Goal: Task Accomplishment & Management: Use online tool/utility

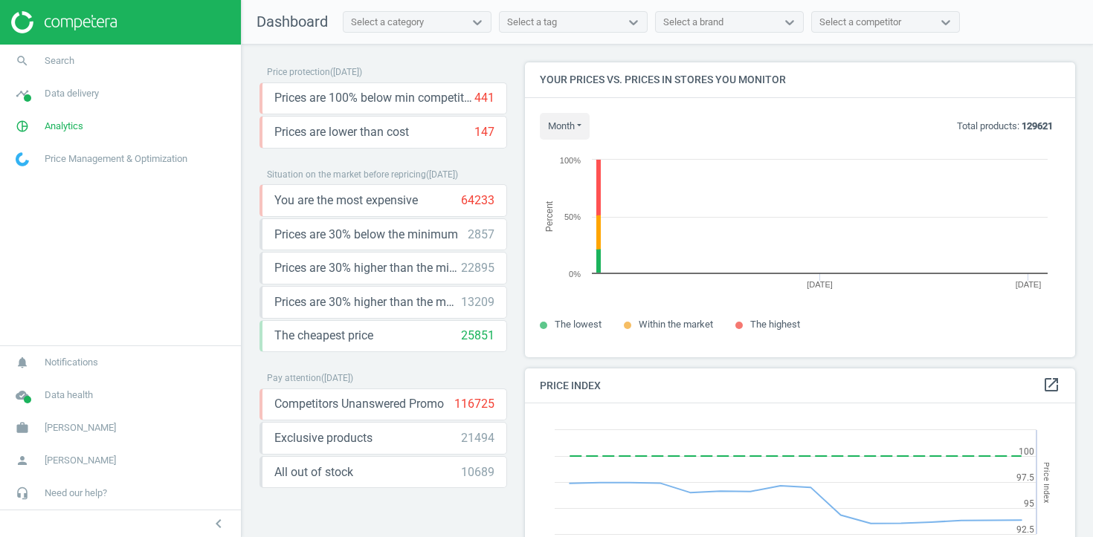
scroll to position [296, 551]
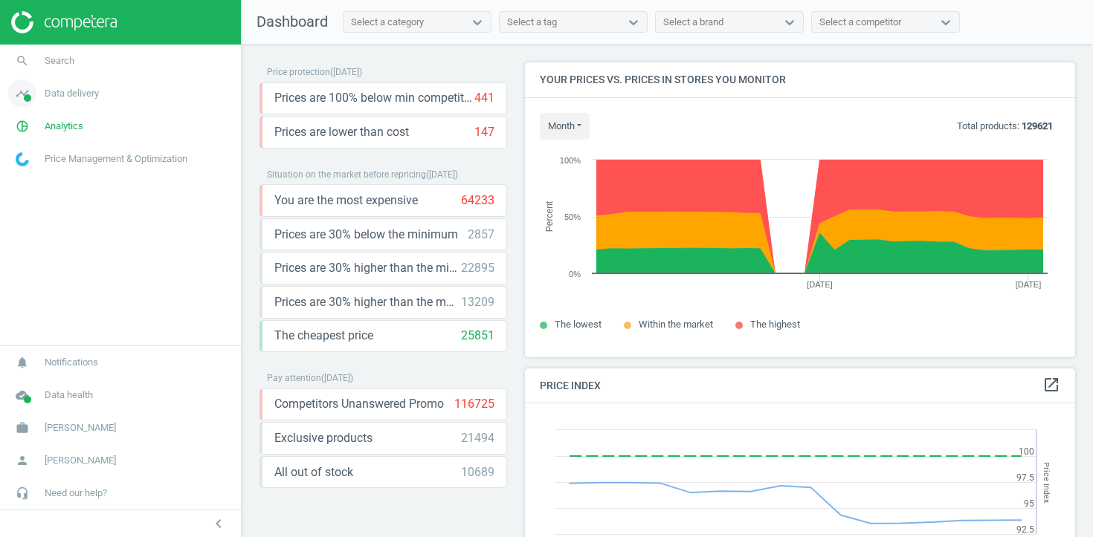
click at [150, 91] on link "timeline Data delivery" at bounding box center [120, 93] width 241 height 33
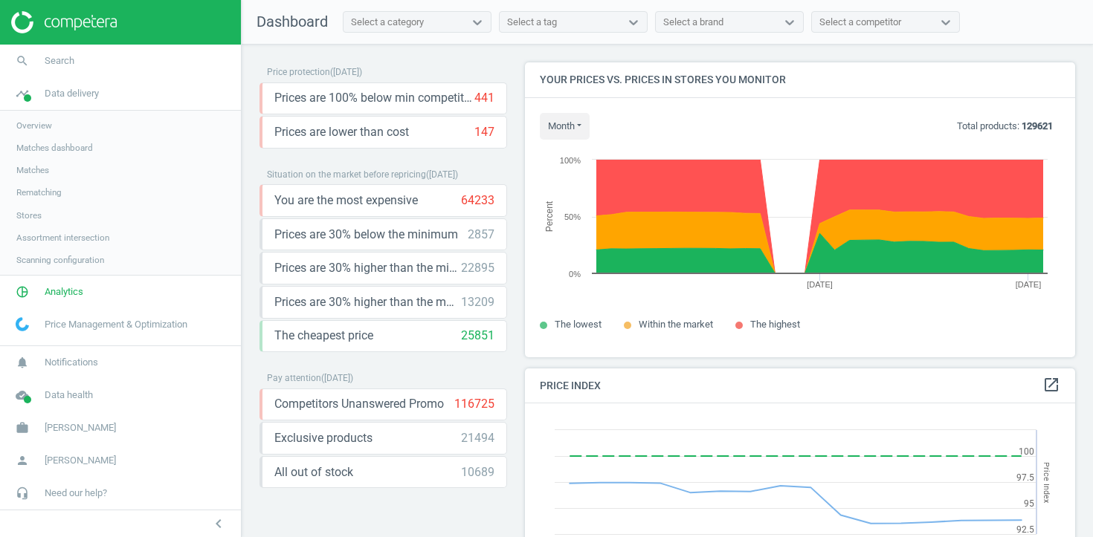
click at [30, 216] on span "Stores" at bounding box center [28, 216] width 25 height 12
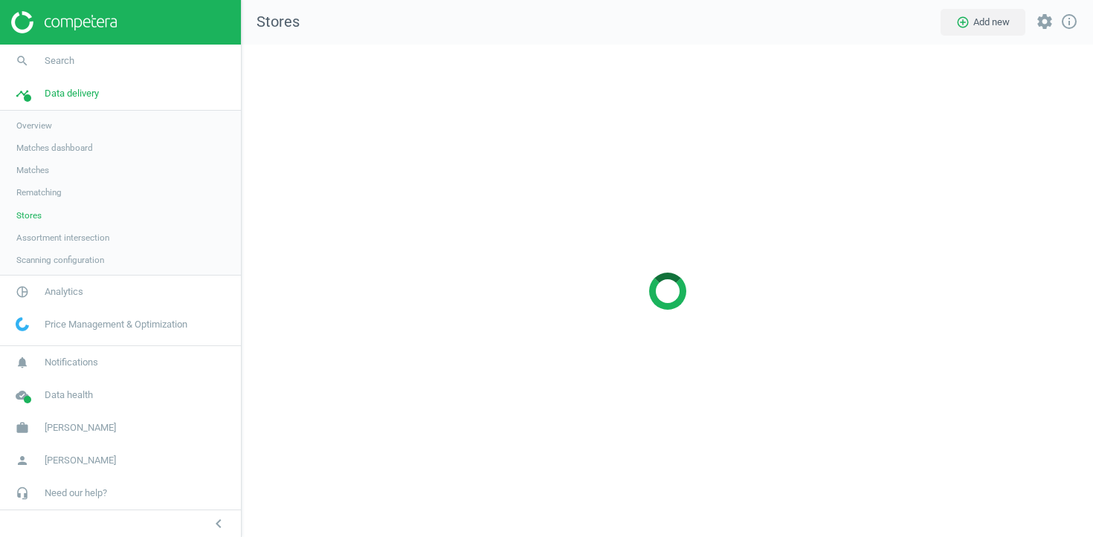
scroll to position [494, 852]
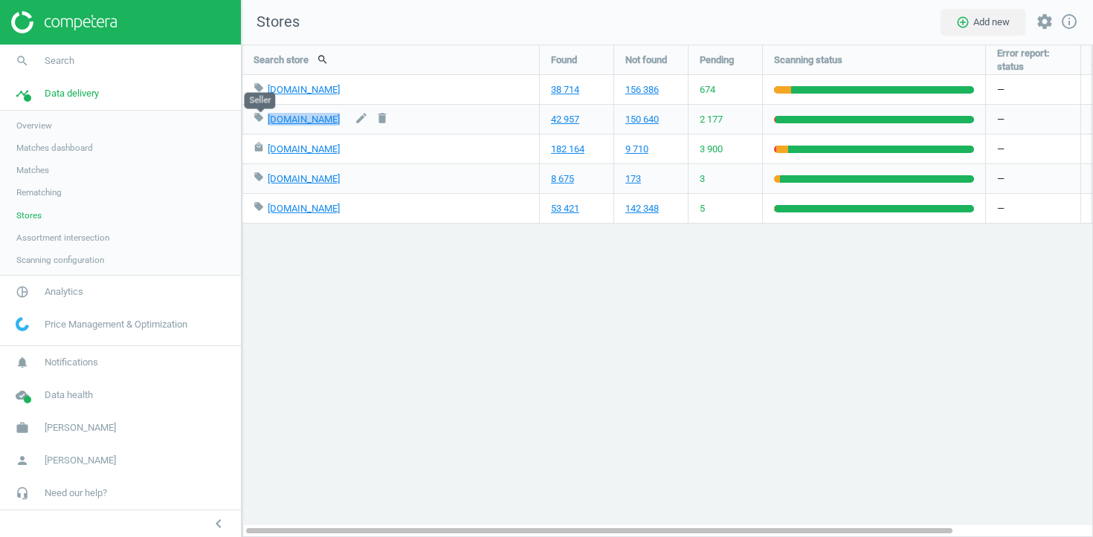
drag, startPoint x: 345, startPoint y: 123, endPoint x: 263, endPoint y: 124, distance: 81.8
click at [263, 124] on div "local_offer [DOMAIN_NAME] edit delete" at bounding box center [390, 119] width 274 height 29
copy div "[DOMAIN_NAME] edit delete"
click at [59, 293] on span "Analytics" at bounding box center [64, 291] width 39 height 13
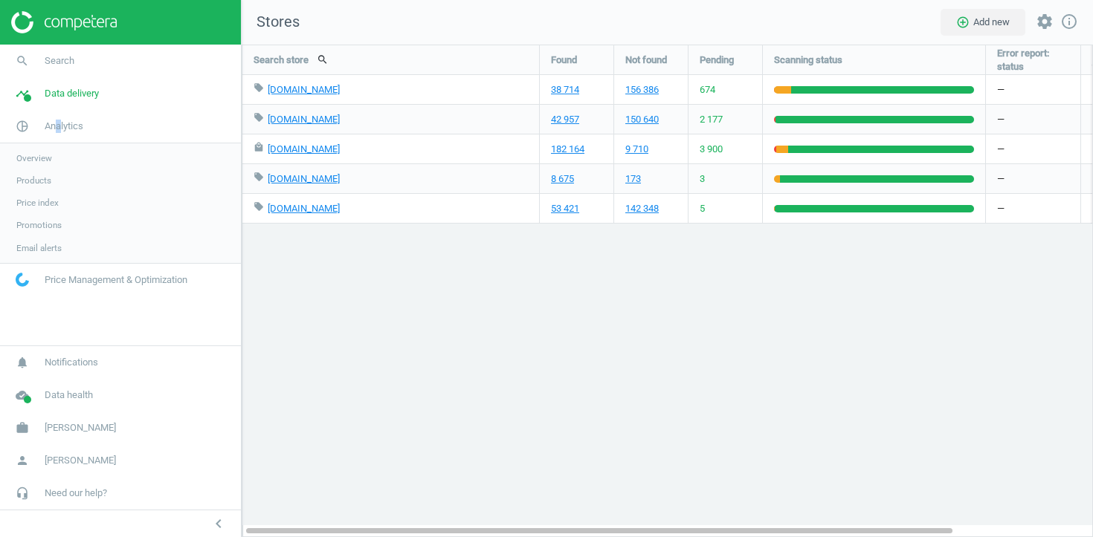
click at [42, 178] on span "Products" at bounding box center [33, 181] width 35 height 12
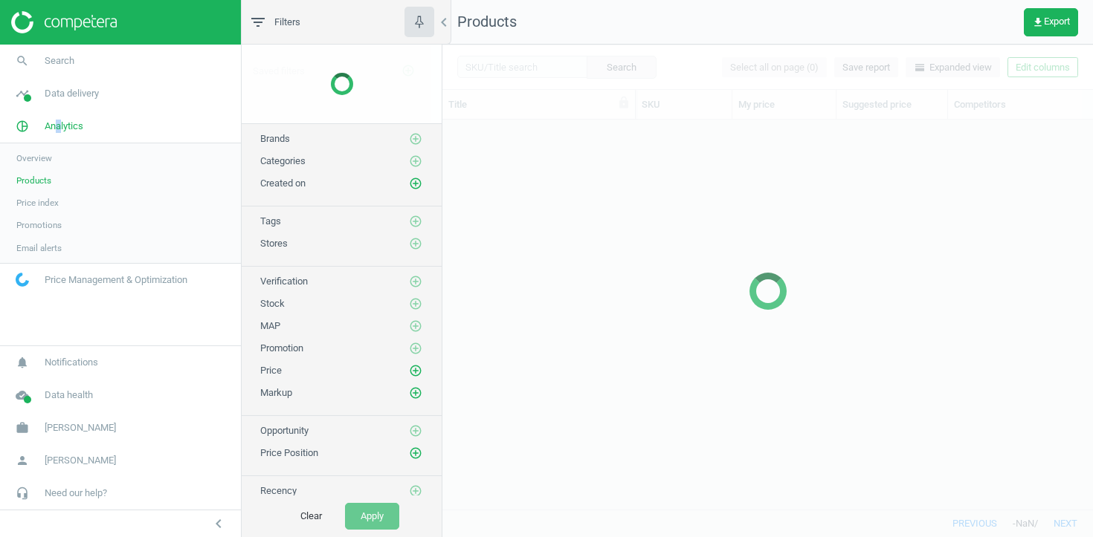
scroll to position [390, 650]
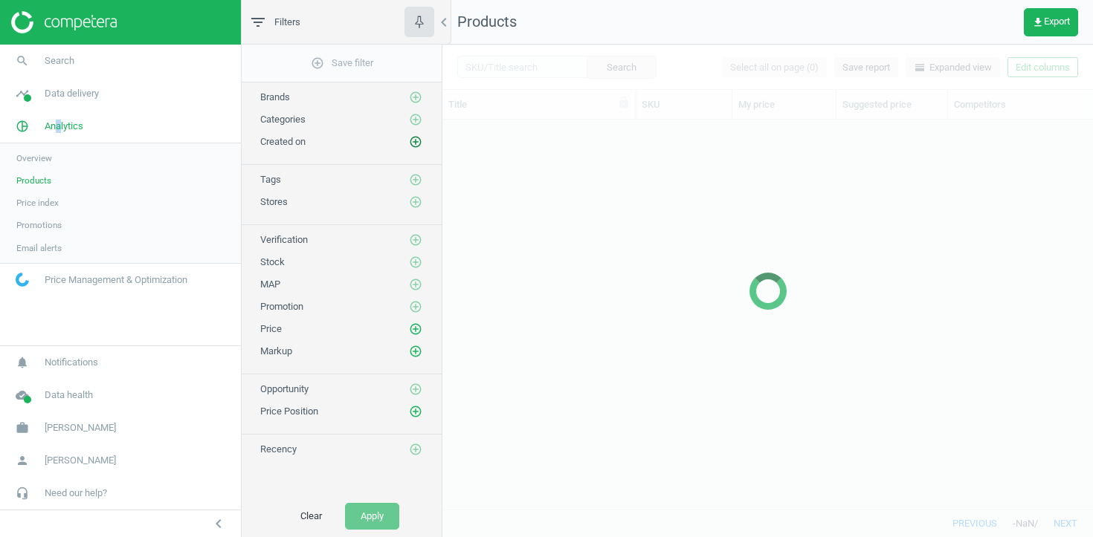
click at [416, 144] on icon "add_circle_outline" at bounding box center [415, 141] width 13 height 13
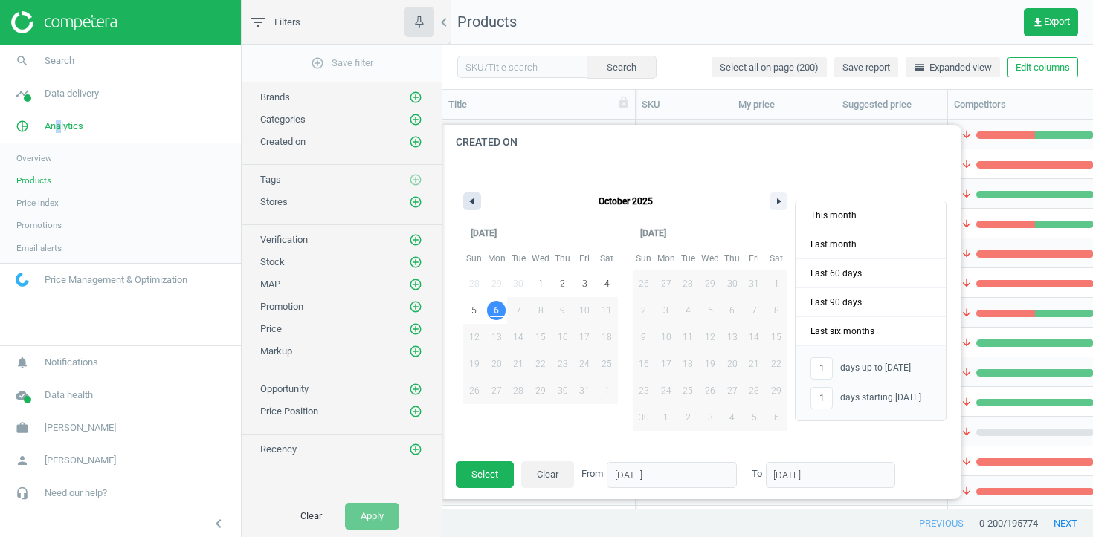
click at [474, 199] on button "button" at bounding box center [472, 202] width 18 height 18
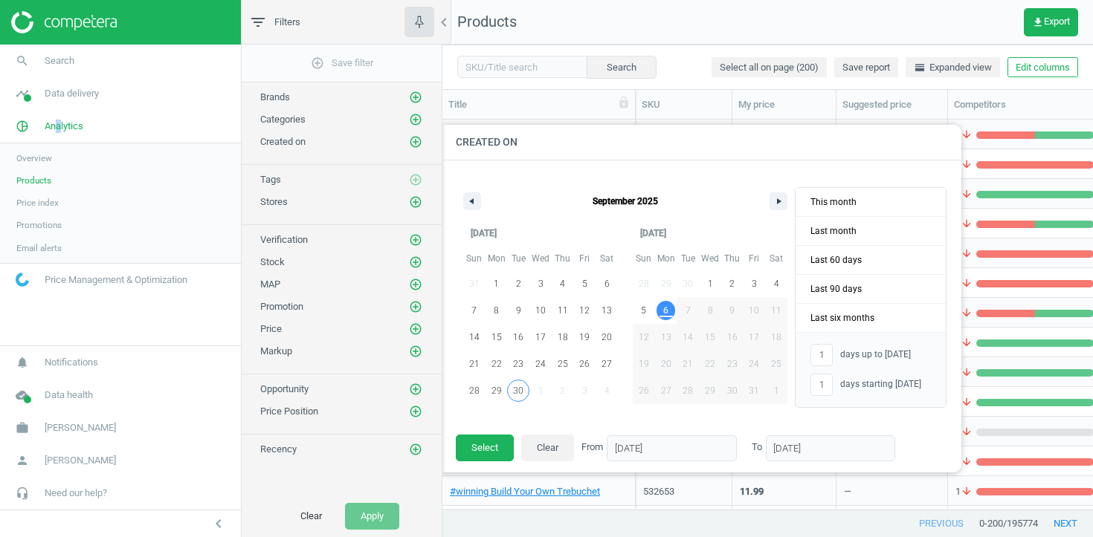
click at [518, 390] on span "30" at bounding box center [518, 391] width 10 height 27
type input "-"
type input "[DATE]"
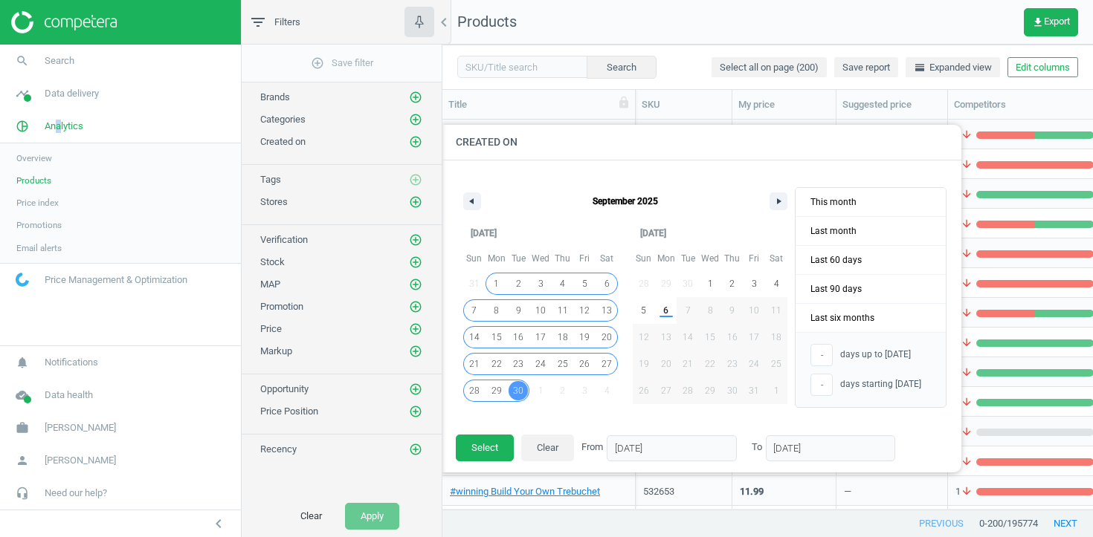
click at [498, 285] on span "1" at bounding box center [496, 284] width 5 height 27
type input "[DATE]"
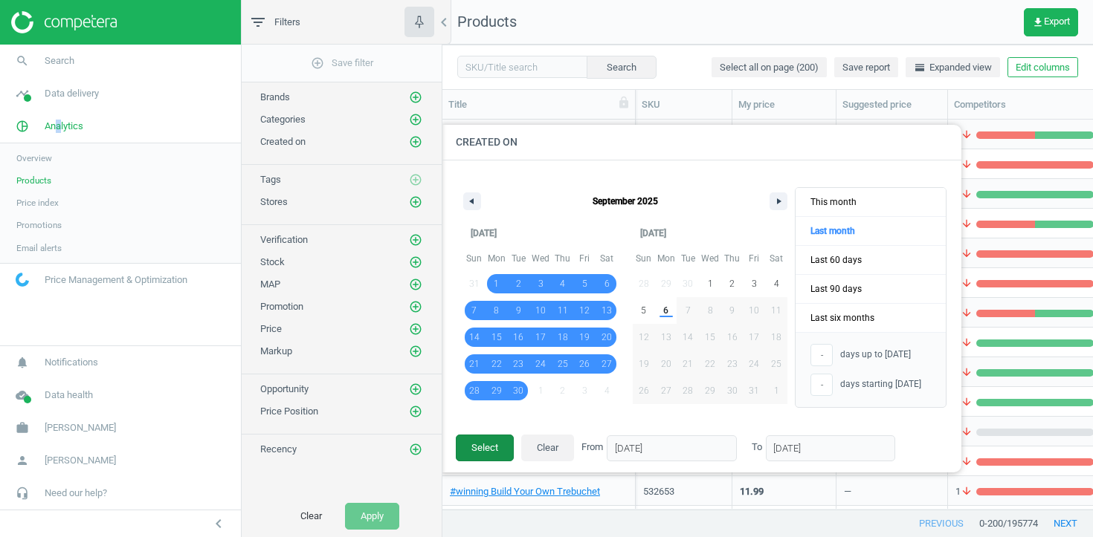
click at [486, 460] on button "Select" at bounding box center [485, 448] width 58 height 27
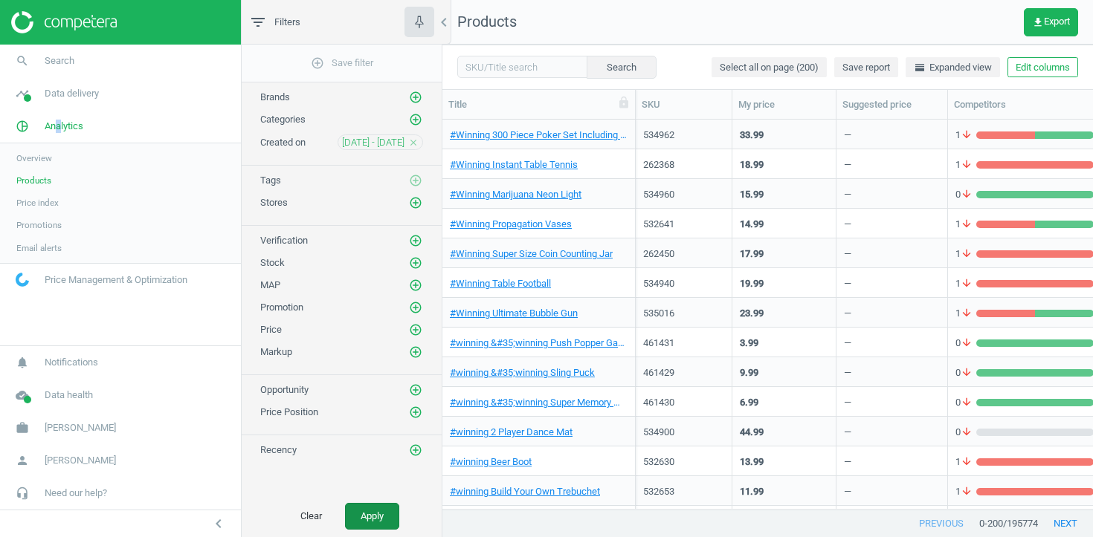
click at [356, 516] on button "Apply" at bounding box center [372, 516] width 54 height 27
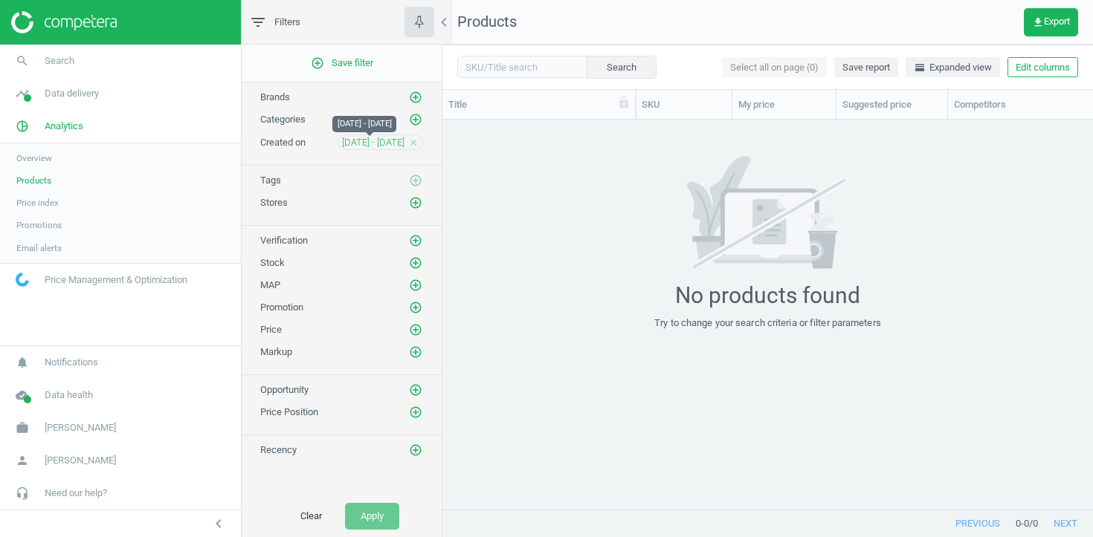
click at [366, 145] on span "[DATE] - [DATE]" at bounding box center [373, 142] width 62 height 13
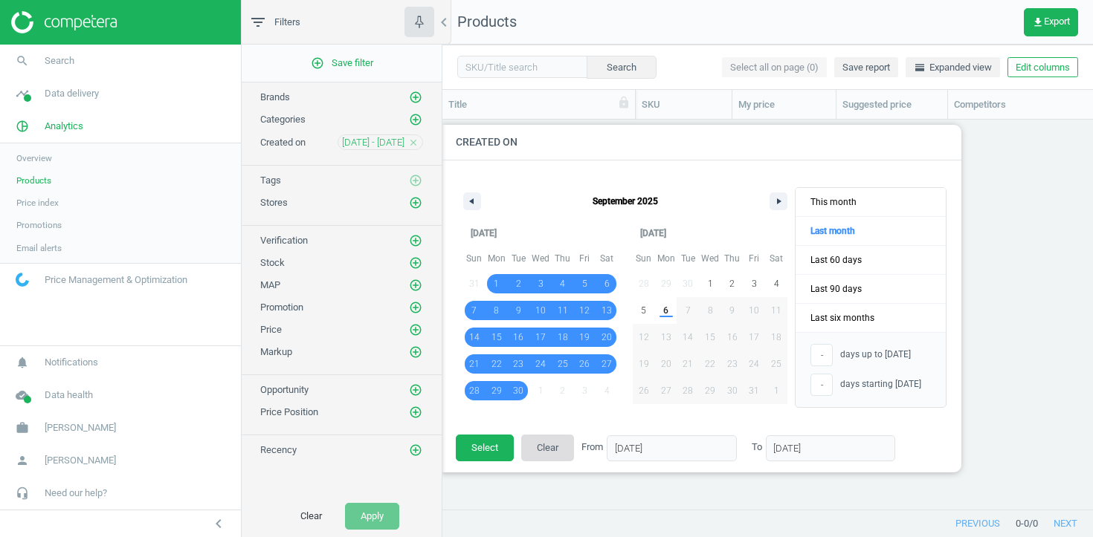
click at [543, 449] on button "Clear" at bounding box center [547, 448] width 53 height 27
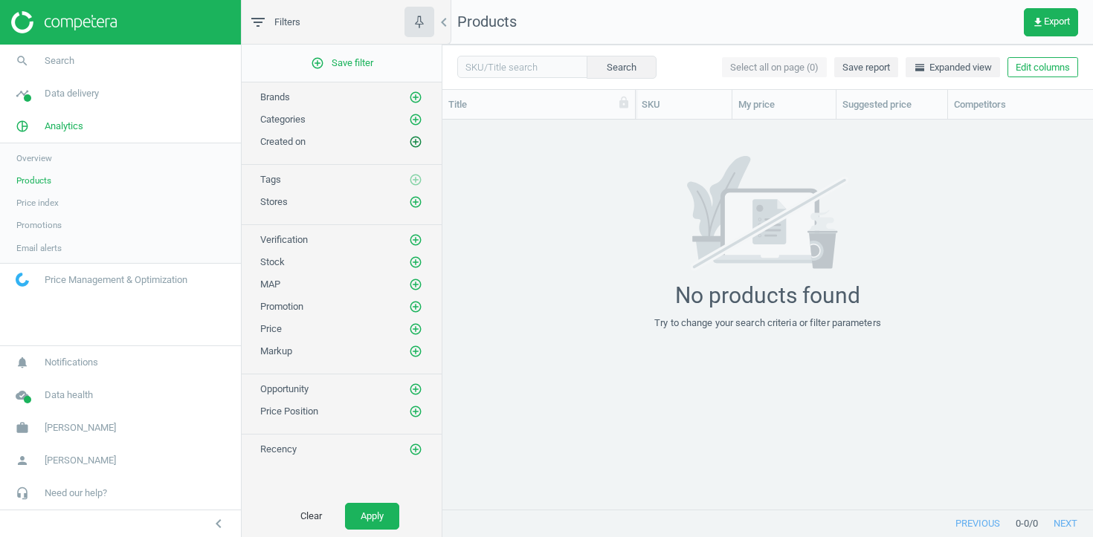
click at [416, 142] on icon "add_circle_outline" at bounding box center [415, 141] width 13 height 13
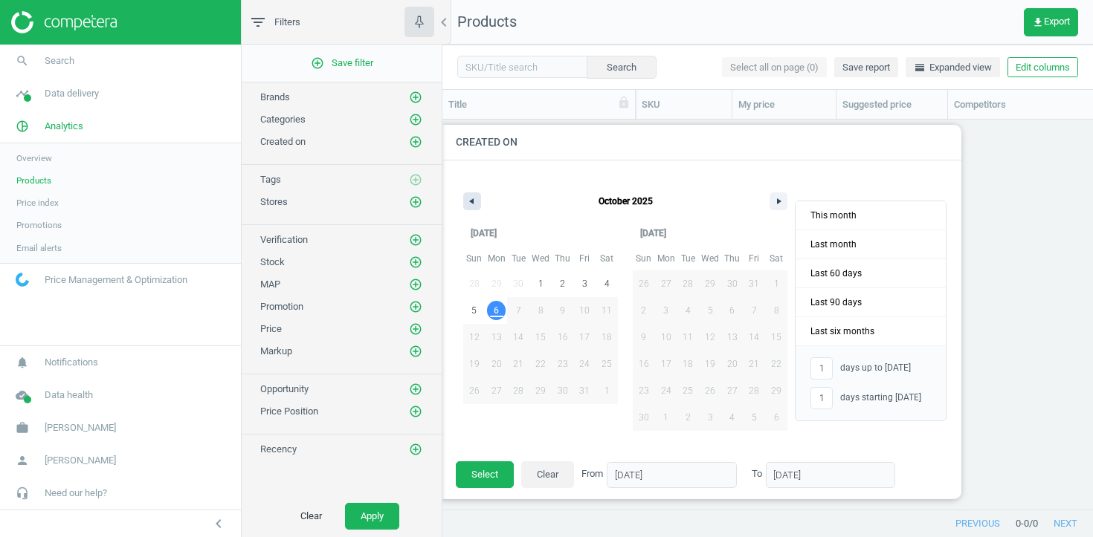
click at [475, 206] on button "button" at bounding box center [472, 202] width 18 height 18
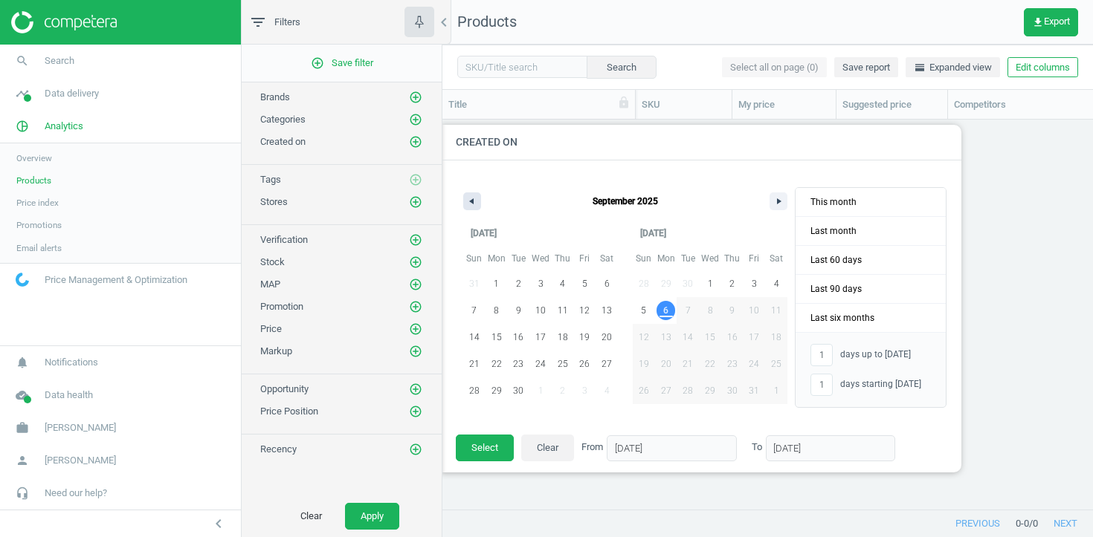
click at [475, 206] on button "button" at bounding box center [472, 202] width 18 height 18
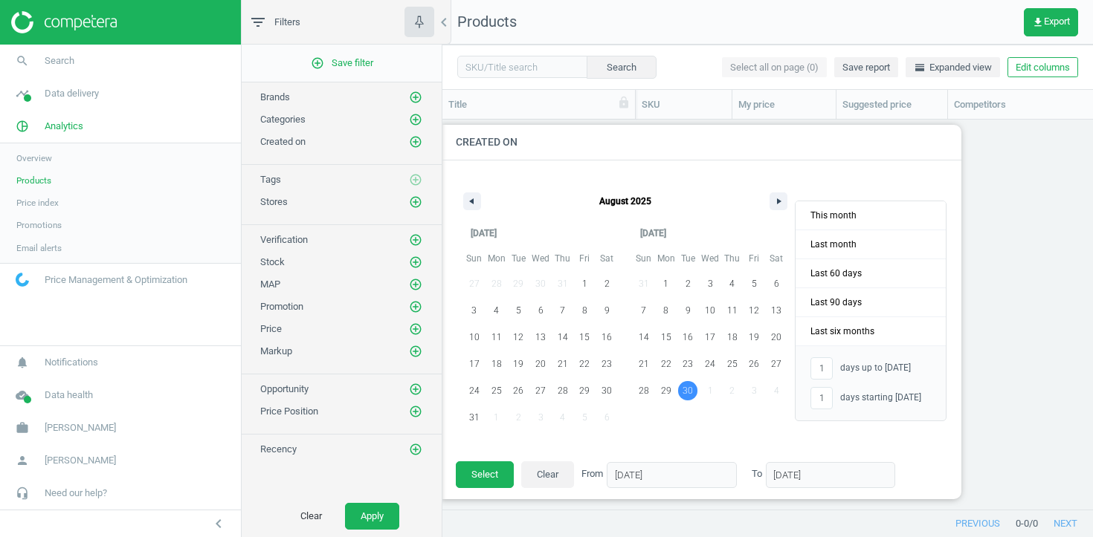
click at [686, 395] on span "30" at bounding box center [687, 391] width 10 height 27
type input "-"
type input "[DATE]"
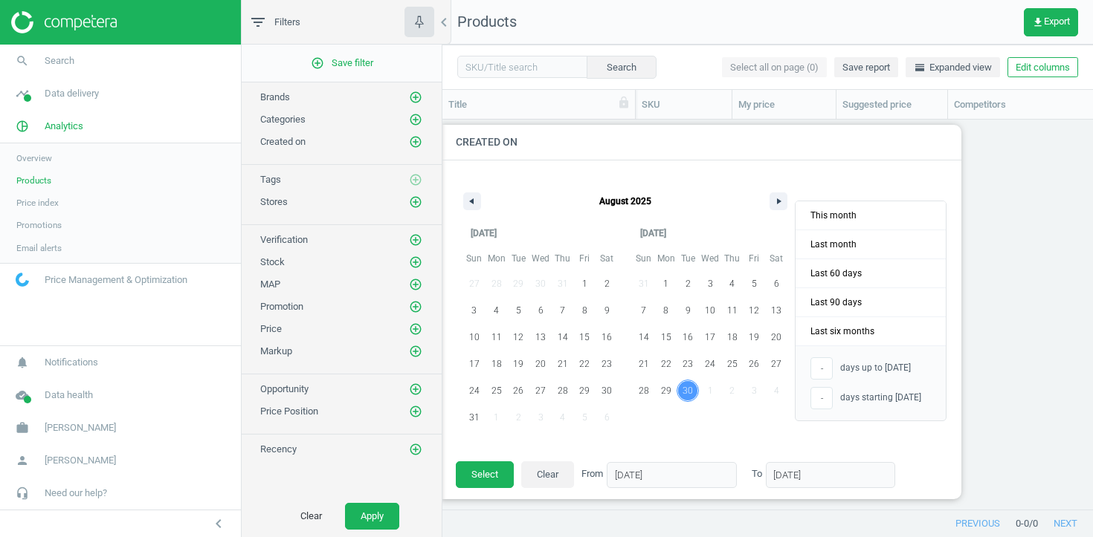
click at [690, 393] on span "30" at bounding box center [687, 391] width 10 height 27
click at [475, 413] on span "31" at bounding box center [474, 417] width 10 height 27
type input "[DATE]"
click at [580, 286] on span "1" at bounding box center [585, 283] width 22 height 19
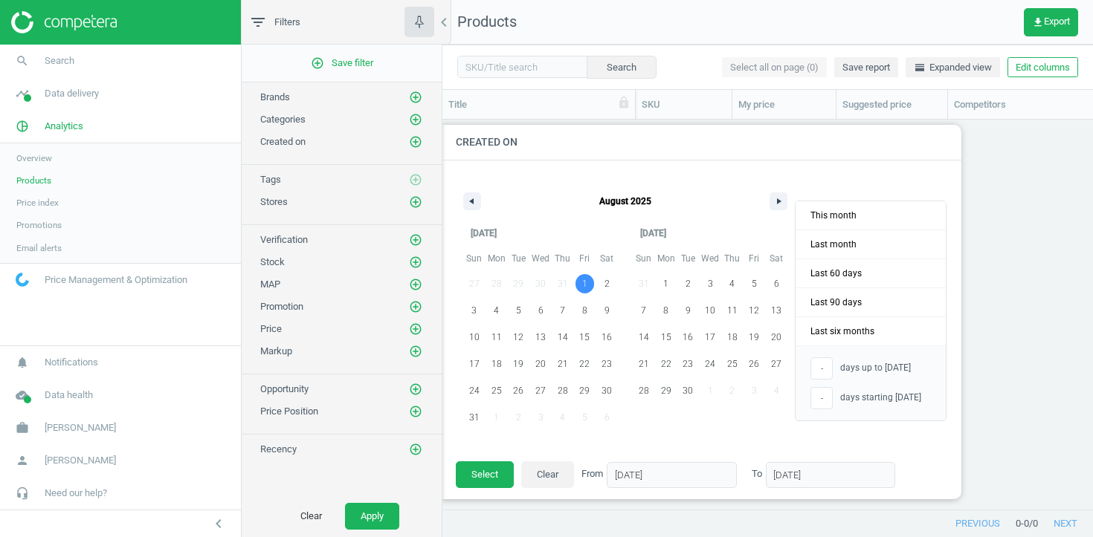
type input "[DATE]"
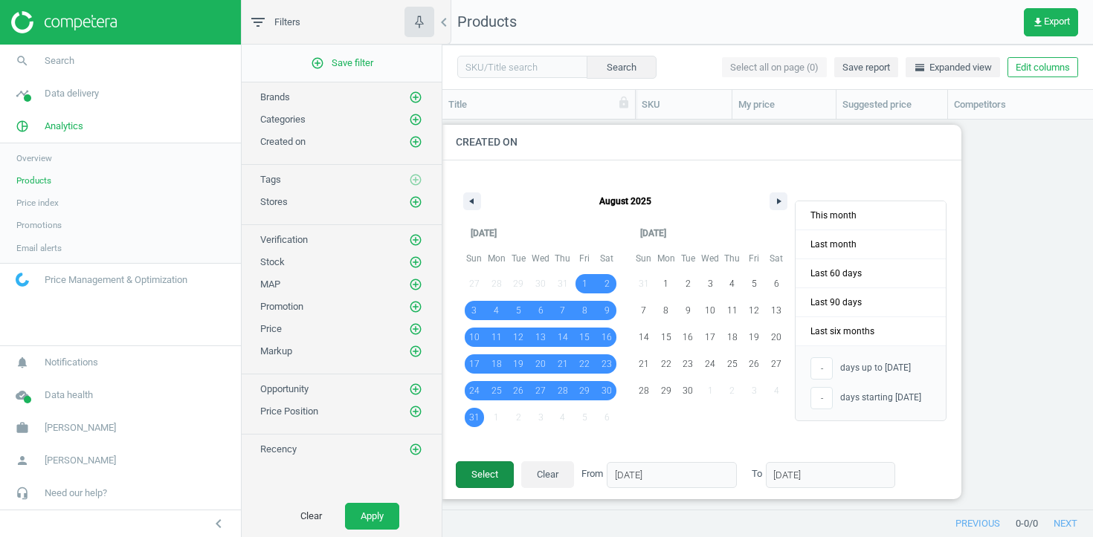
click at [486, 474] on button "Select" at bounding box center [485, 475] width 58 height 27
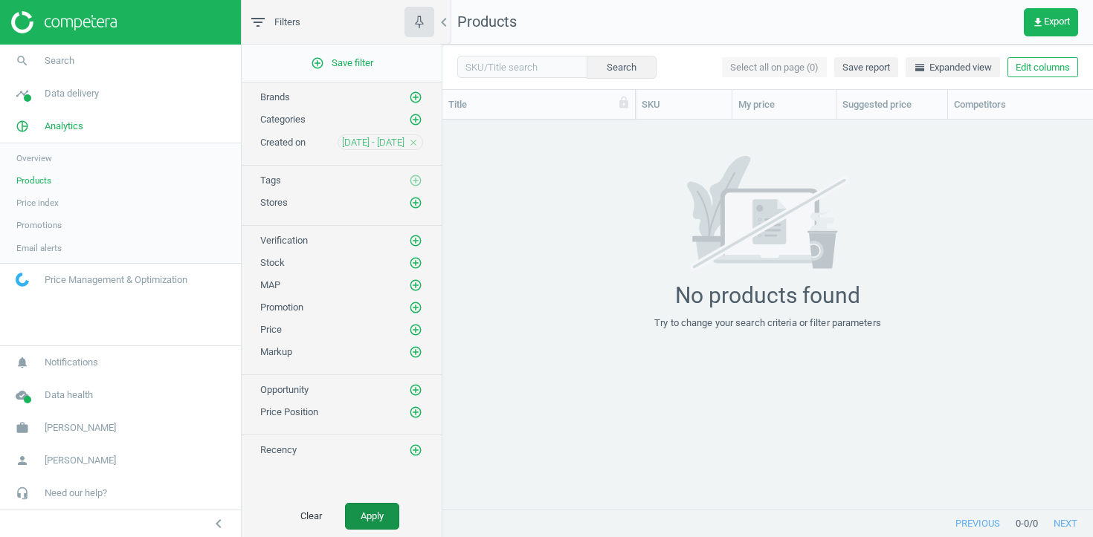
click at [395, 508] on button "Apply" at bounding box center [372, 516] width 54 height 27
click at [414, 140] on icon "close" at bounding box center [413, 143] width 10 height 10
click at [412, 141] on icon "add_circle_outline" at bounding box center [415, 141] width 13 height 13
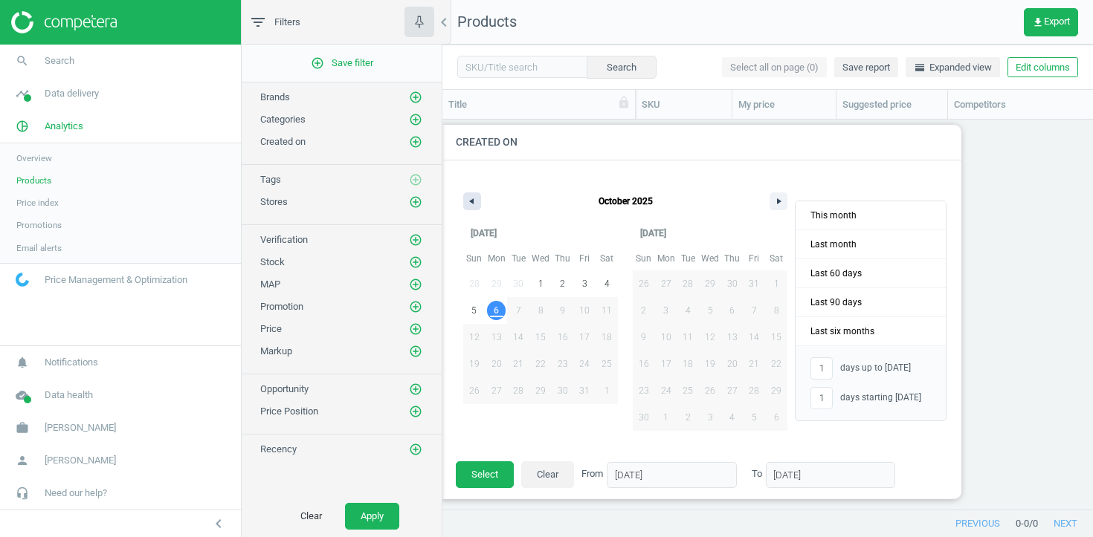
click at [468, 199] on icon "button" at bounding box center [469, 201] width 7 height 6
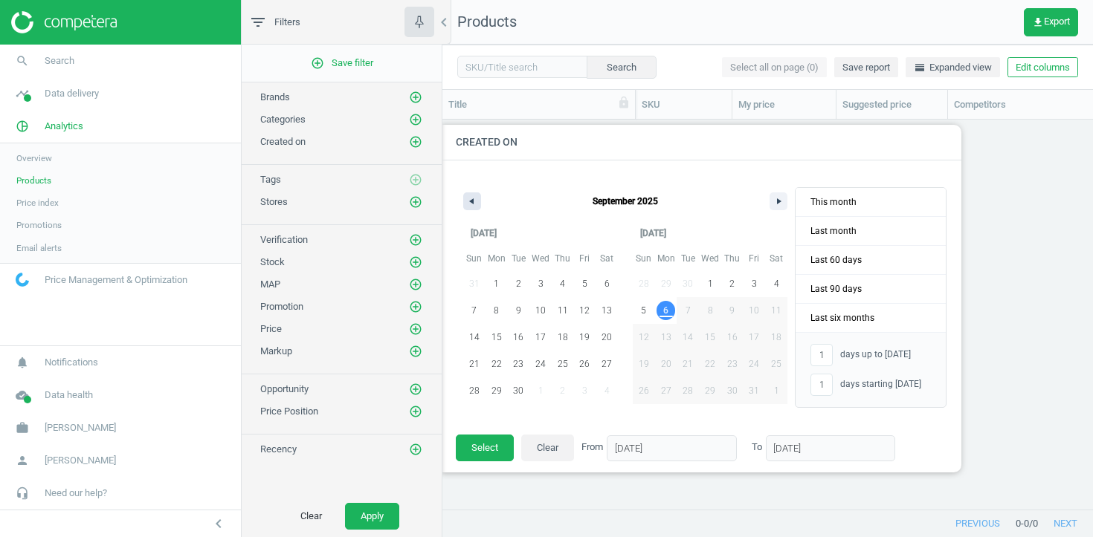
click at [468, 199] on icon "button" at bounding box center [469, 201] width 7 height 6
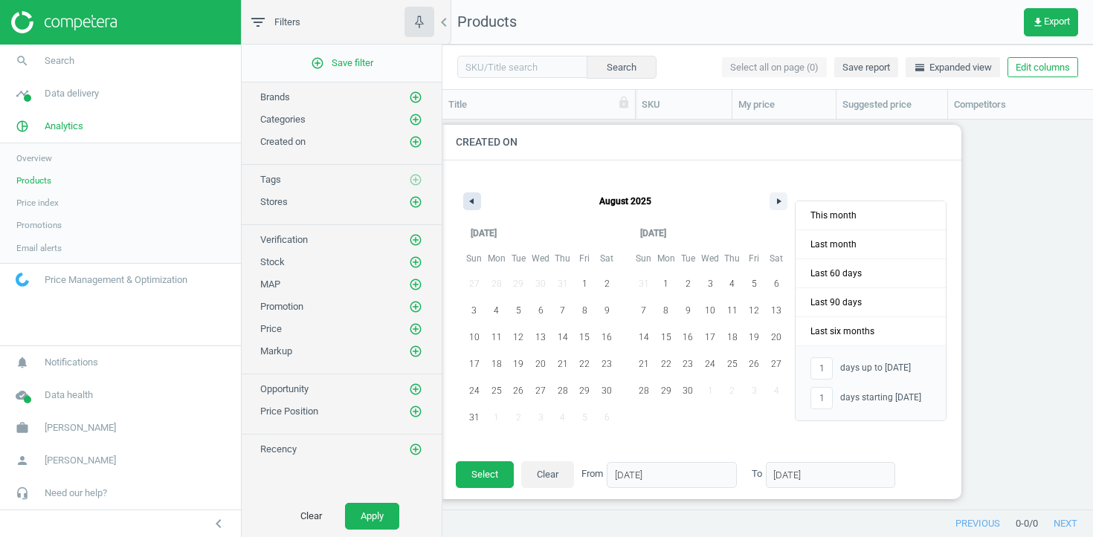
click at [468, 199] on icon "button" at bounding box center [469, 201] width 7 height 6
click at [527, 279] on span "1" at bounding box center [518, 283] width 22 height 19
type input "-"
type input "[DATE]"
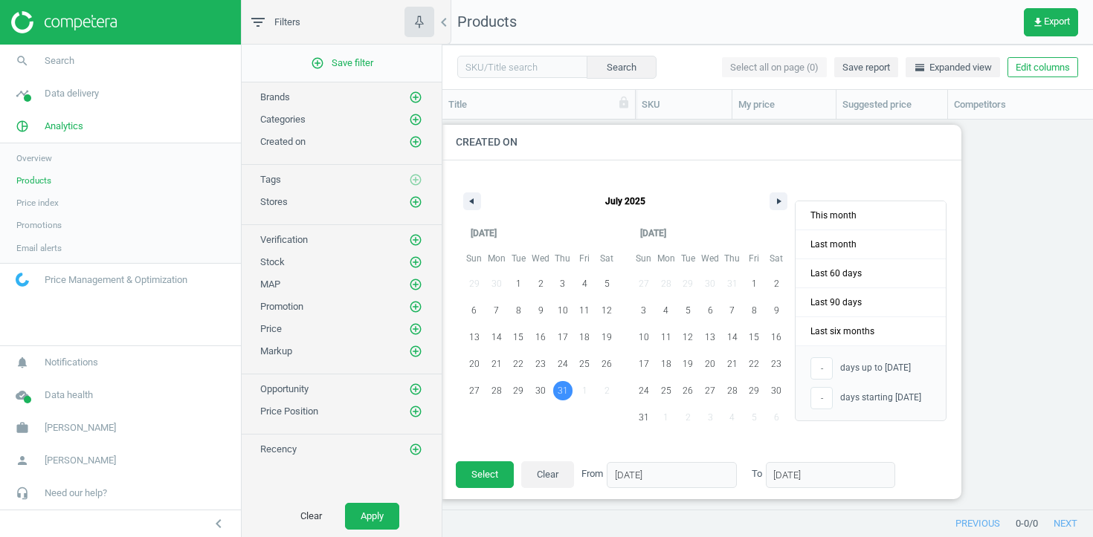
click at [555, 392] on span "31" at bounding box center [563, 390] width 22 height 19
type input "[DATE]"
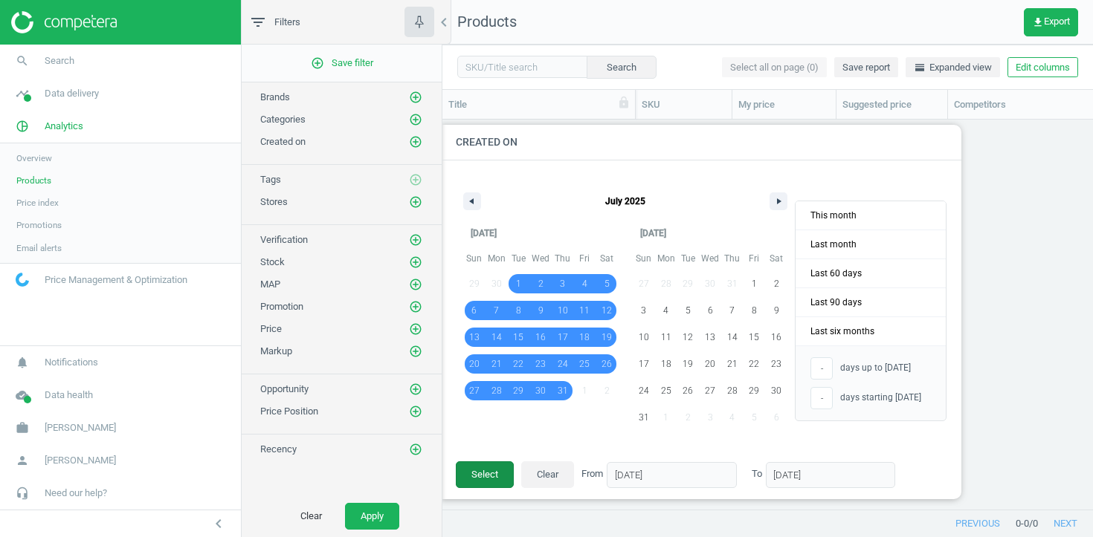
click at [499, 477] on button "Select" at bounding box center [485, 475] width 58 height 27
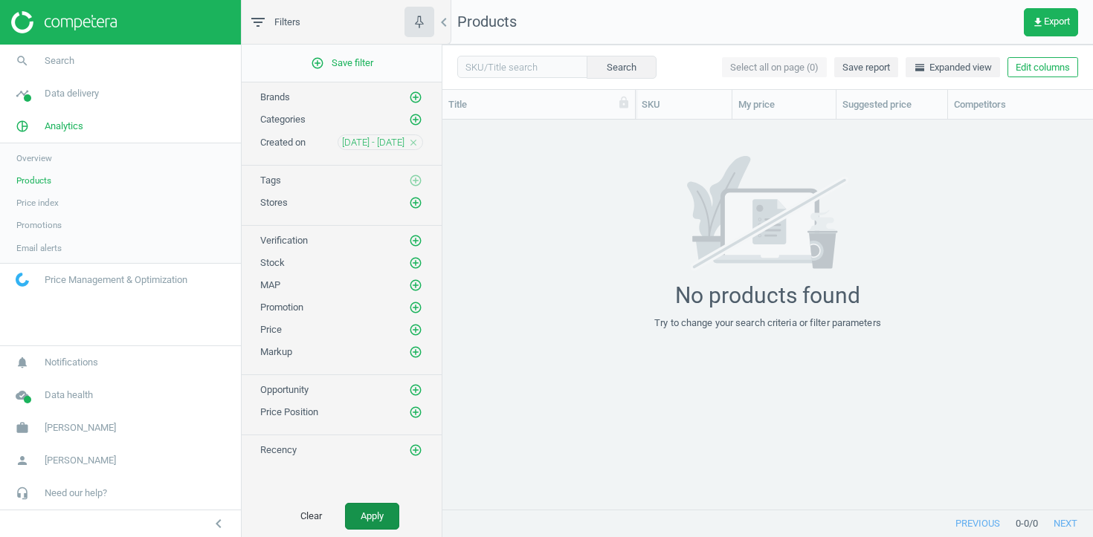
click at [372, 510] on button "Apply" at bounding box center [372, 516] width 54 height 27
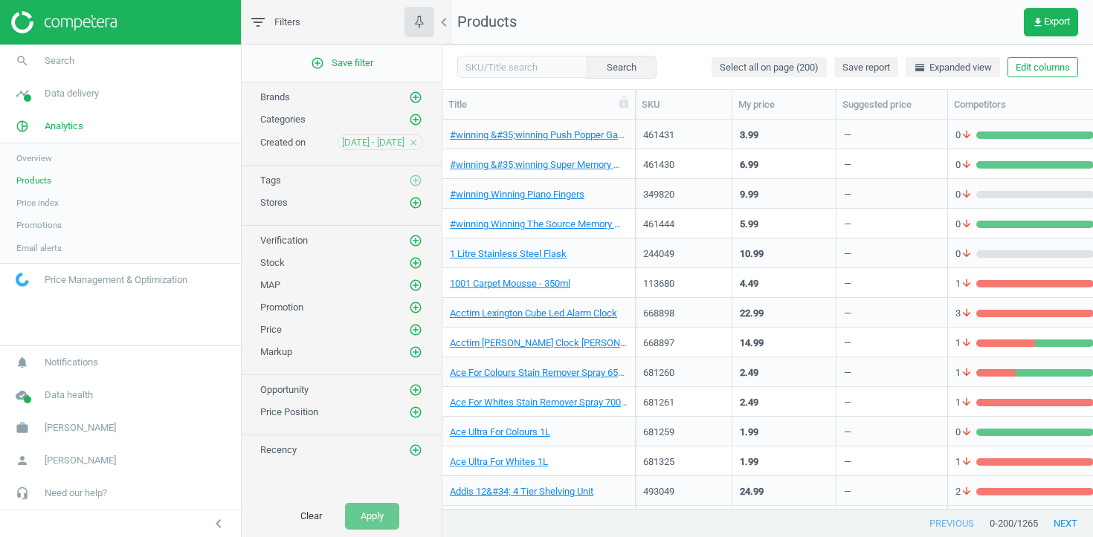
click at [1030, 529] on span "/ 1265" at bounding box center [1025, 523] width 25 height 13
copy span "1265"
click at [610, 256] on span "1 Litre Stainless Steel Flask" at bounding box center [539, 254] width 178 height 13
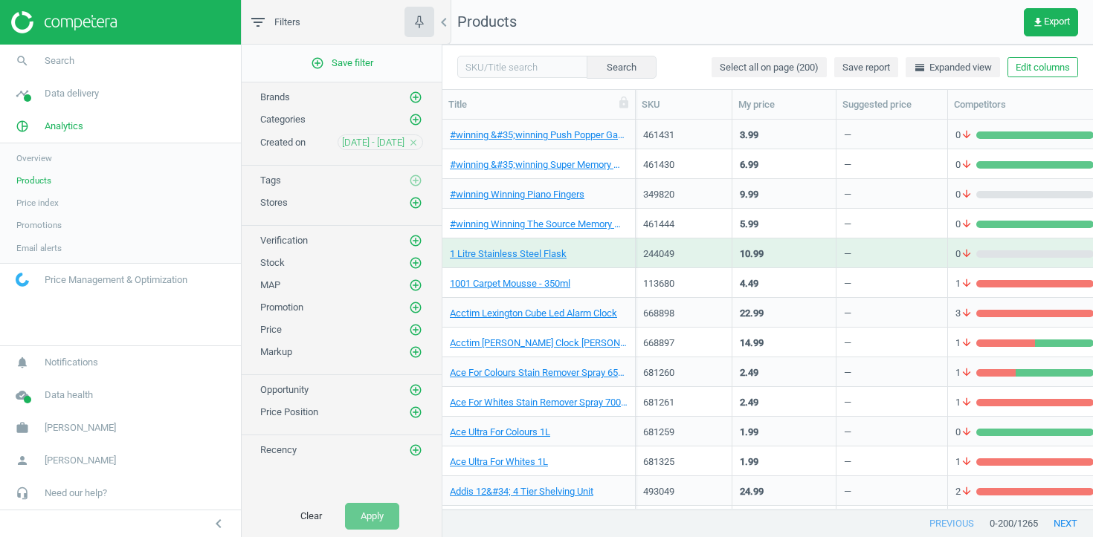
click at [610, 256] on span "1 Litre Stainless Steel Flask" at bounding box center [539, 254] width 178 height 13
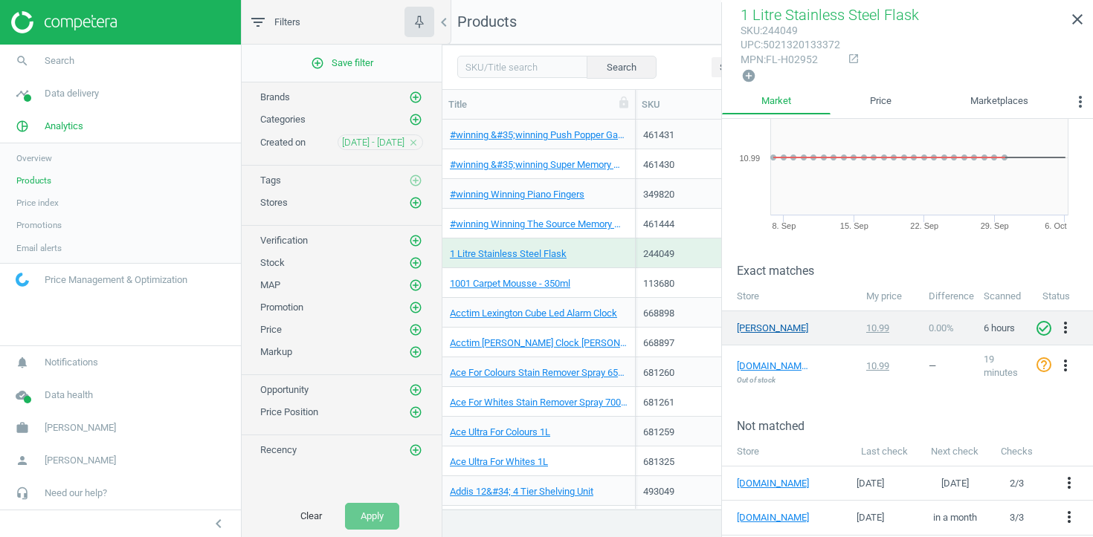
scroll to position [113, 0]
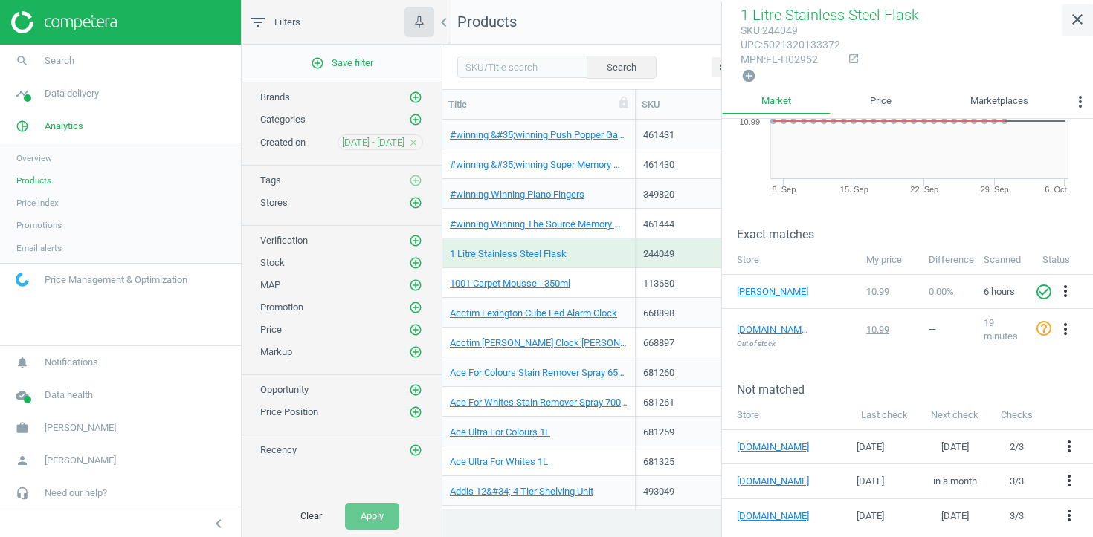
click at [1080, 21] on icon "close" at bounding box center [1077, 19] width 18 height 18
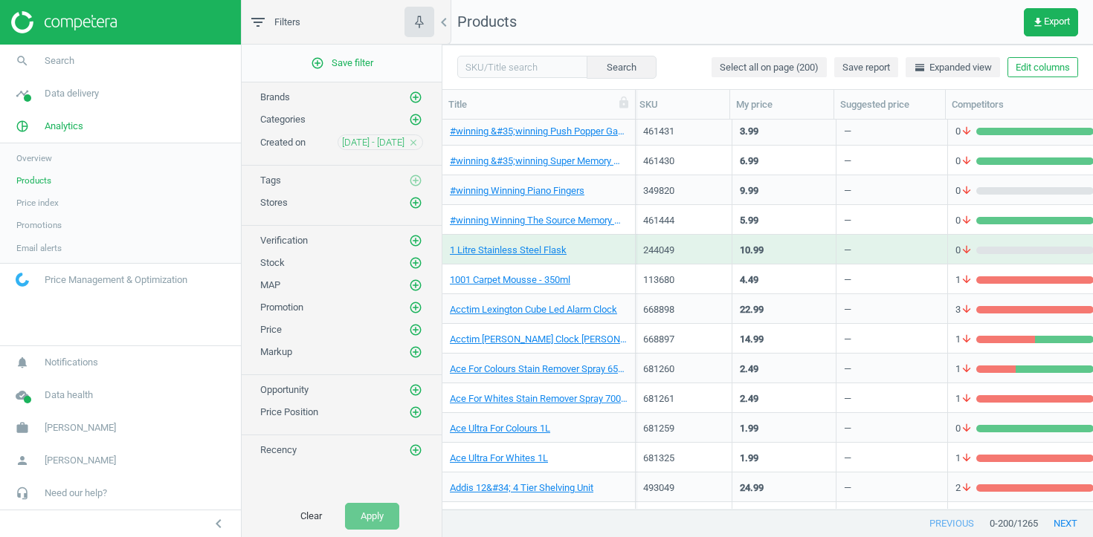
scroll to position [0, 0]
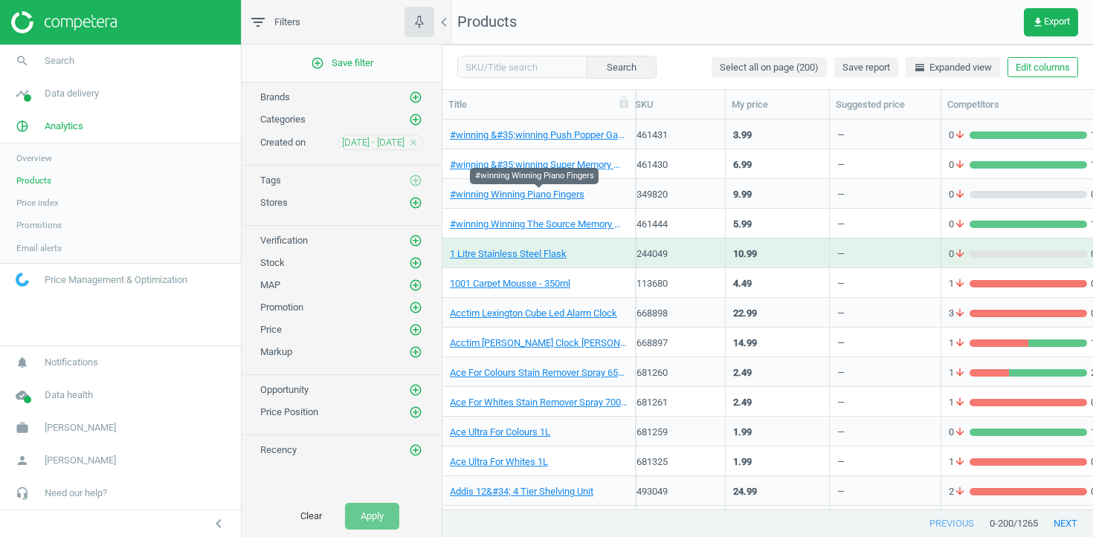
click at [620, 191] on span "#winning Winning Piano Fingers" at bounding box center [539, 194] width 178 height 13
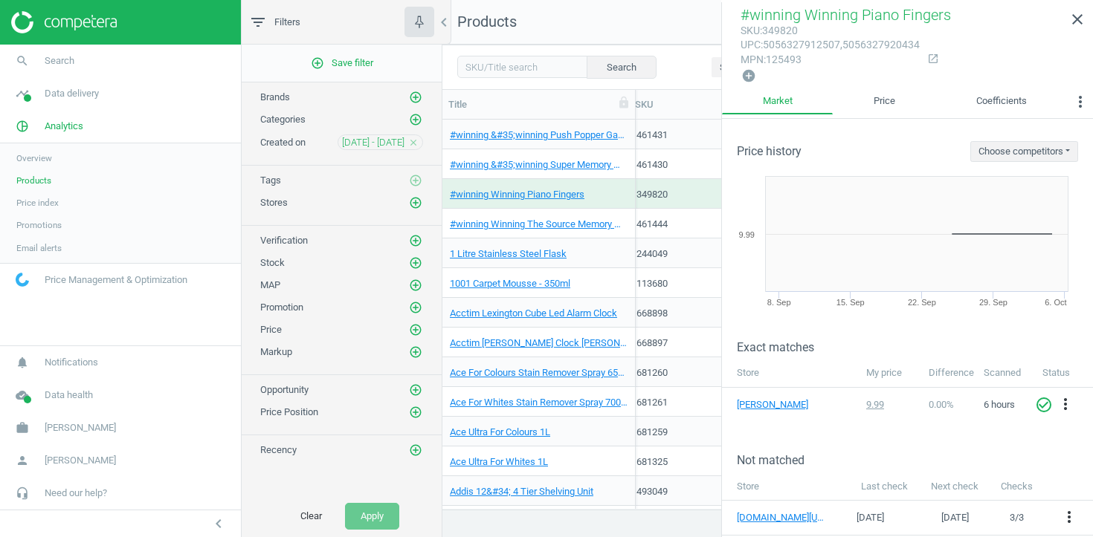
scroll to position [106, 0]
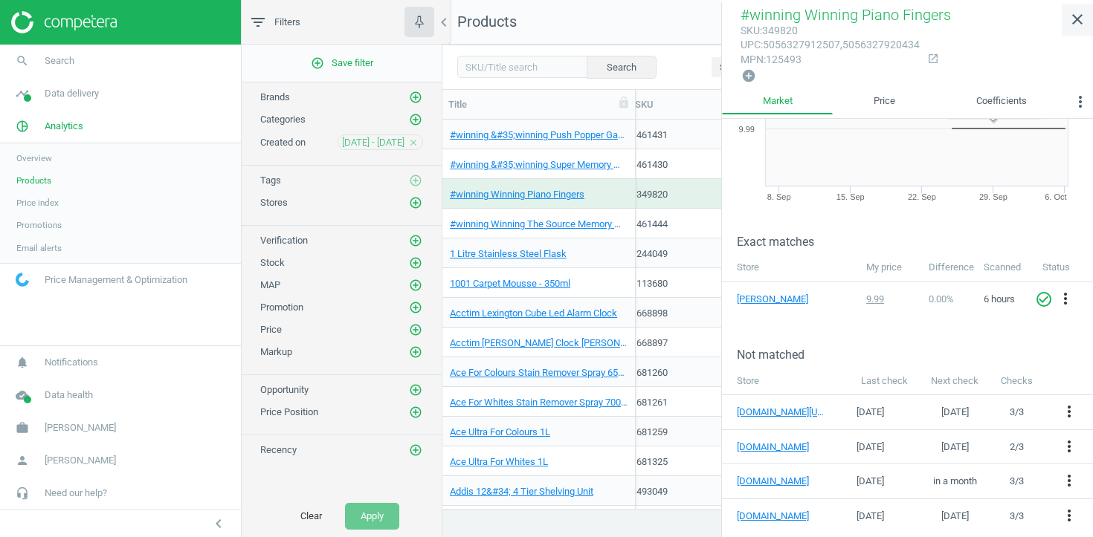
click at [1076, 19] on icon "close" at bounding box center [1077, 19] width 18 height 18
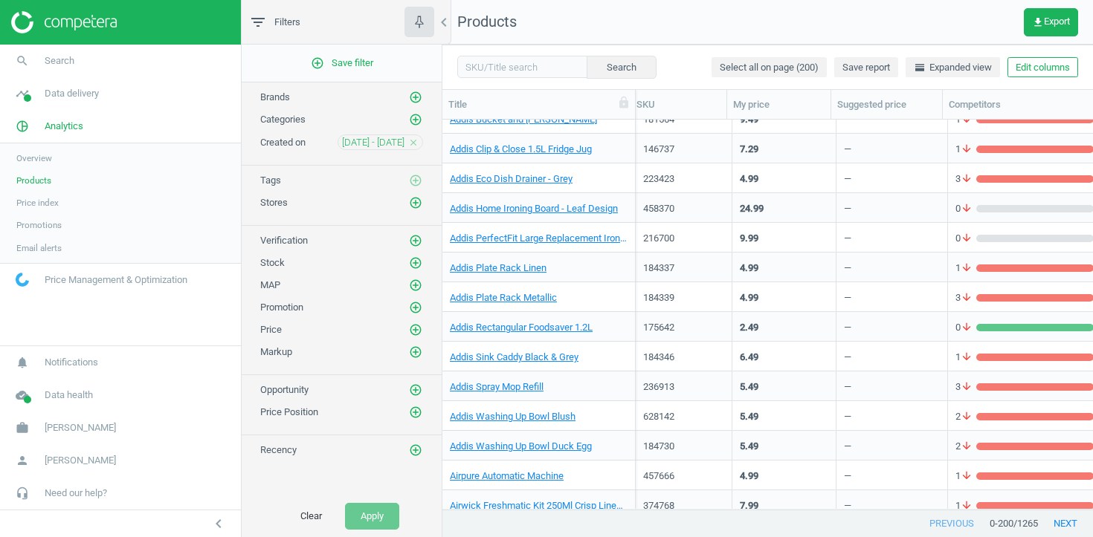
scroll to position [518, 0]
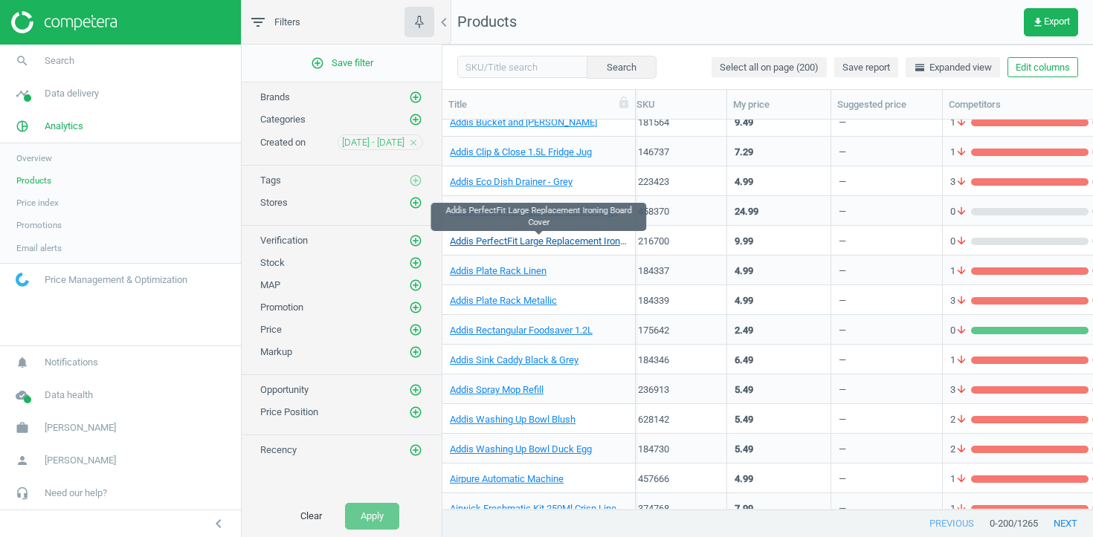
click at [626, 236] on link "Addis PerfectFit Large Replacement Ironing Board Cover" at bounding box center [539, 241] width 178 height 13
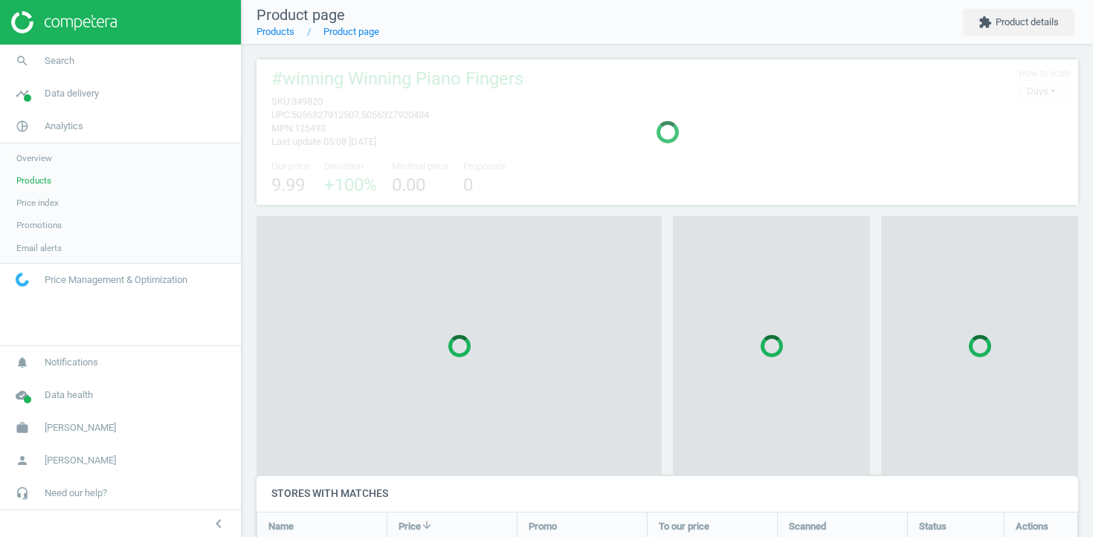
click at [626, 236] on div at bounding box center [458, 346] width 405 height 260
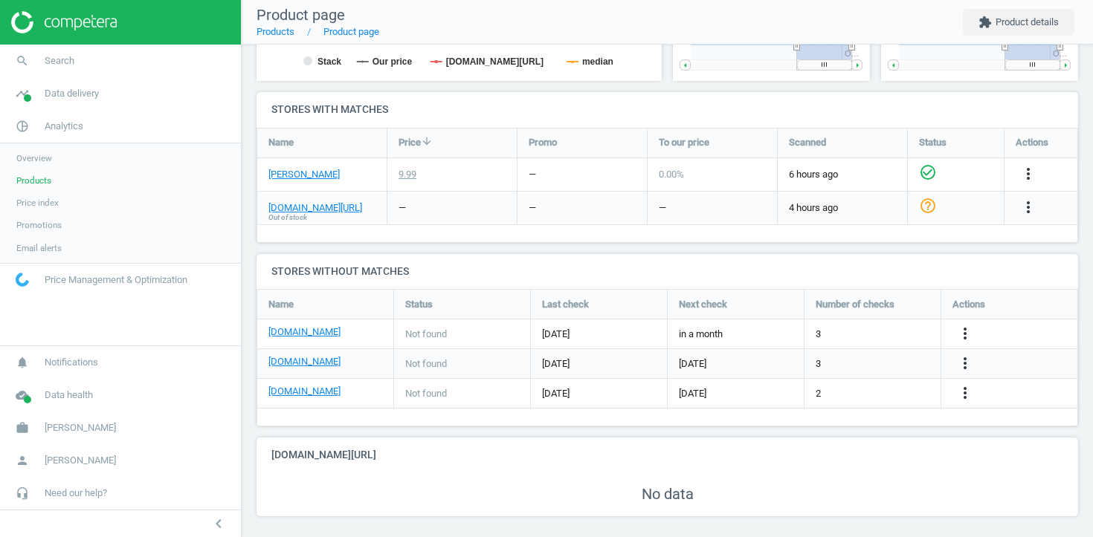
scroll to position [473, 0]
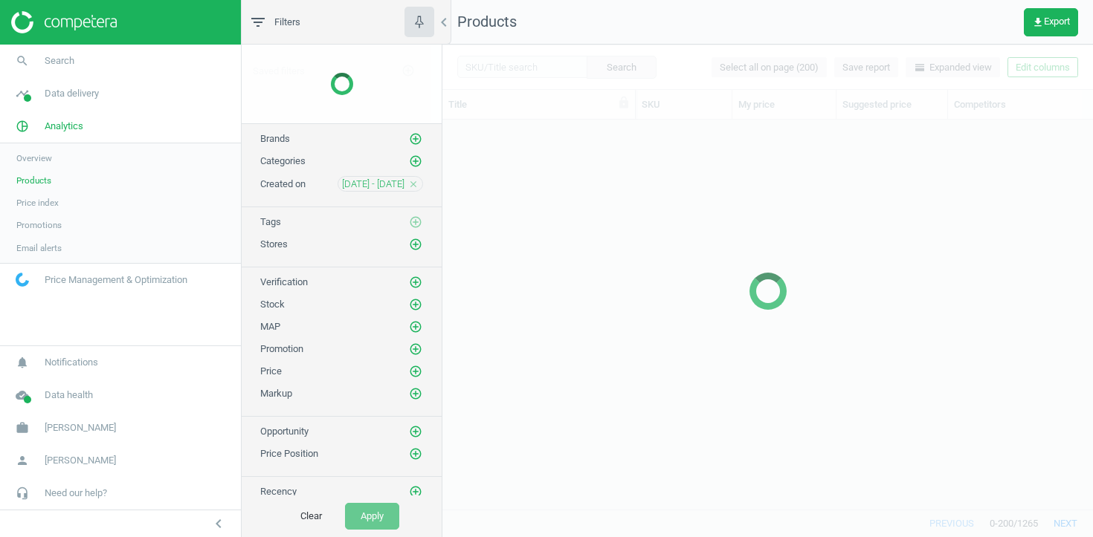
scroll to position [390, 650]
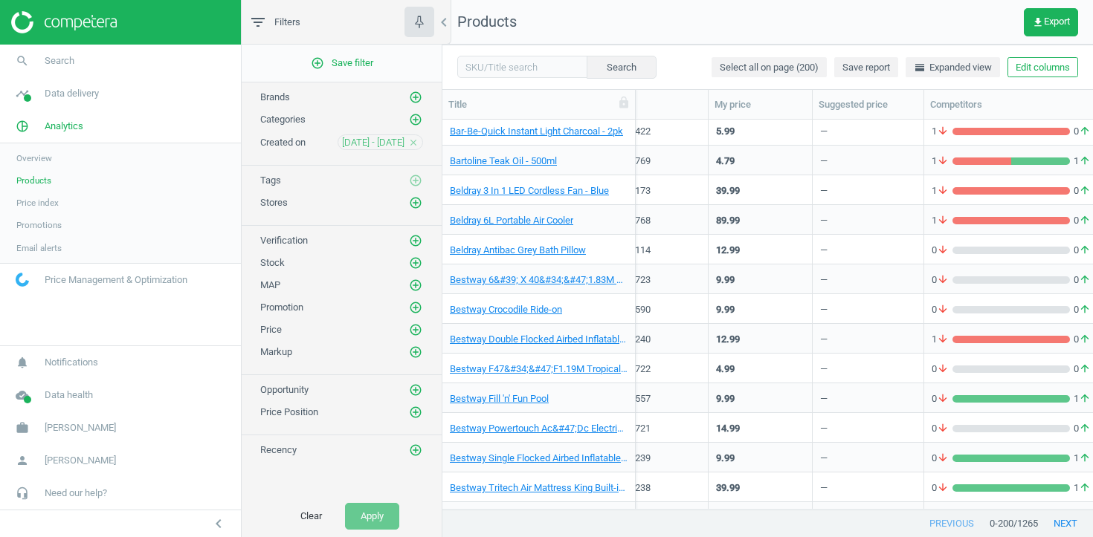
click at [623, 239] on div "Beldray Antibac Grey Bath Pillow" at bounding box center [539, 249] width 178 height 26
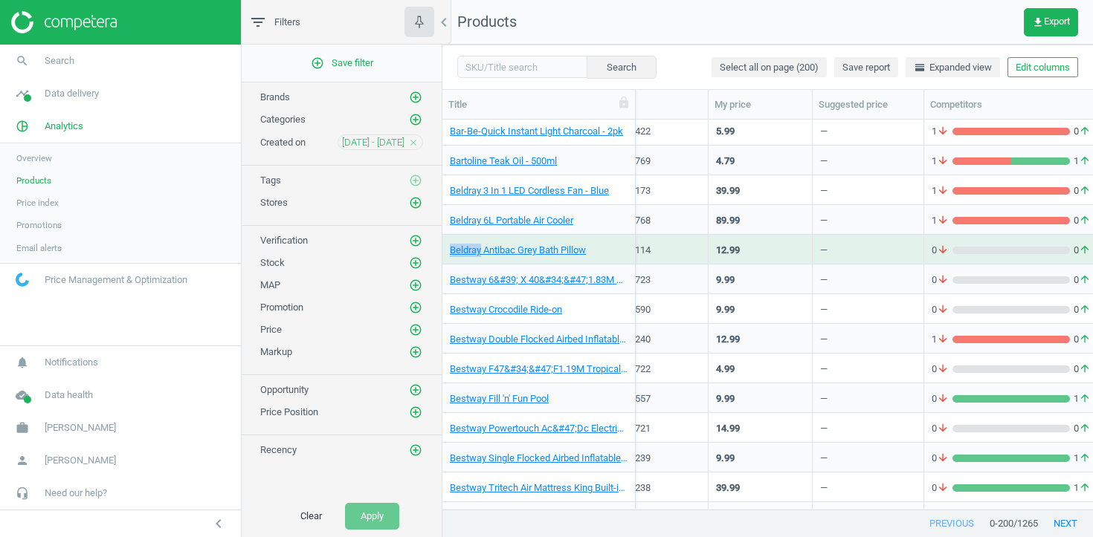
click at [623, 239] on div "Beldray Antibac Grey Bath Pillow" at bounding box center [539, 249] width 178 height 26
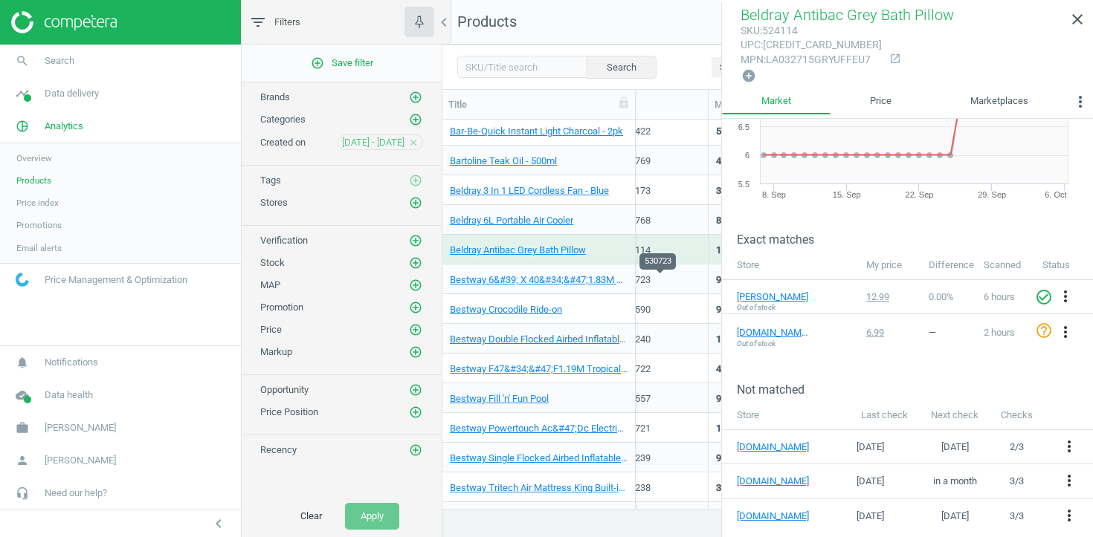
click at [647, 284] on div "530723" at bounding box center [659, 280] width 81 height 13
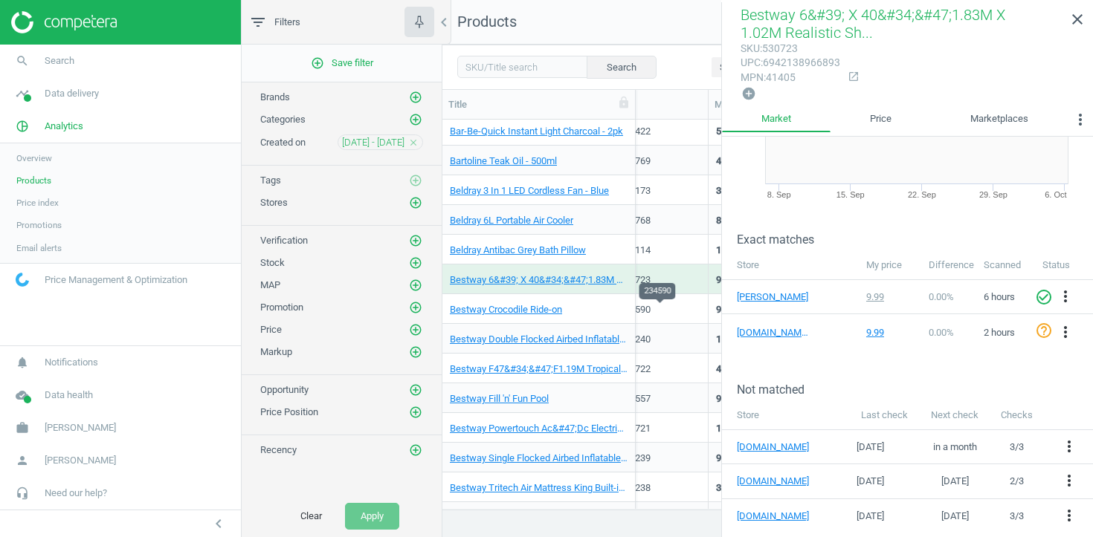
click at [682, 310] on div "234590" at bounding box center [659, 309] width 81 height 13
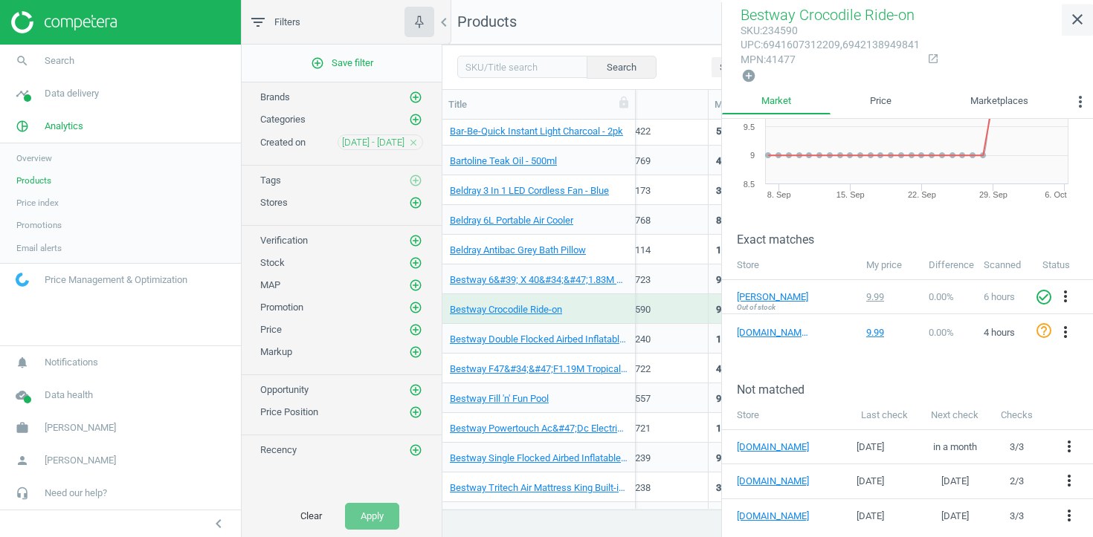
click at [1080, 17] on icon "close" at bounding box center [1077, 19] width 18 height 18
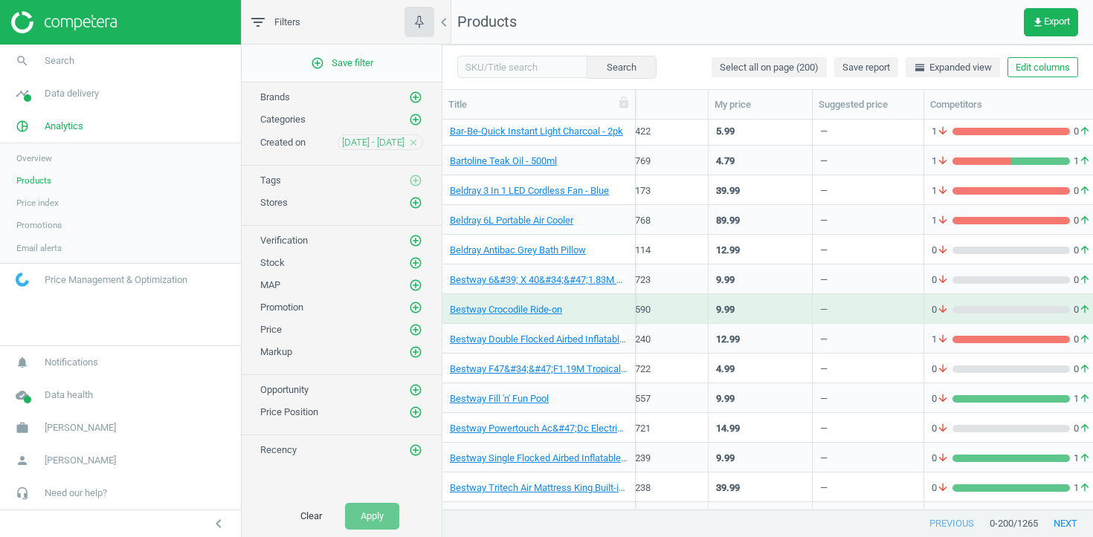
click at [705, 366] on div "530722" at bounding box center [660, 369] width 97 height 30
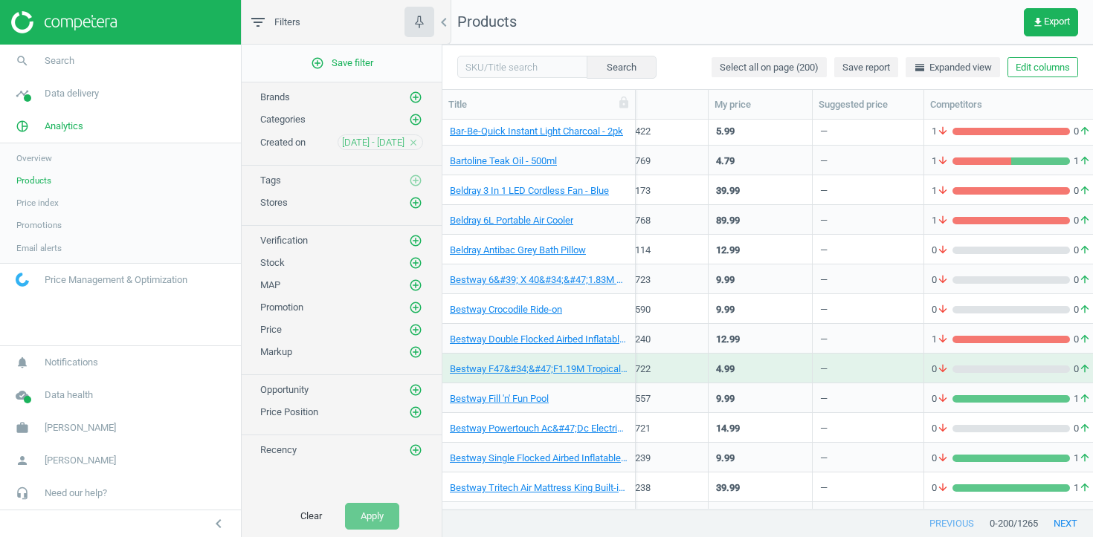
click at [705, 366] on div "530722" at bounding box center [660, 369] width 97 height 30
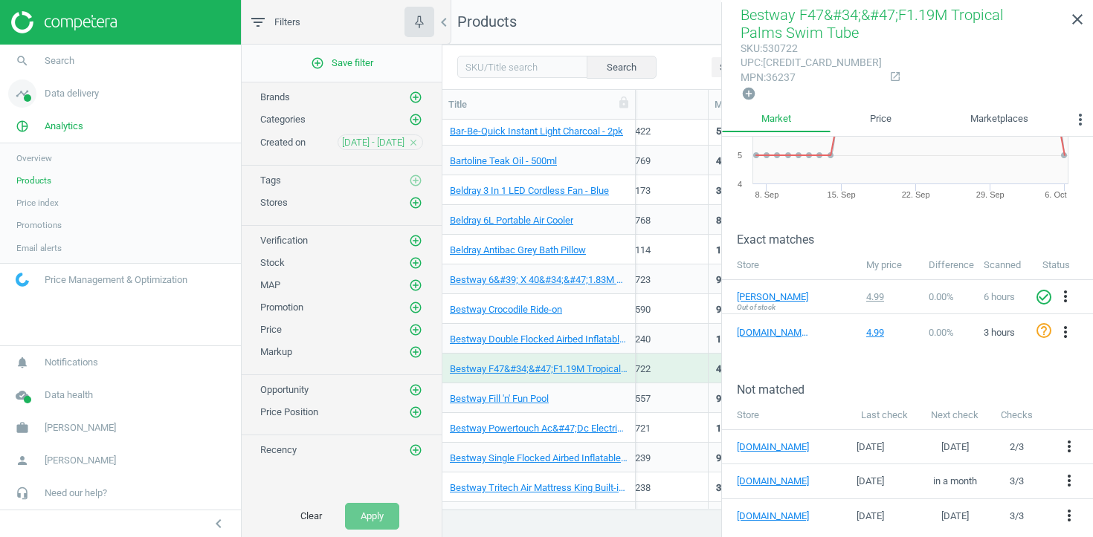
click at [89, 97] on span "Data delivery" at bounding box center [72, 93] width 54 height 13
click at [32, 214] on span "Stores" at bounding box center [28, 216] width 25 height 12
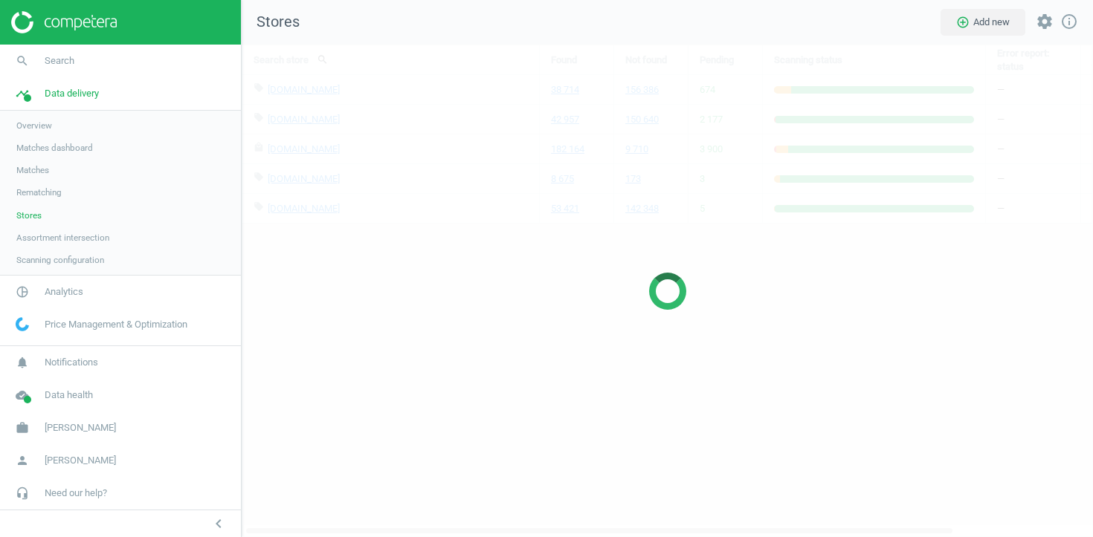
scroll to position [494, 852]
click at [39, 170] on span "Matches" at bounding box center [32, 170] width 33 height 12
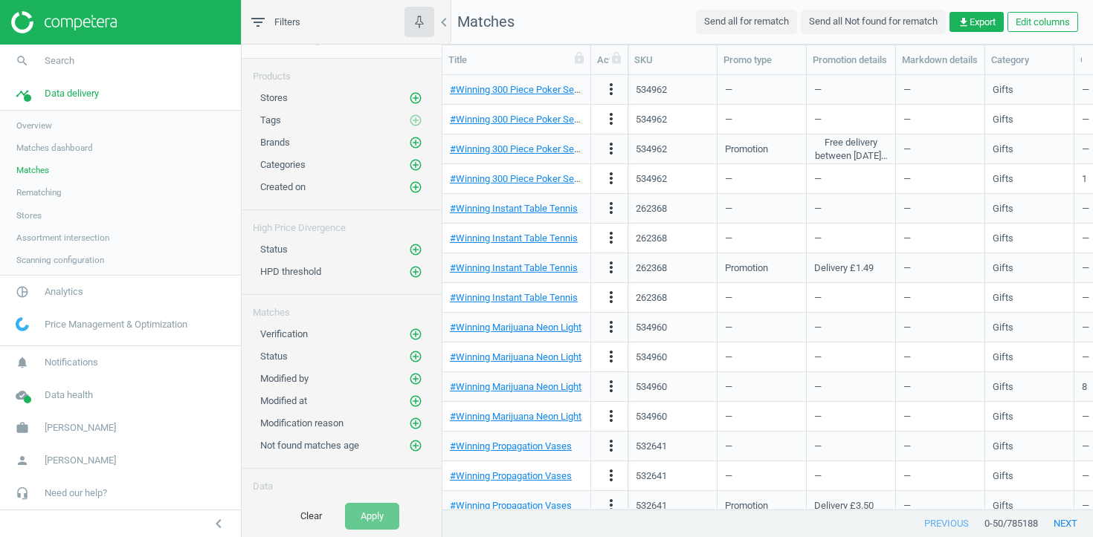
scroll to position [25, 0]
click at [418, 187] on icon "add_circle_outline" at bounding box center [415, 186] width 13 height 13
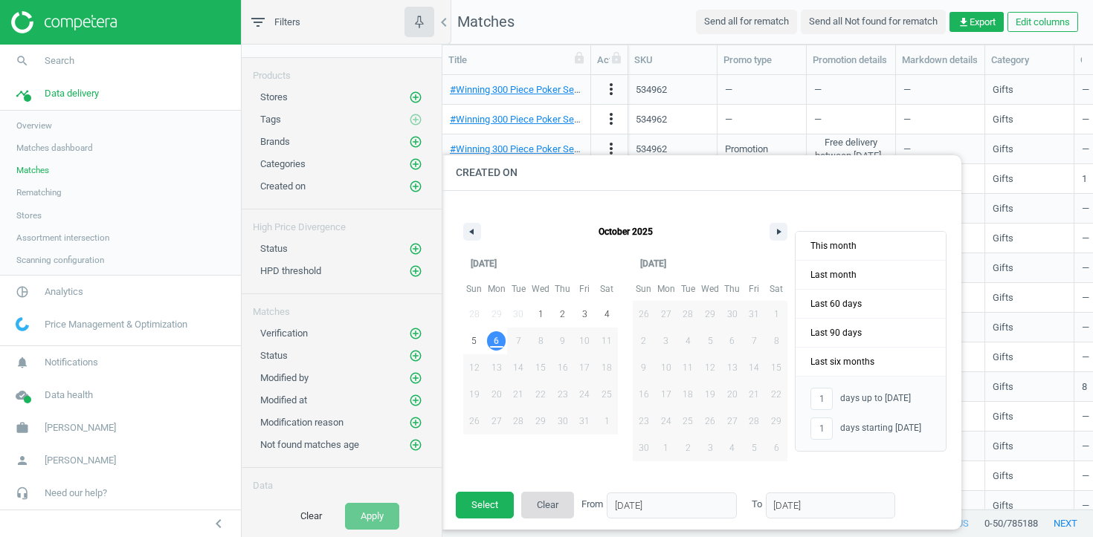
click at [552, 507] on button "Clear" at bounding box center [547, 505] width 53 height 27
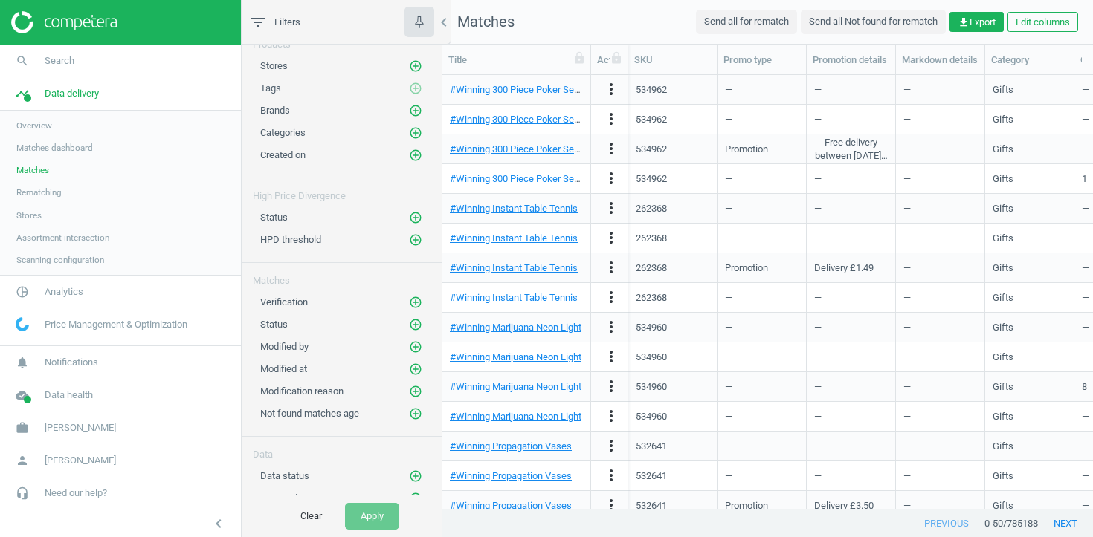
scroll to position [66, 0]
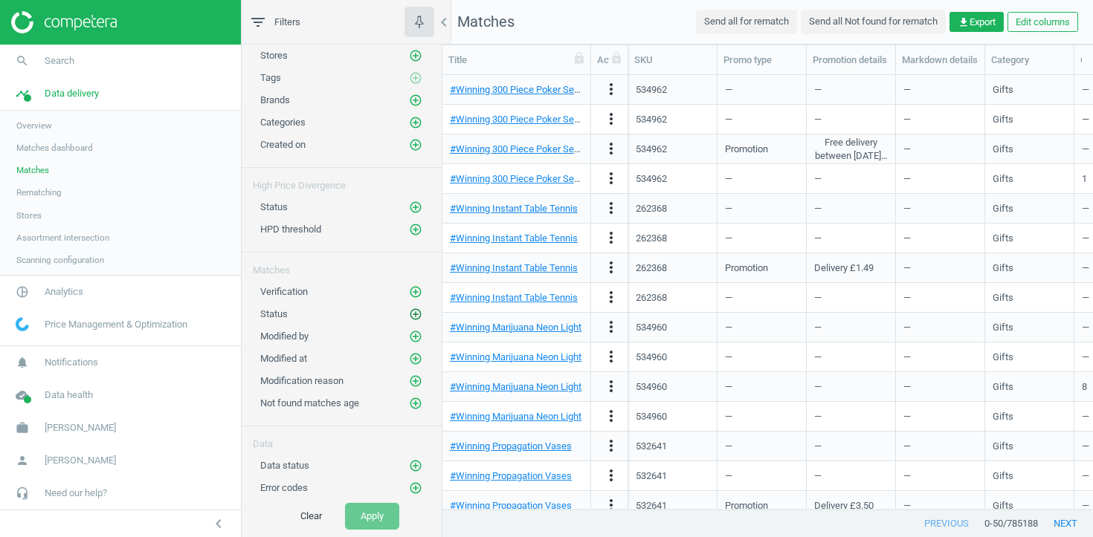
click at [416, 314] on icon "add_circle_outline" at bounding box center [415, 314] width 13 height 13
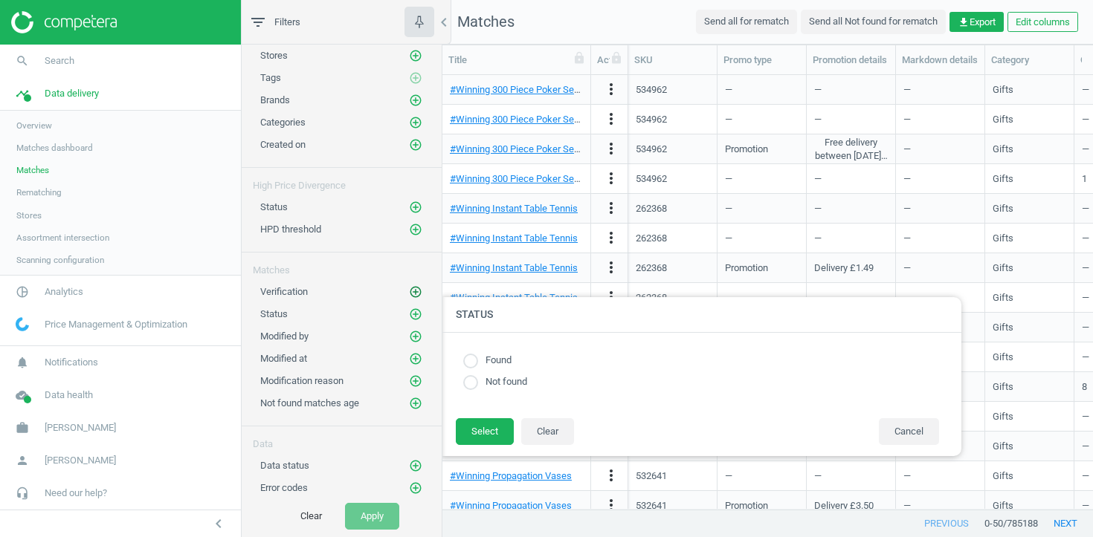
click at [413, 291] on icon "add_circle_outline" at bounding box center [415, 291] width 13 height 13
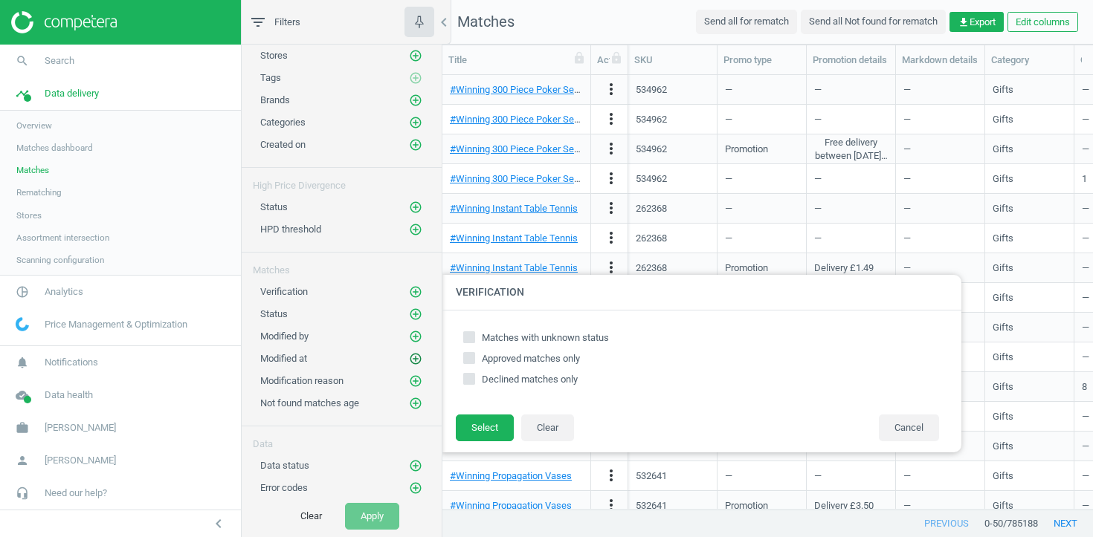
click at [415, 356] on icon "add_circle_outline" at bounding box center [415, 358] width 13 height 13
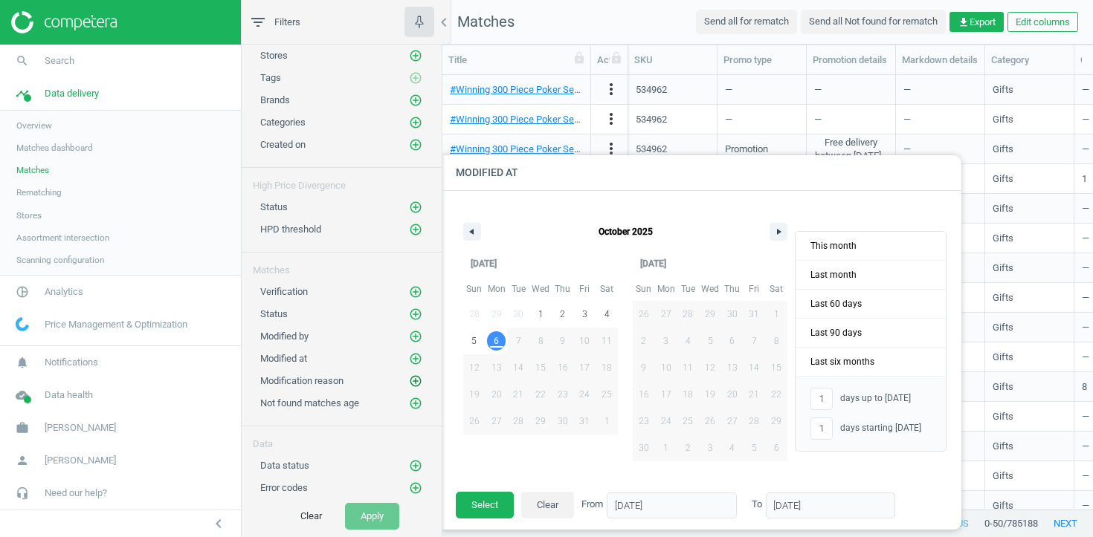
click at [413, 386] on icon "add_circle_outline" at bounding box center [415, 381] width 13 height 13
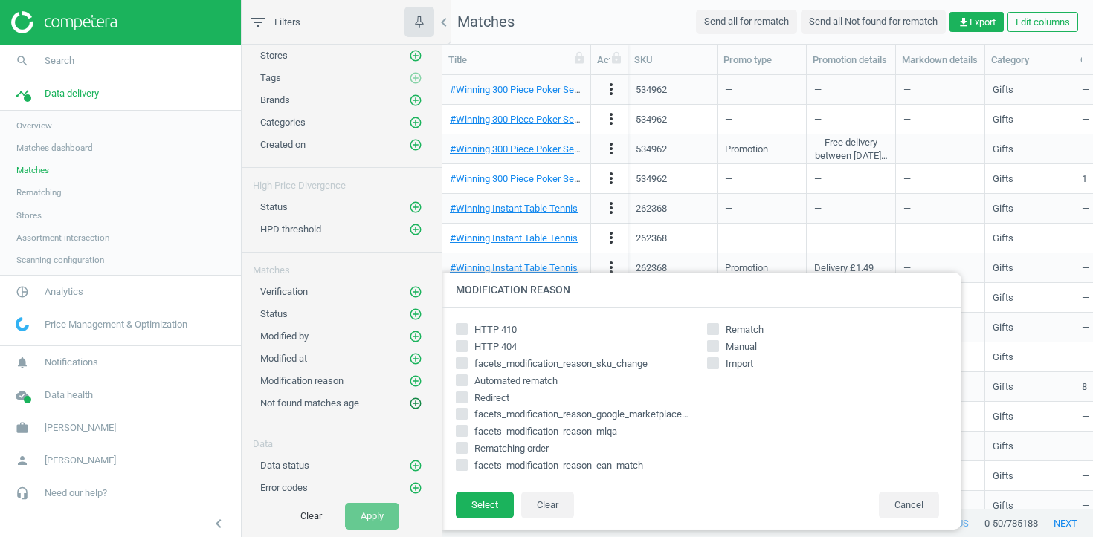
click at [413, 403] on icon "add_circle_outline" at bounding box center [415, 403] width 13 height 13
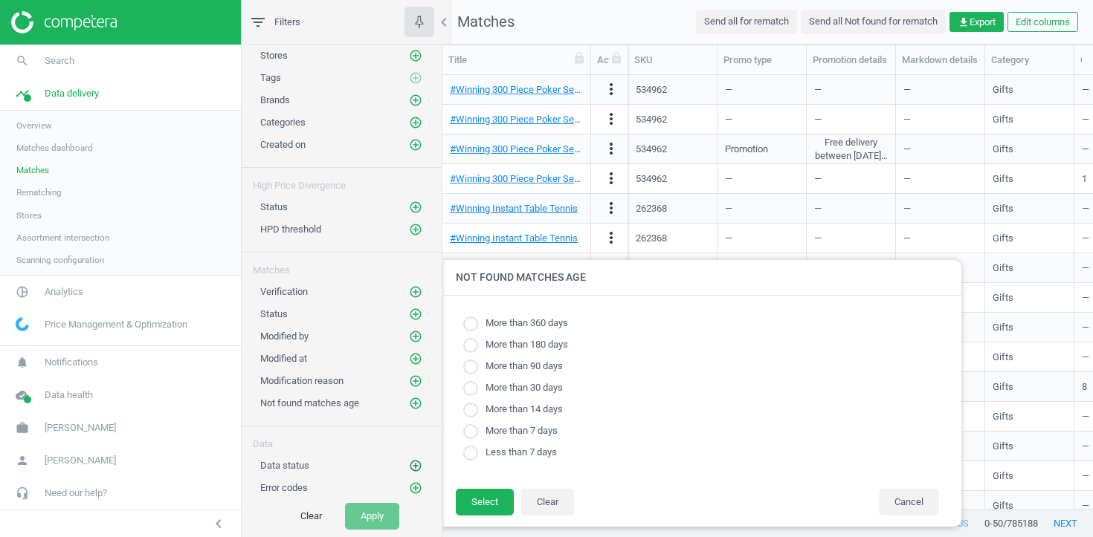
click at [413, 471] on icon "add_circle_outline" at bounding box center [415, 465] width 13 height 13
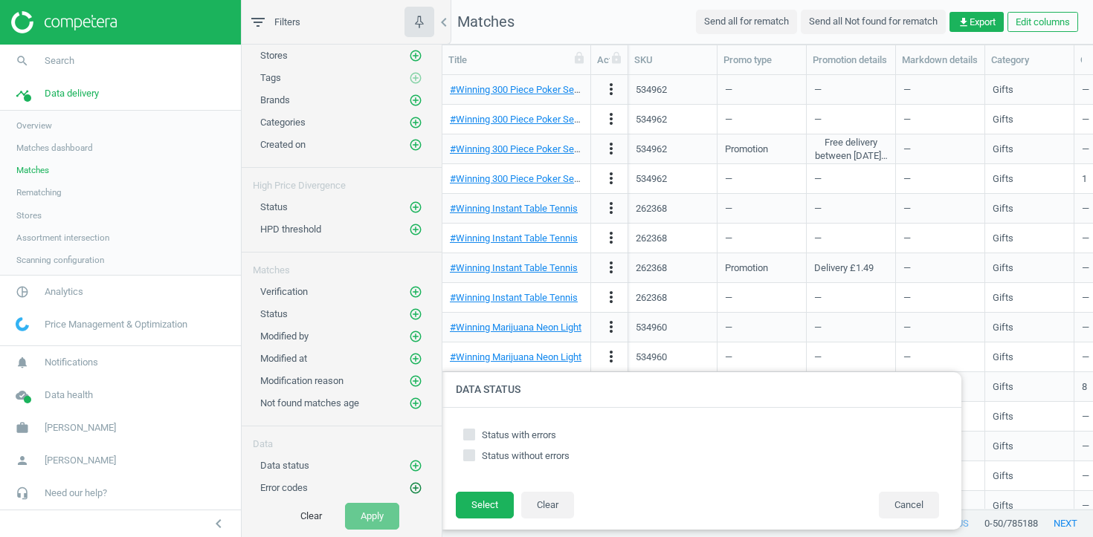
click at [413, 493] on icon "add_circle_outline" at bounding box center [415, 488] width 13 height 13
click at [568, 503] on button "Clear" at bounding box center [547, 505] width 53 height 27
click at [913, 505] on button "Cancel" at bounding box center [909, 505] width 60 height 27
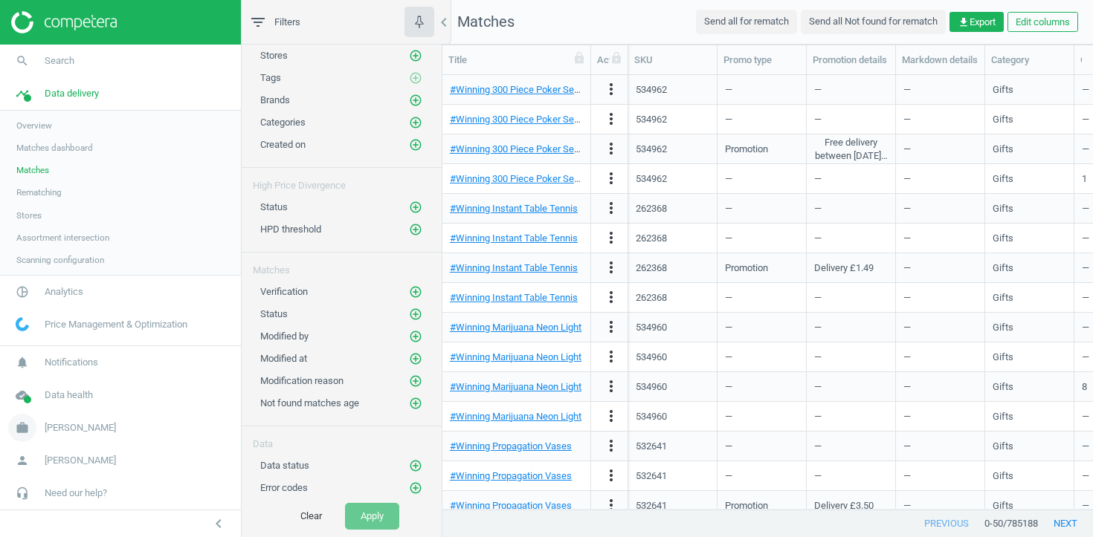
click at [49, 433] on span "[PERSON_NAME]" at bounding box center [80, 428] width 71 height 13
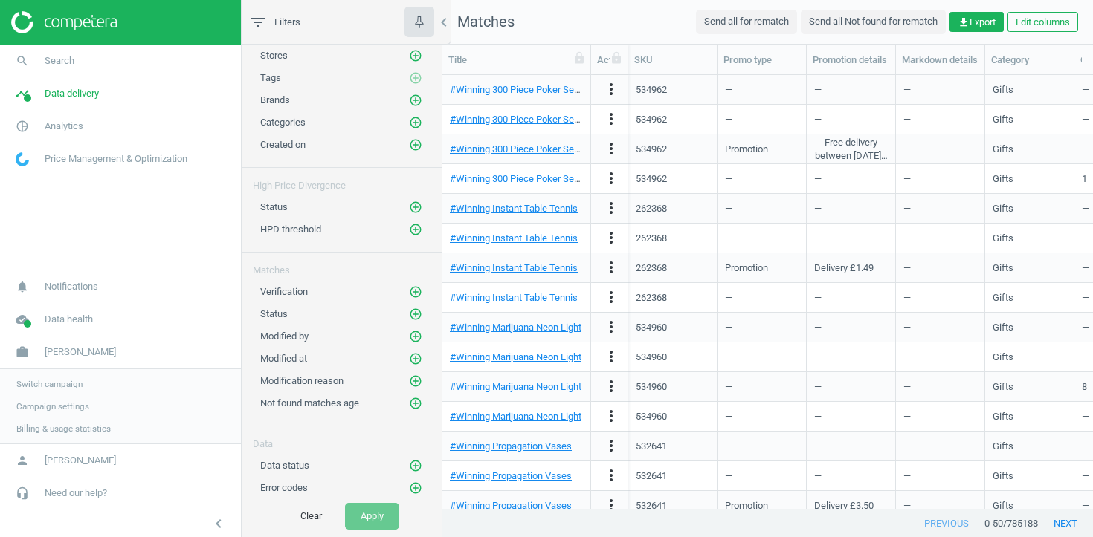
click at [51, 393] on link "Switch campaign" at bounding box center [120, 384] width 241 height 22
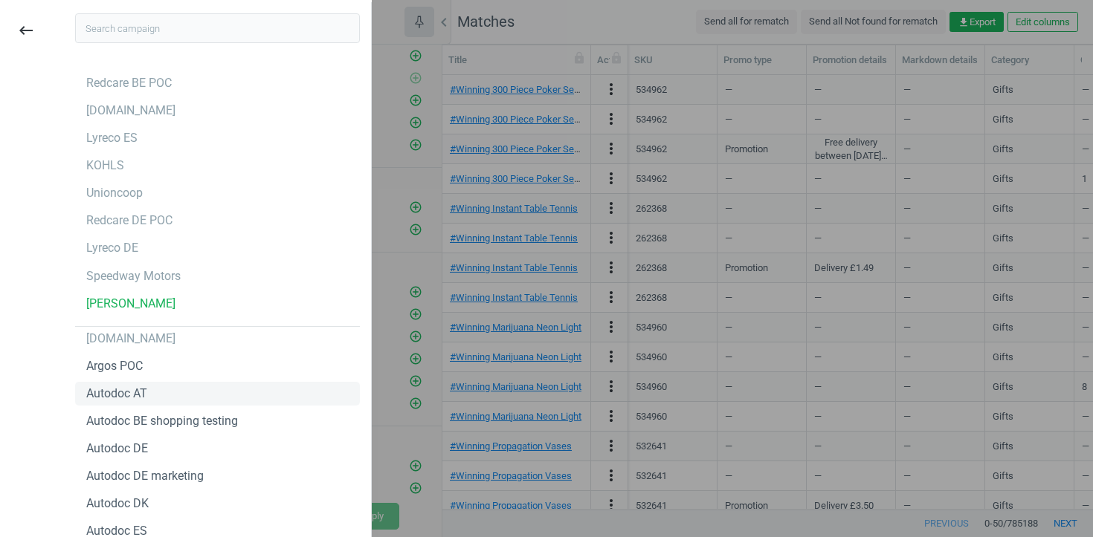
click at [51, 392] on div "keyboard_backspace" at bounding box center [27, 270] width 64 height 537
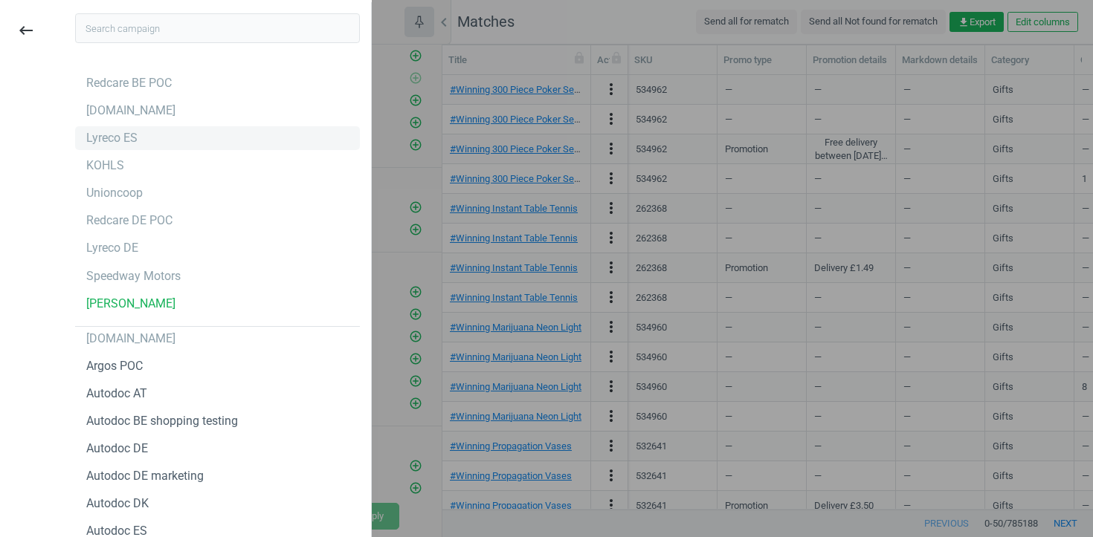
click at [131, 135] on div "Lyreco ES" at bounding box center [111, 138] width 51 height 16
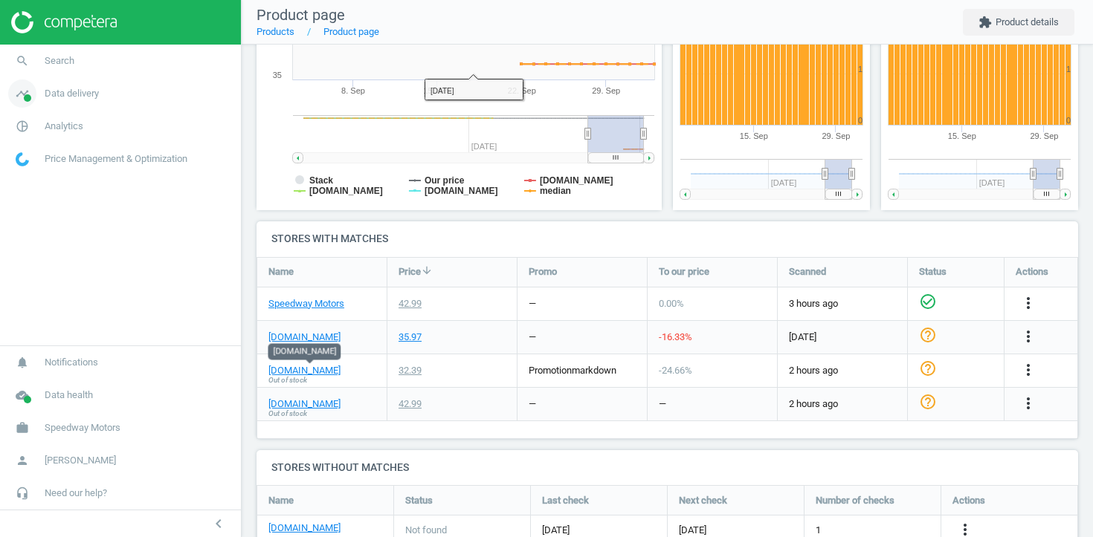
click at [79, 96] on span "Data delivery" at bounding box center [72, 93] width 54 height 13
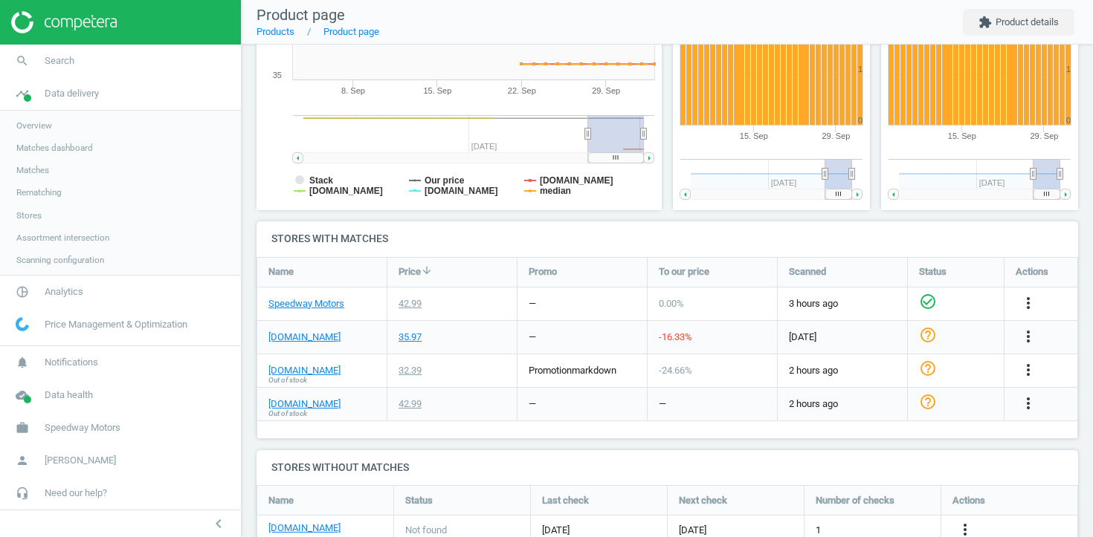
click at [33, 215] on span "Stores" at bounding box center [28, 216] width 25 height 12
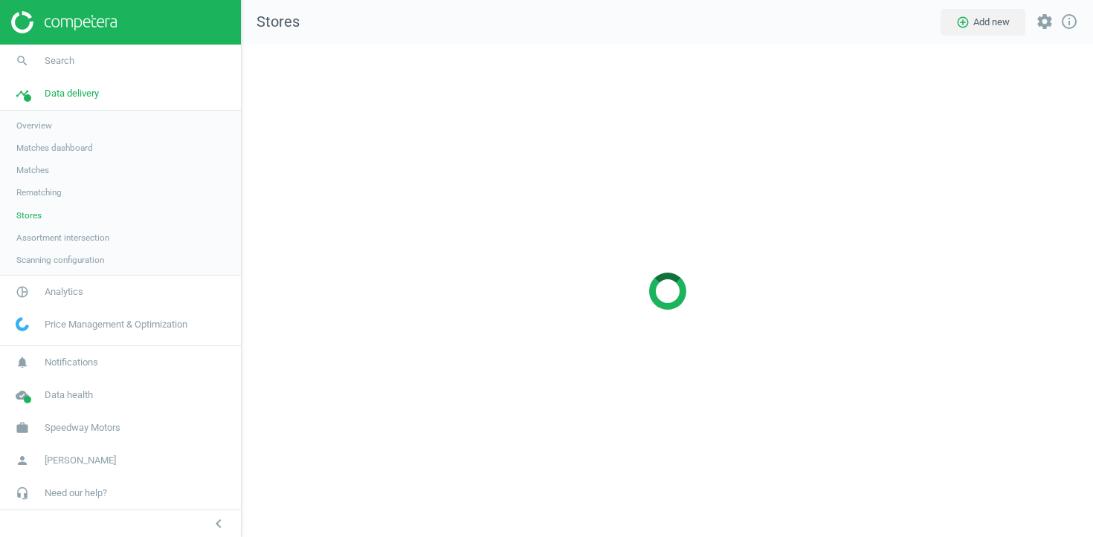
scroll to position [494, 852]
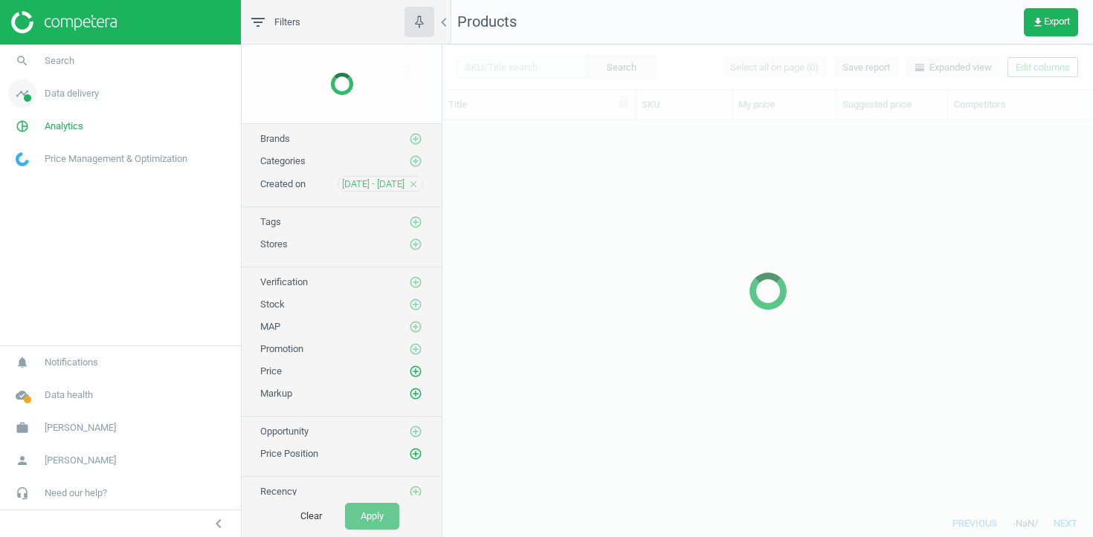
scroll to position [390, 650]
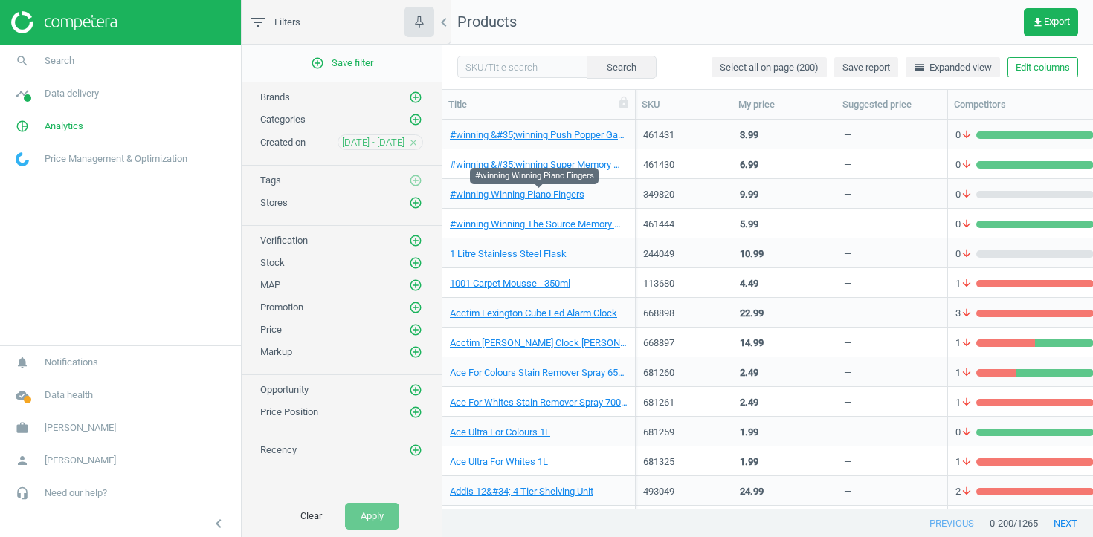
click at [617, 190] on span "#winning Winning Piano Fingers" at bounding box center [539, 194] width 178 height 13
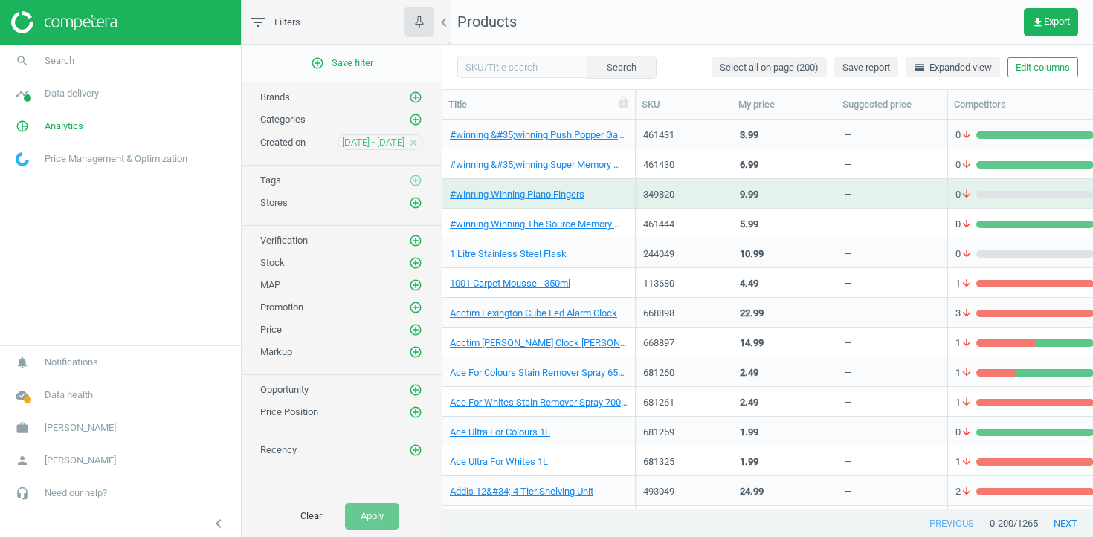
click at [617, 190] on span "#winning Winning Piano Fingers" at bounding box center [539, 194] width 178 height 13
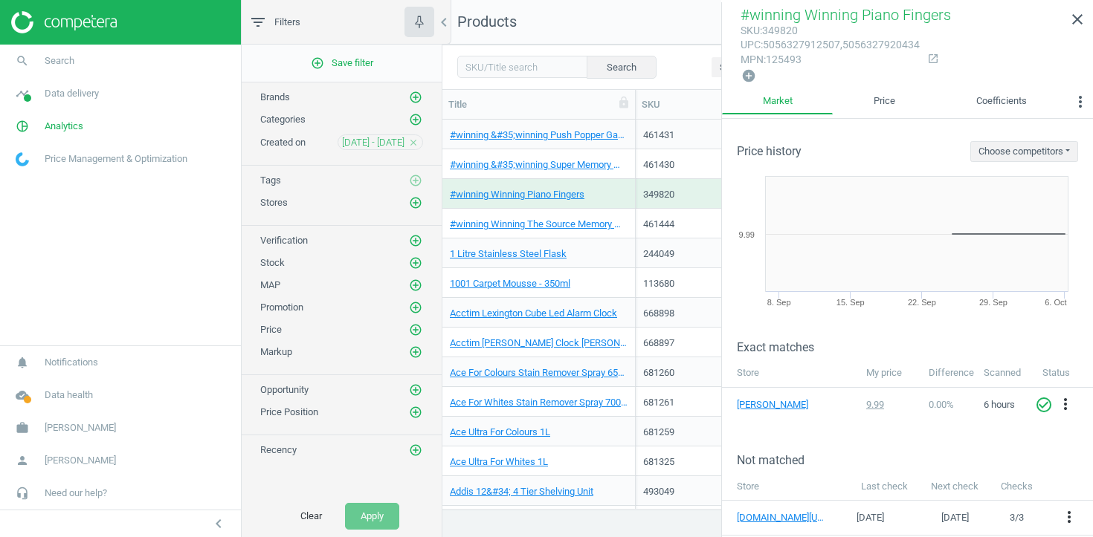
scroll to position [106, 0]
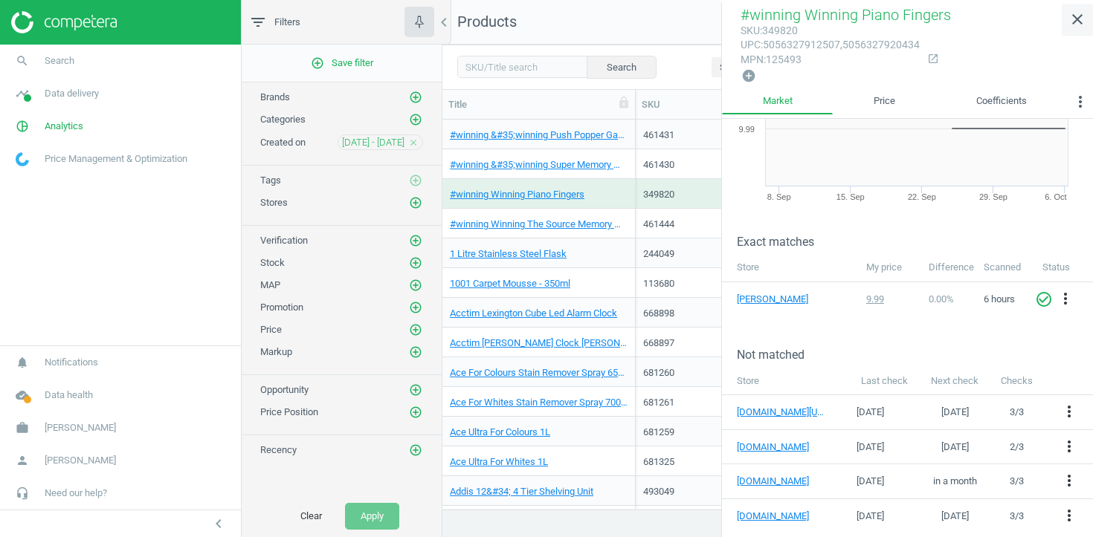
click at [1078, 4] on link "close" at bounding box center [1077, 20] width 31 height 32
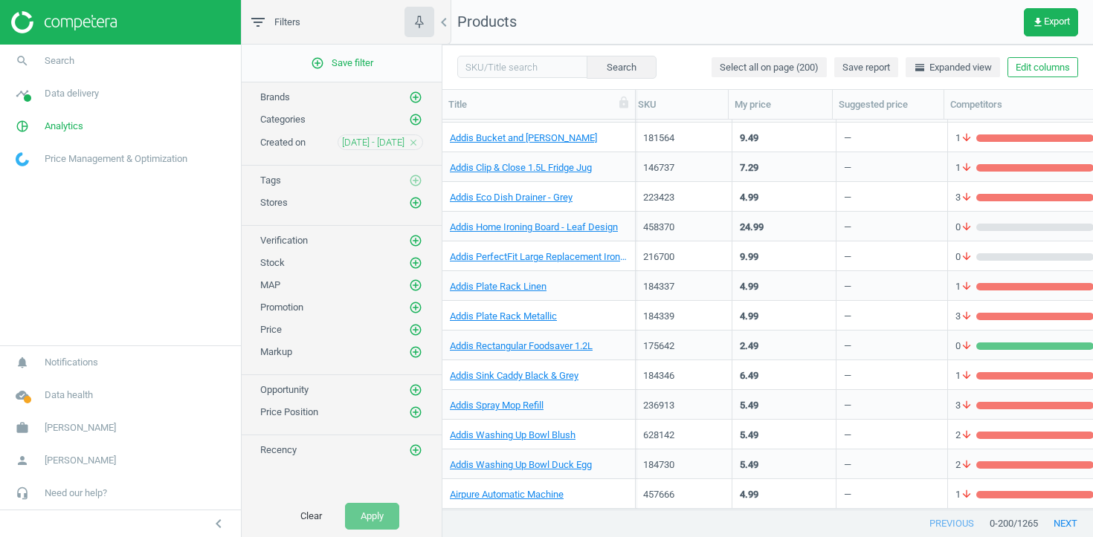
scroll to position [0, 4]
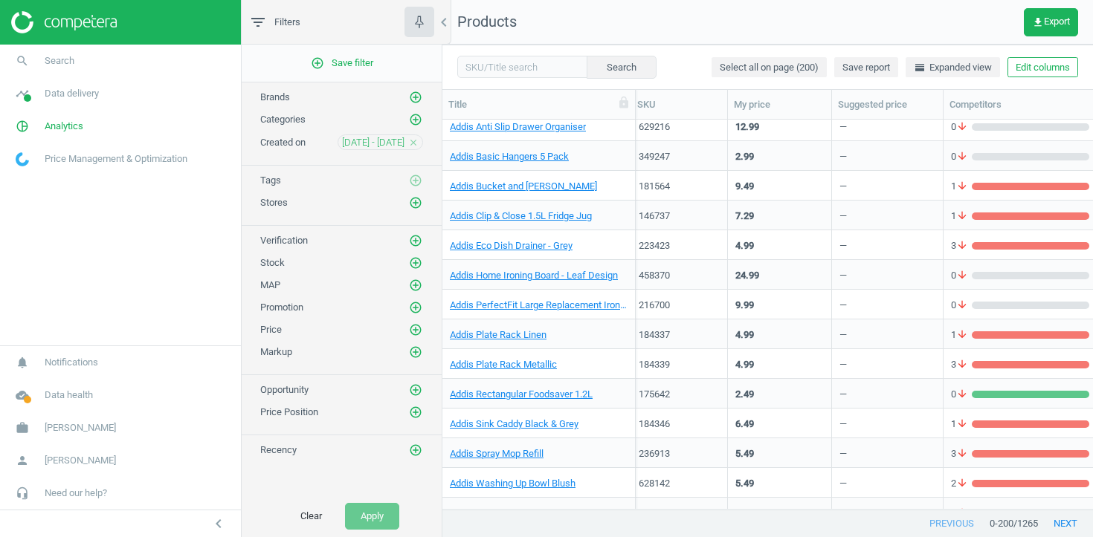
click at [691, 268] on div "458370" at bounding box center [679, 275] width 81 height 26
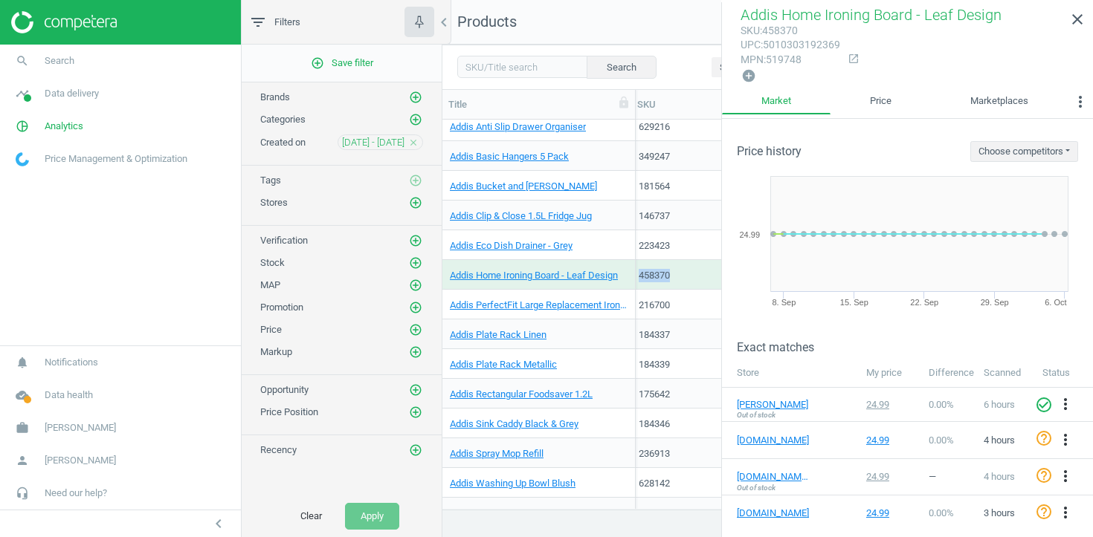
scroll to position [112, 0]
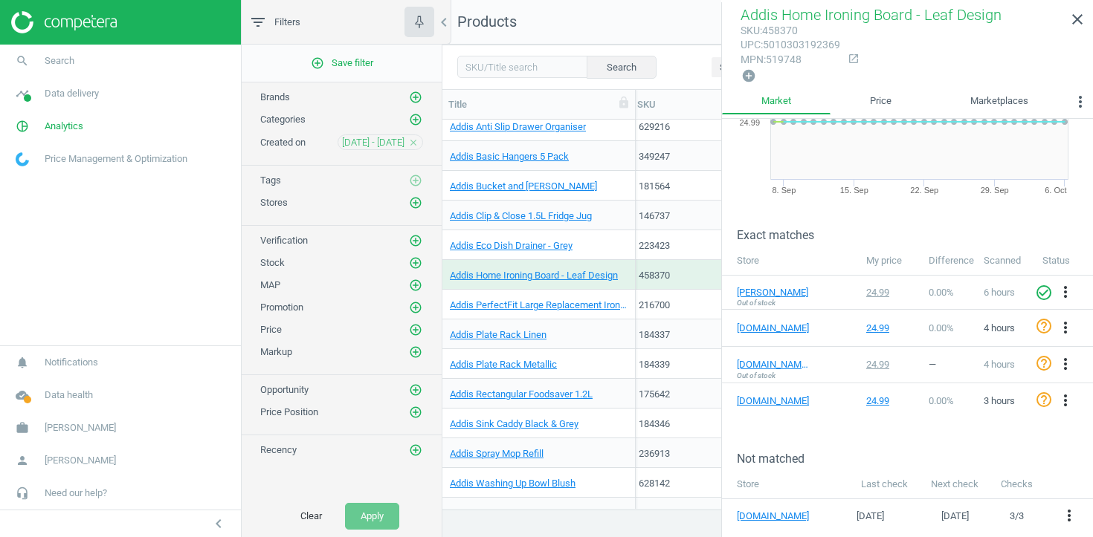
click at [685, 309] on div "216700" at bounding box center [679, 305] width 81 height 13
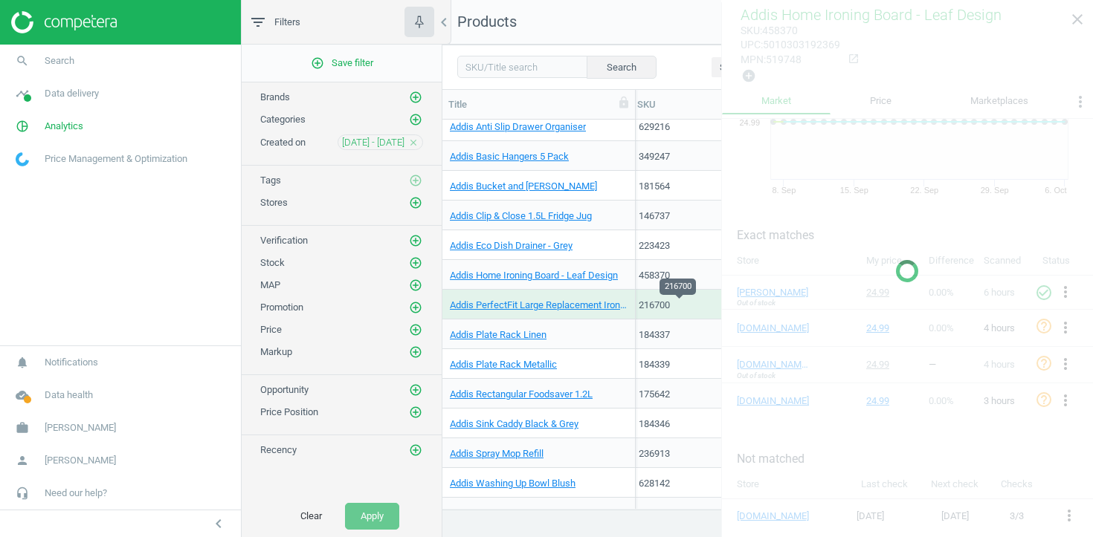
click at [685, 309] on div "216700" at bounding box center [679, 305] width 81 height 13
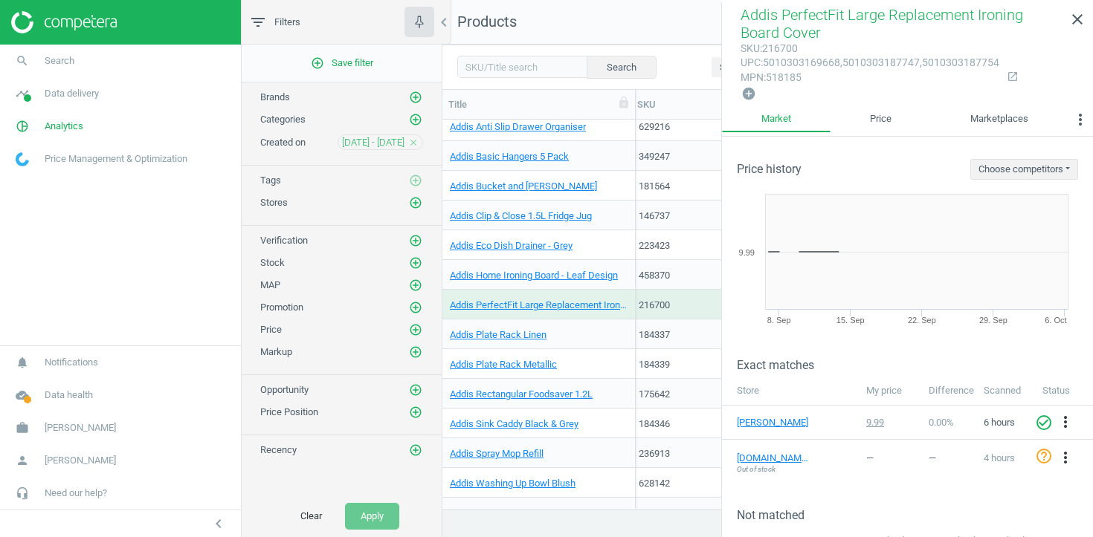
scroll to position [126, 0]
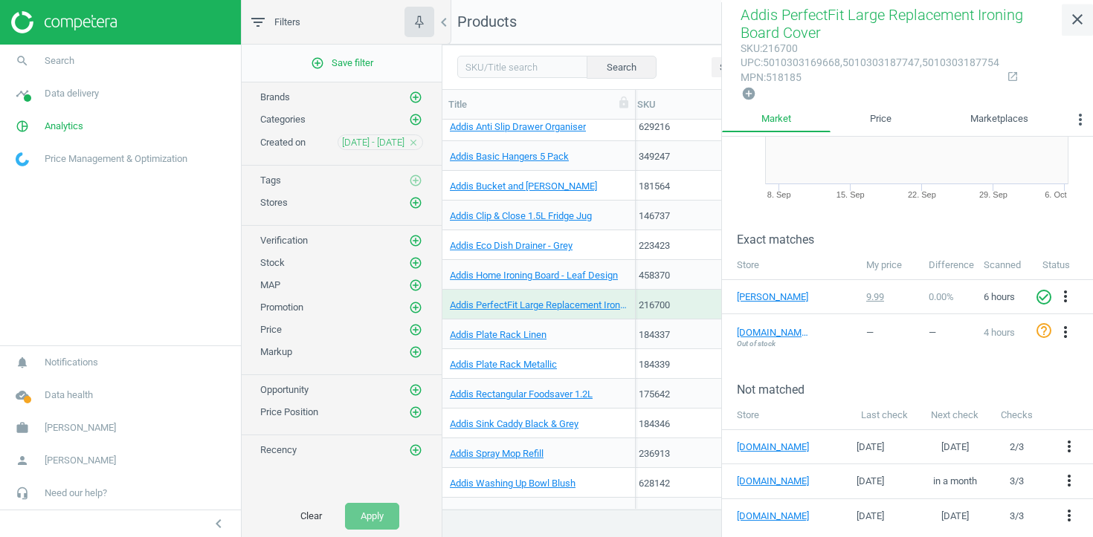
click at [1078, 14] on icon "close" at bounding box center [1077, 19] width 18 height 18
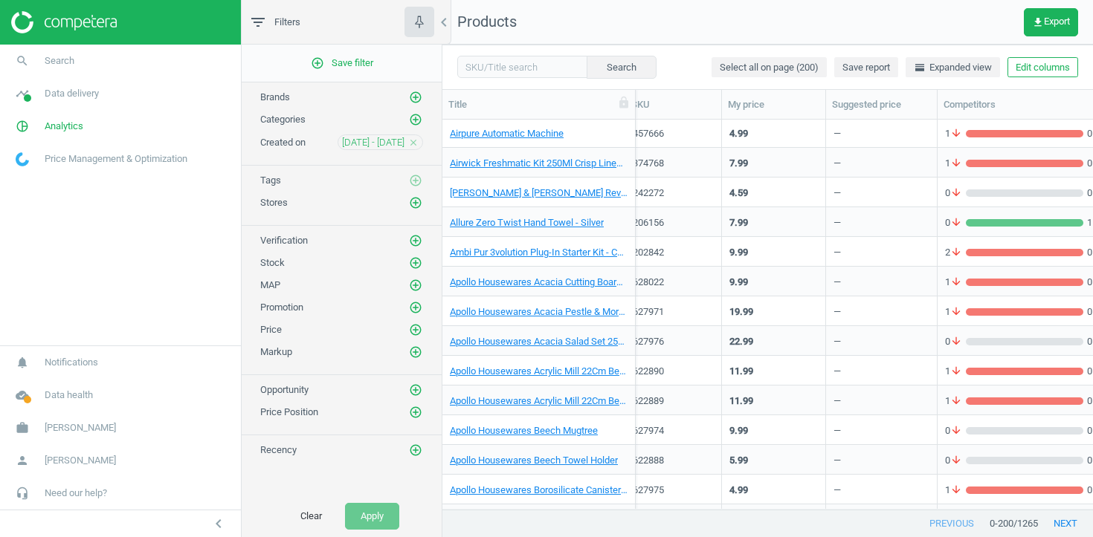
scroll to position [0, 10]
click at [697, 187] on div "242272" at bounding box center [673, 193] width 81 height 13
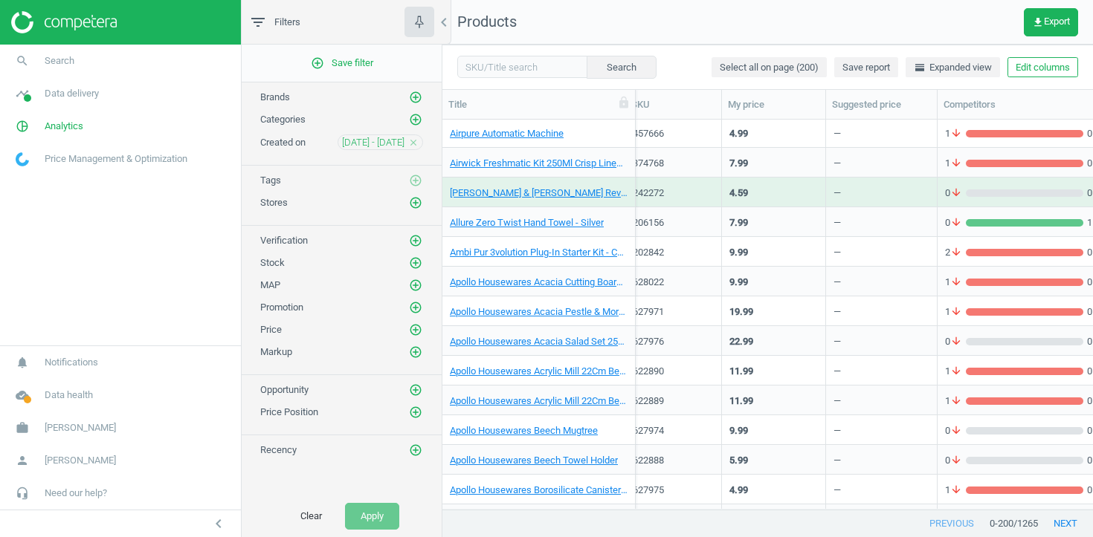
click at [697, 187] on div "242272" at bounding box center [673, 193] width 81 height 13
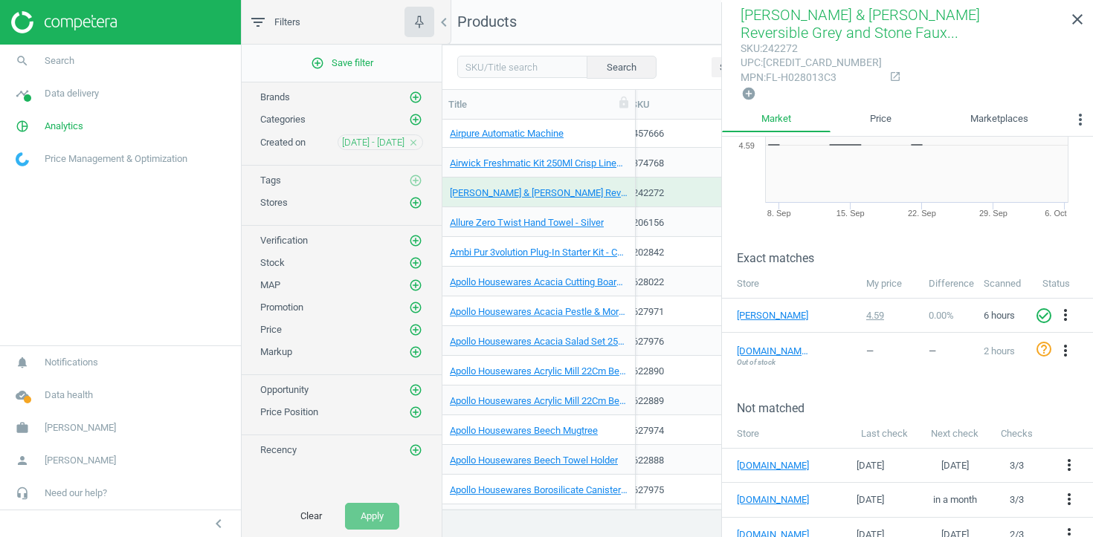
scroll to position [126, 0]
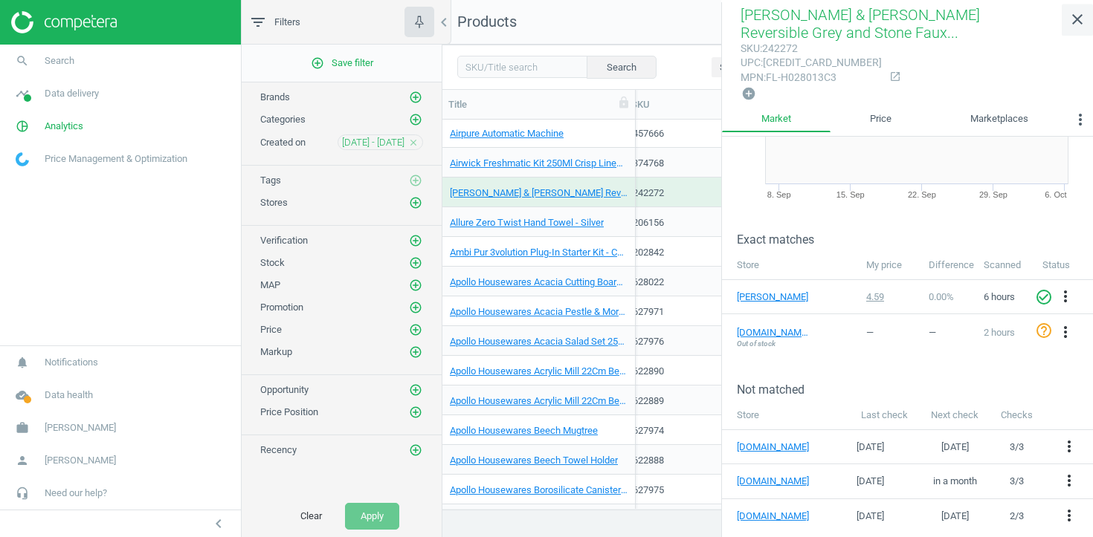
click at [1079, 25] on icon "close" at bounding box center [1077, 19] width 18 height 18
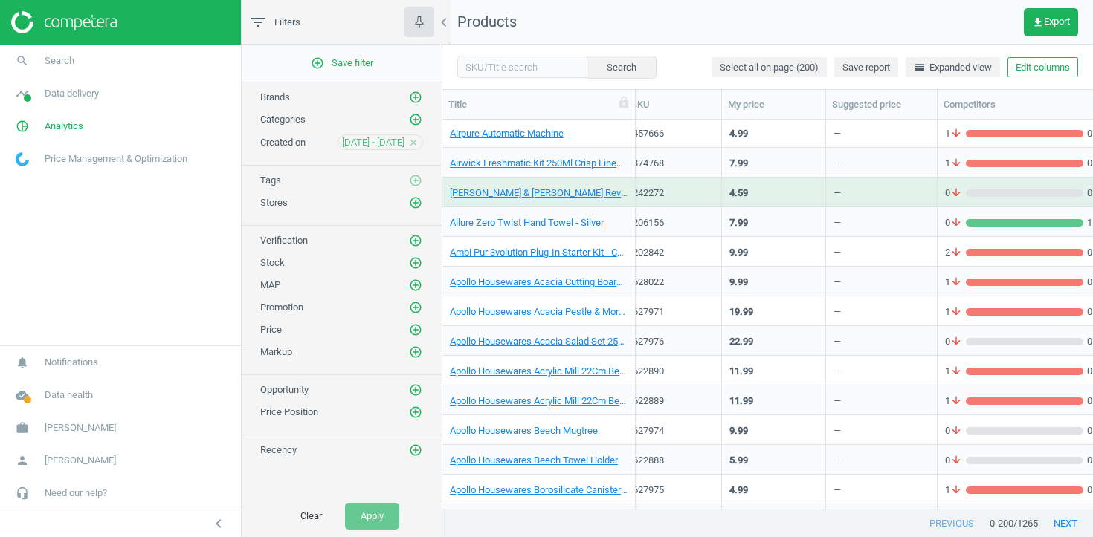
click at [803, 342] on div "22.99" at bounding box center [773, 341] width 88 height 26
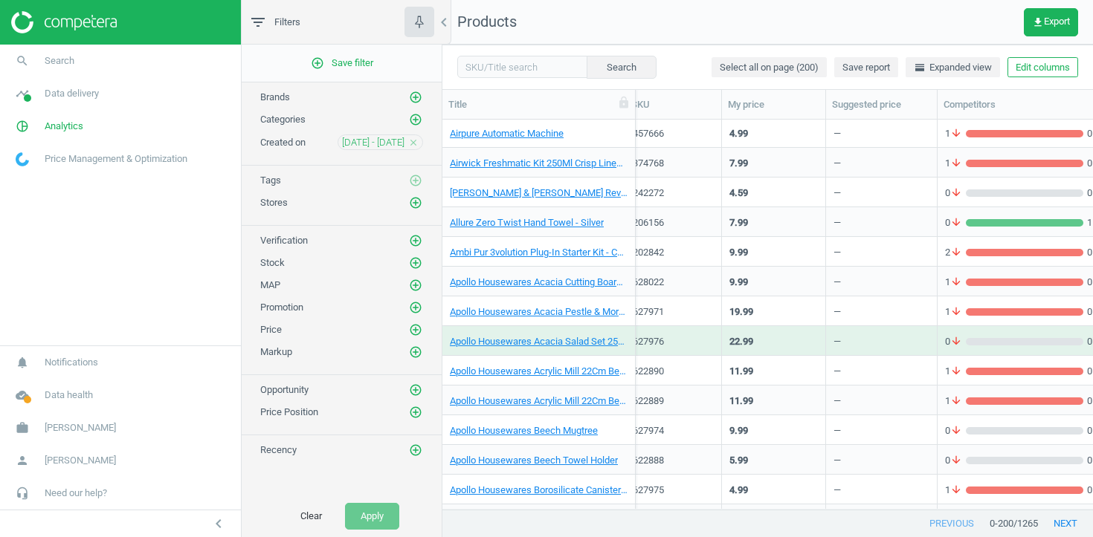
click at [803, 342] on div "22.99" at bounding box center [773, 341] width 88 height 26
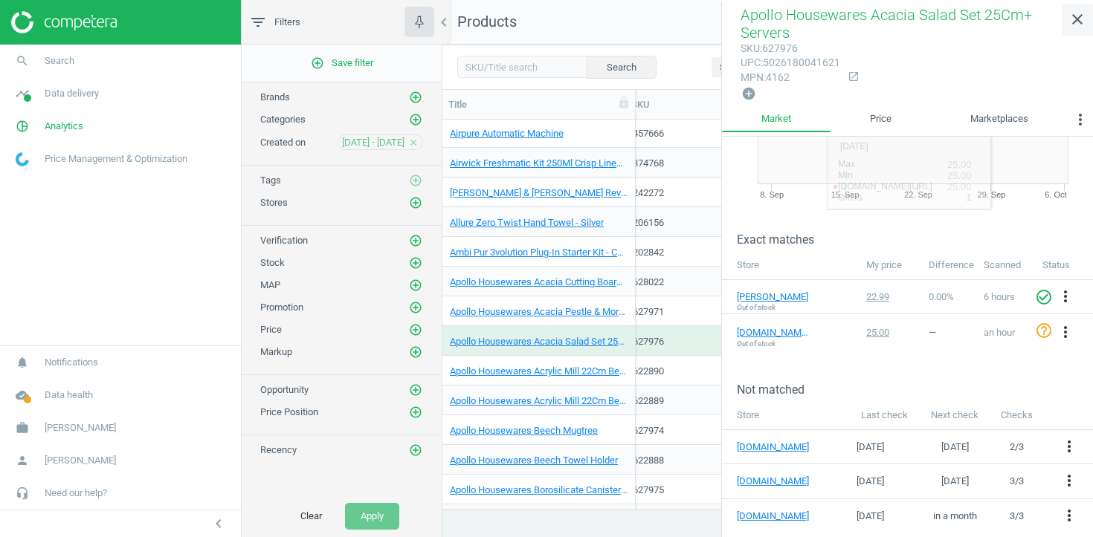
click at [1076, 19] on icon "close" at bounding box center [1077, 19] width 18 height 18
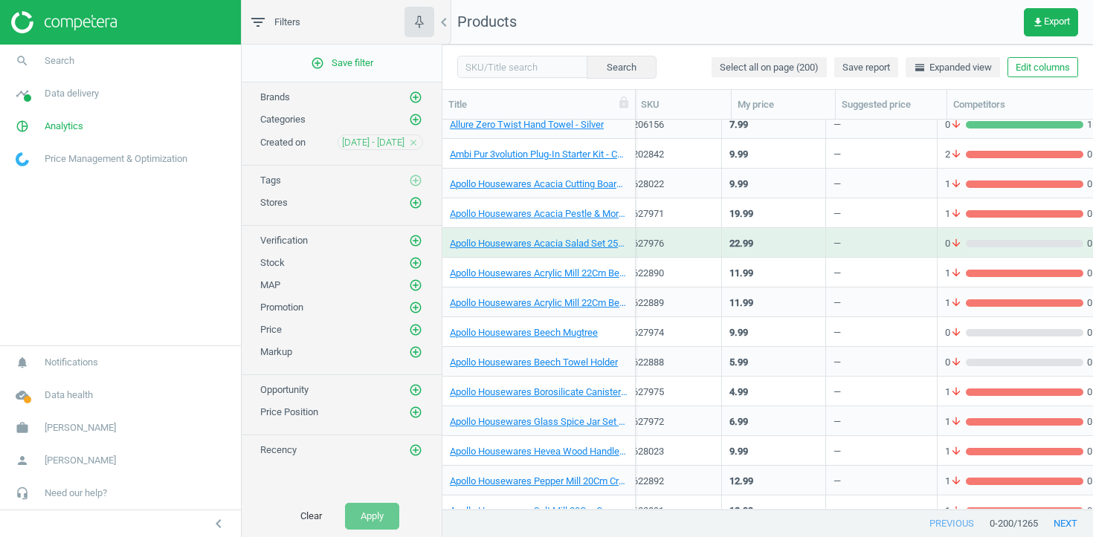
scroll to position [0, 1]
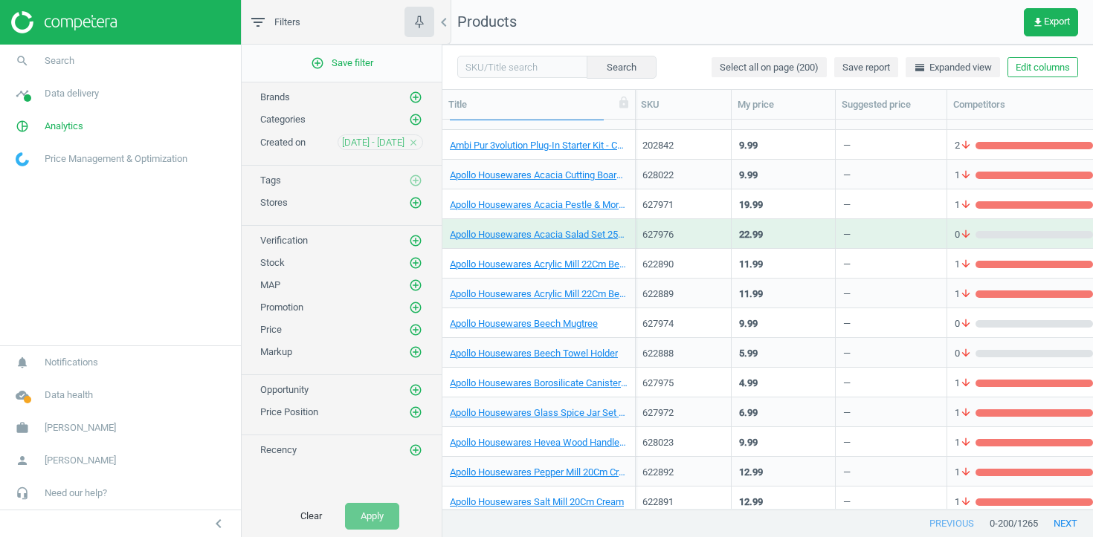
click at [810, 323] on div "9.99" at bounding box center [783, 323] width 88 height 26
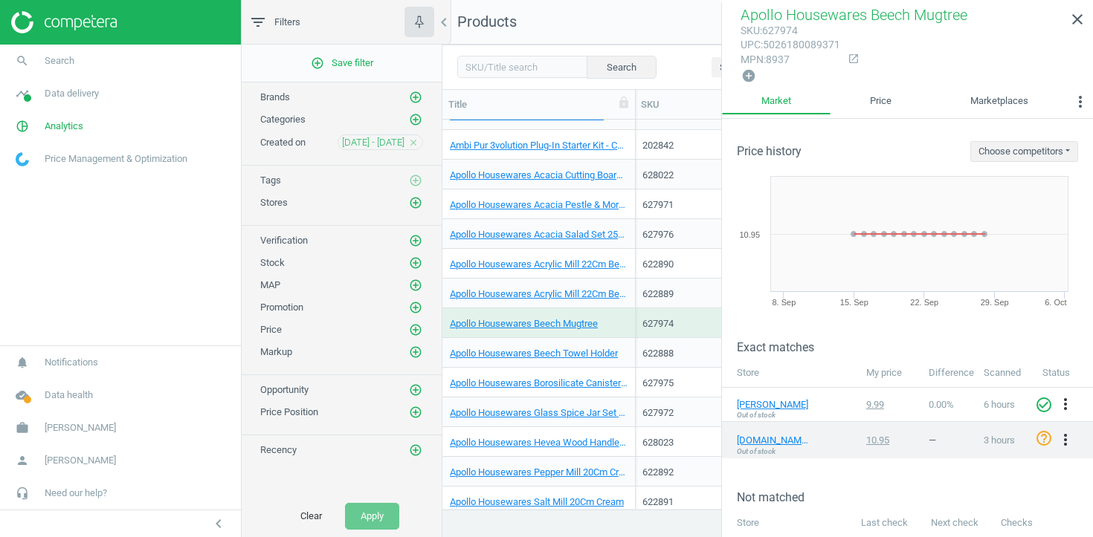
scroll to position [108, 0]
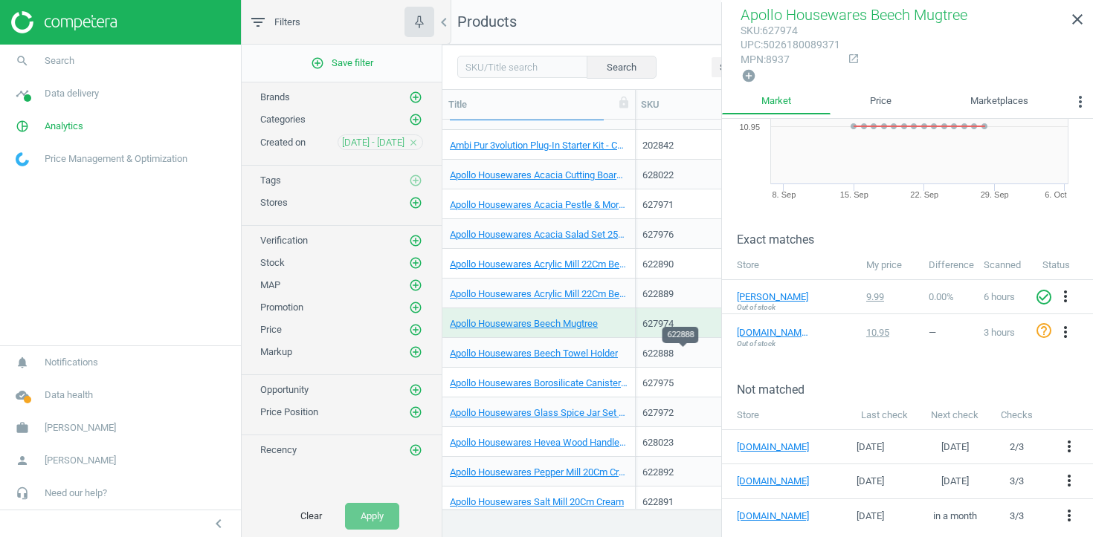
click at [707, 351] on div "622888" at bounding box center [682, 353] width 81 height 13
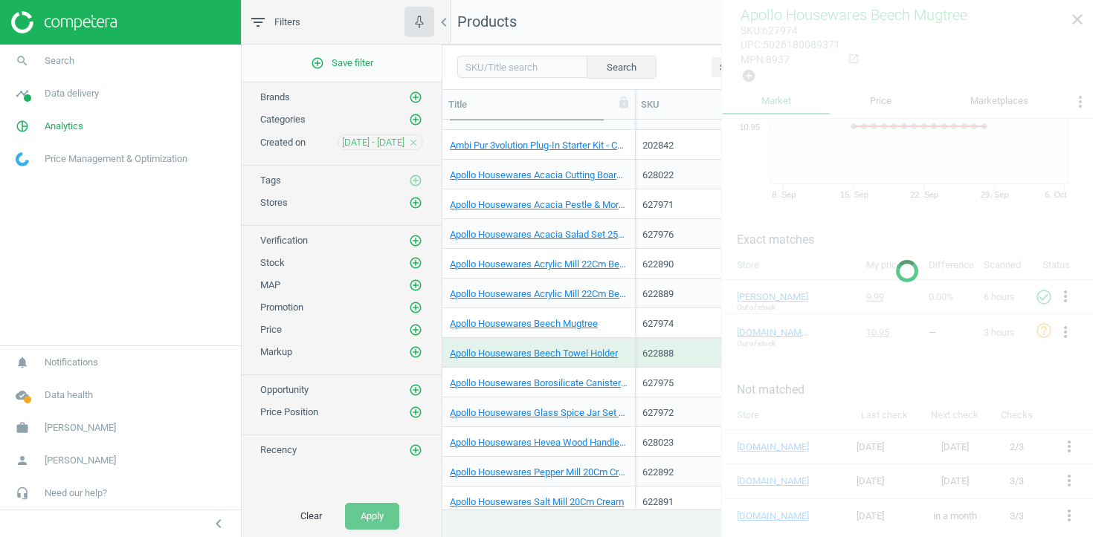
click at [707, 351] on div "622888" at bounding box center [682, 353] width 81 height 13
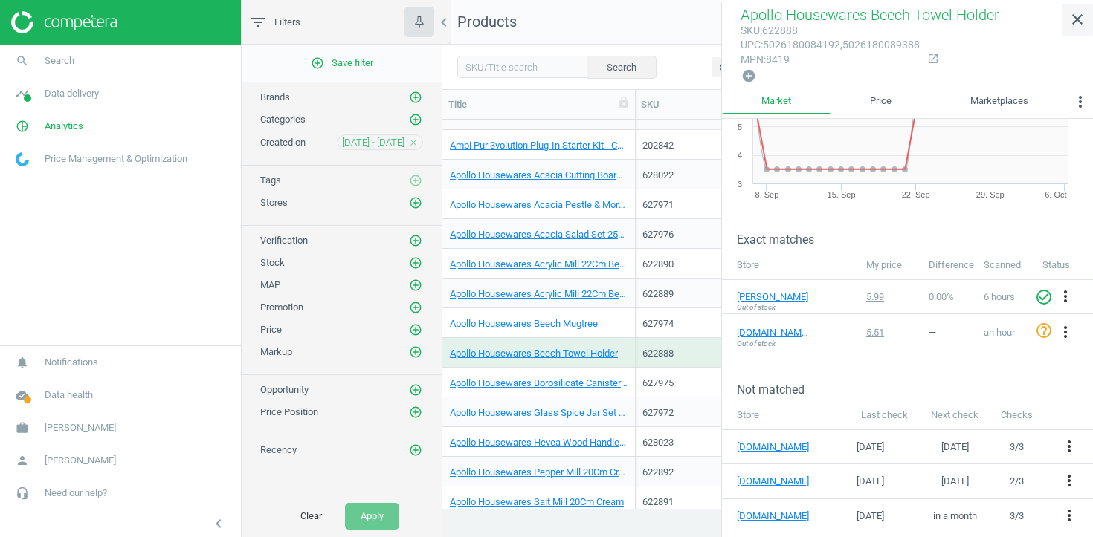
click at [1073, 25] on icon "close" at bounding box center [1077, 19] width 18 height 18
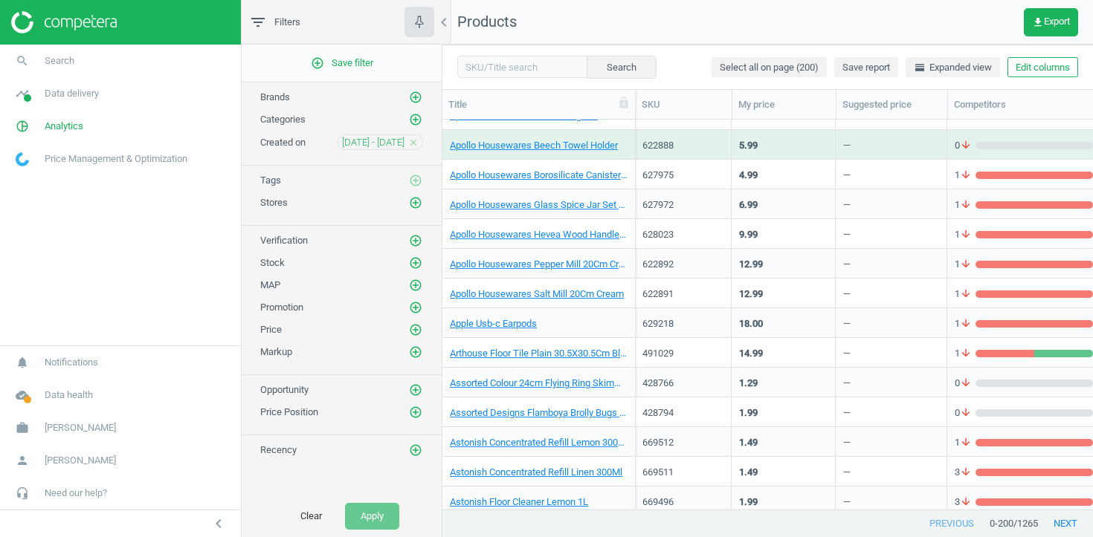
scroll to position [1195, 0]
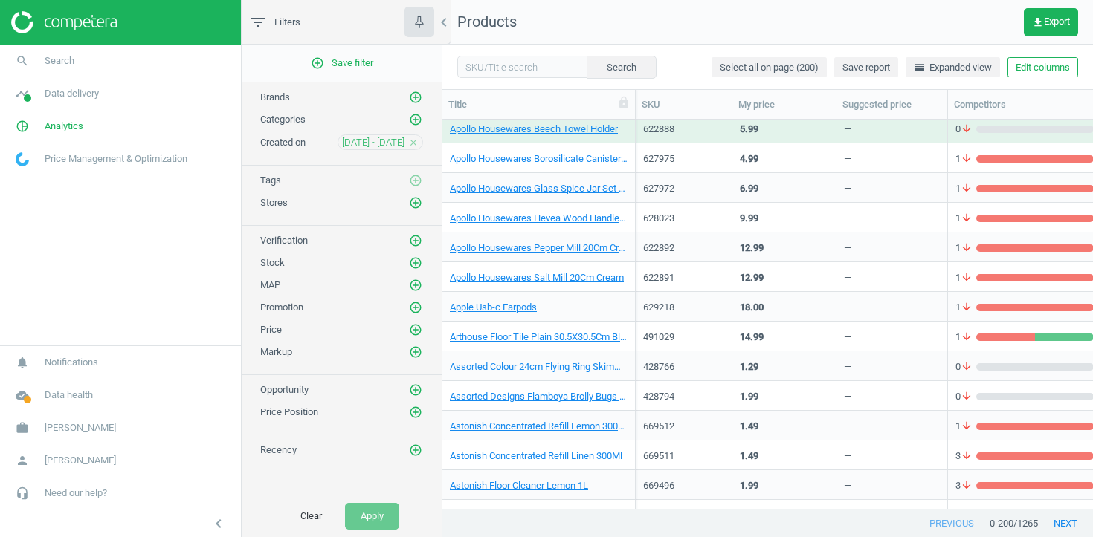
click at [843, 366] on div "—" at bounding box center [892, 367] width 112 height 30
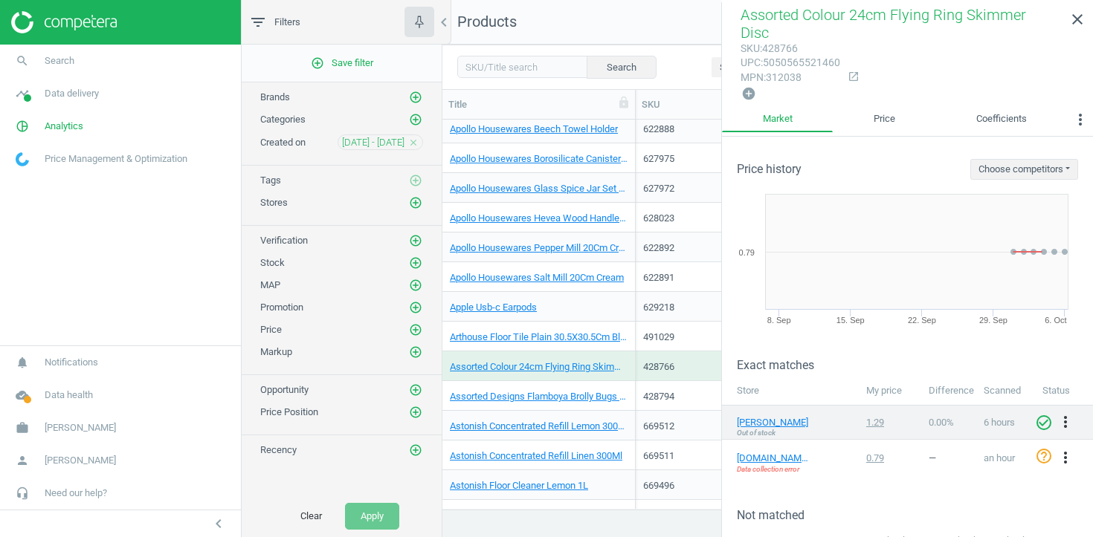
scroll to position [126, 0]
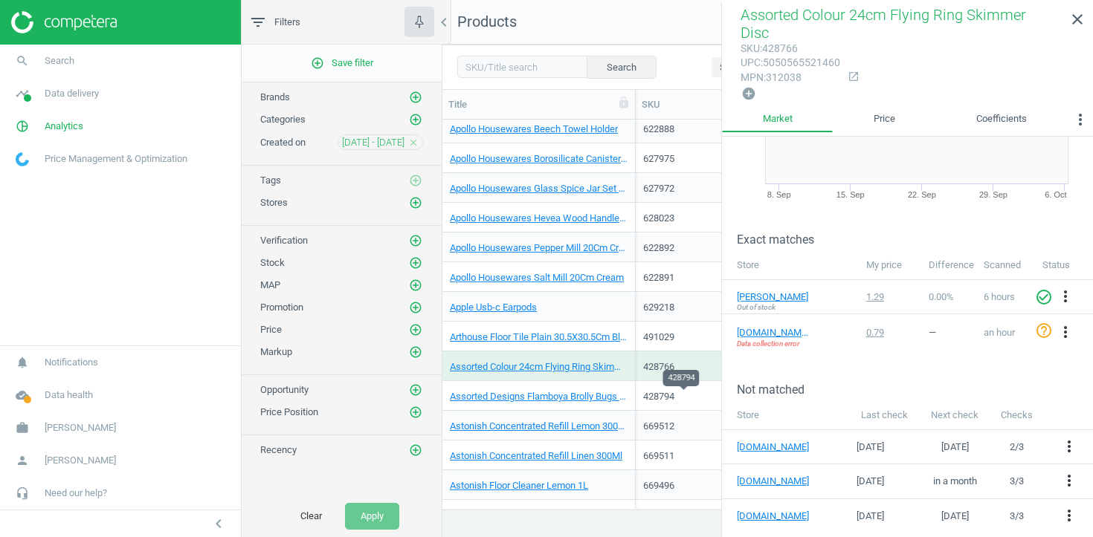
click at [696, 392] on div "428794" at bounding box center [683, 396] width 81 height 13
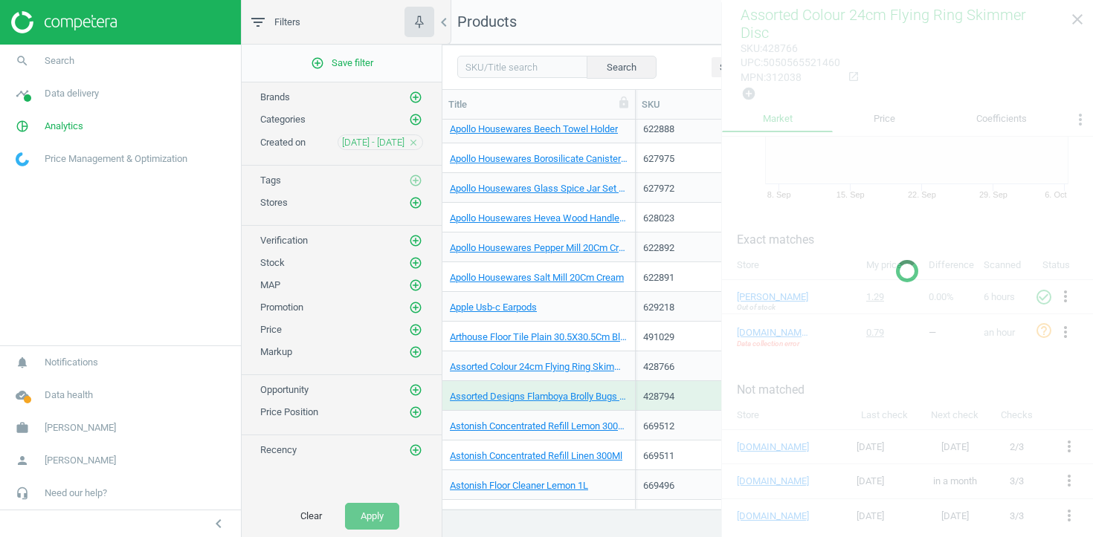
click at [696, 392] on div "428794" at bounding box center [683, 396] width 81 height 13
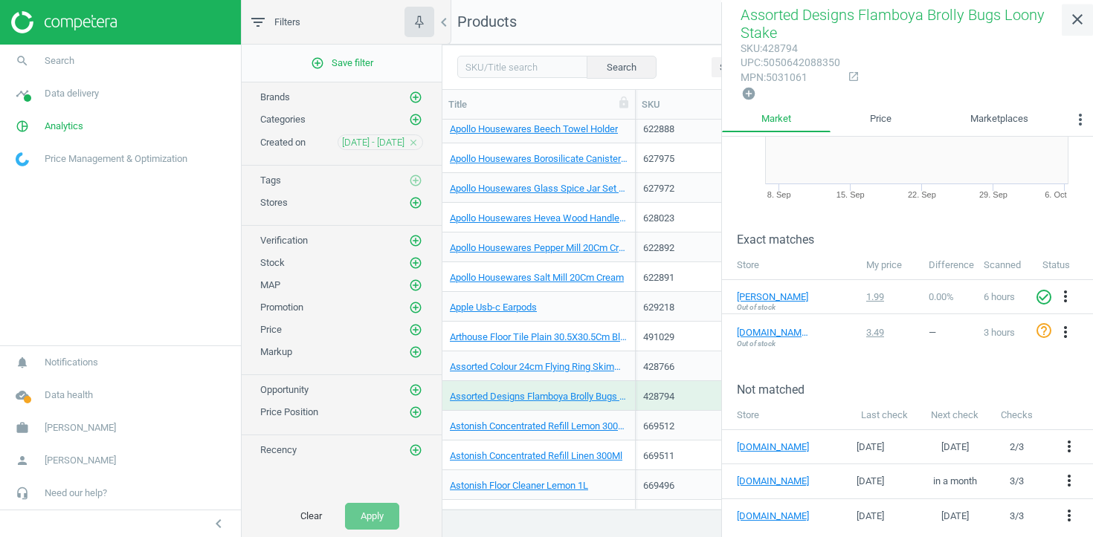
click at [1069, 22] on icon "close" at bounding box center [1077, 19] width 18 height 18
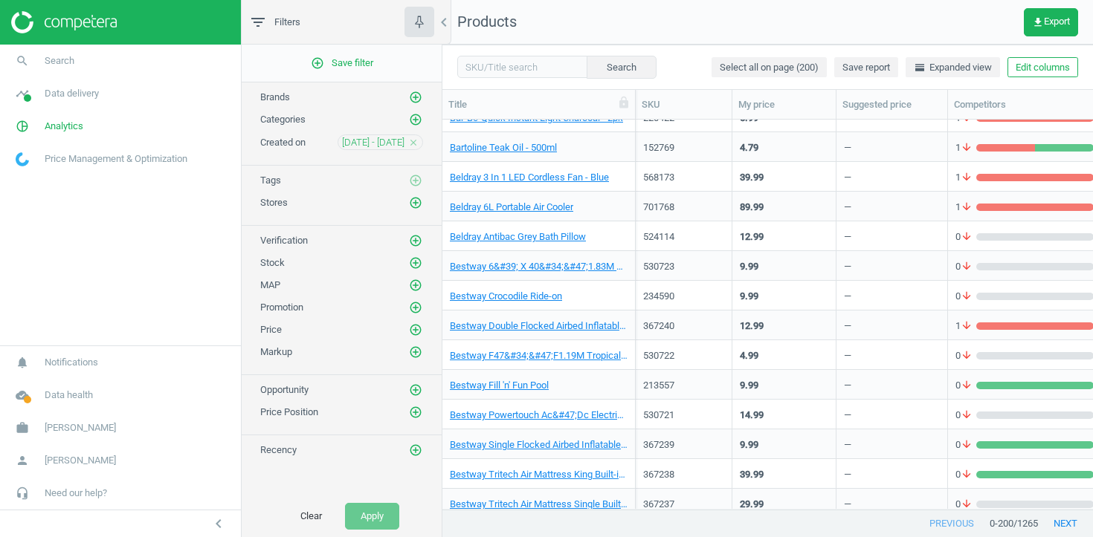
scroll to position [1952, 0]
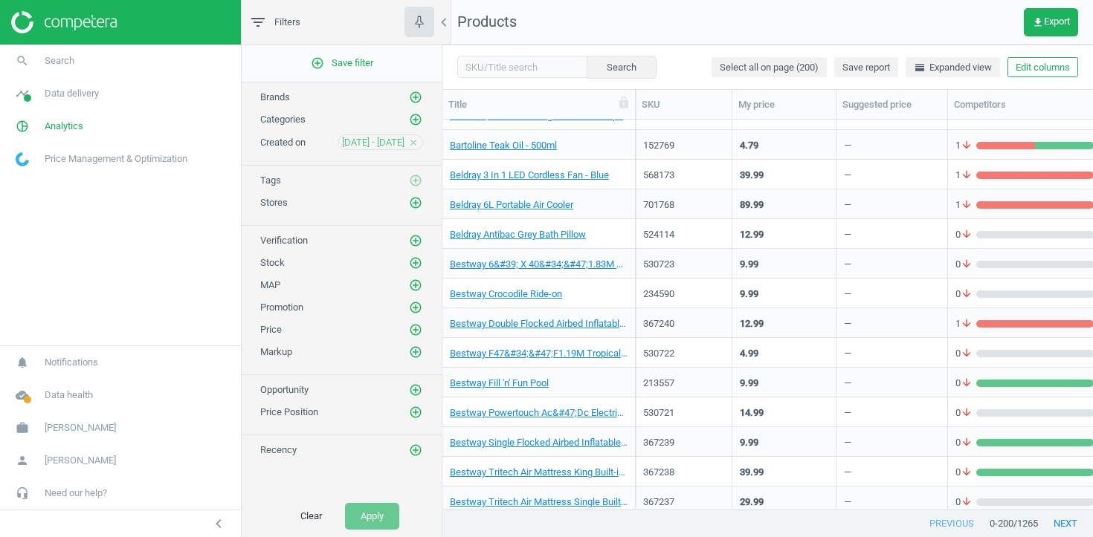
click at [853, 239] on div "—" at bounding box center [892, 234] width 96 height 26
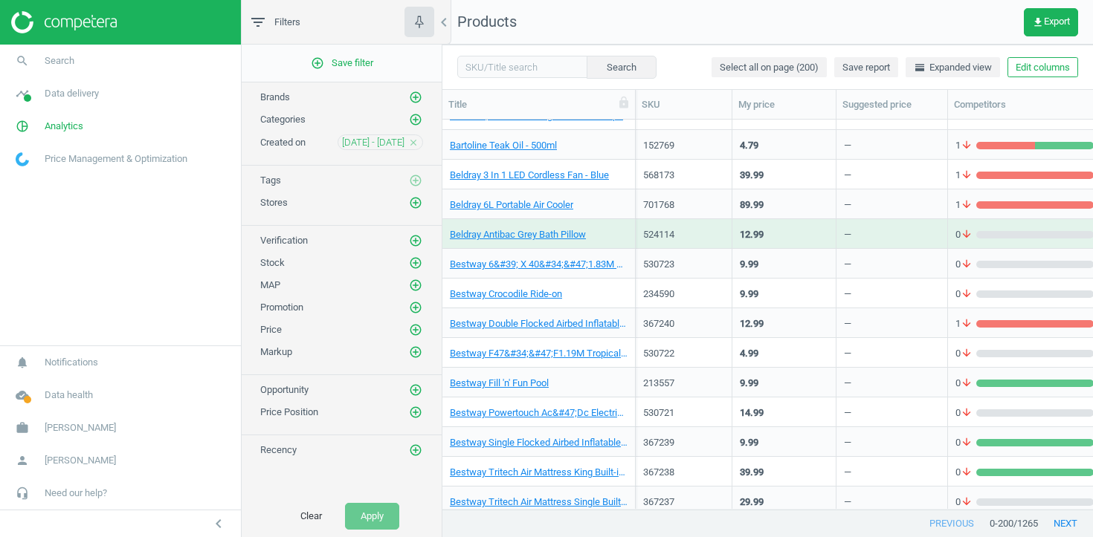
click at [853, 239] on div "—" at bounding box center [892, 234] width 96 height 26
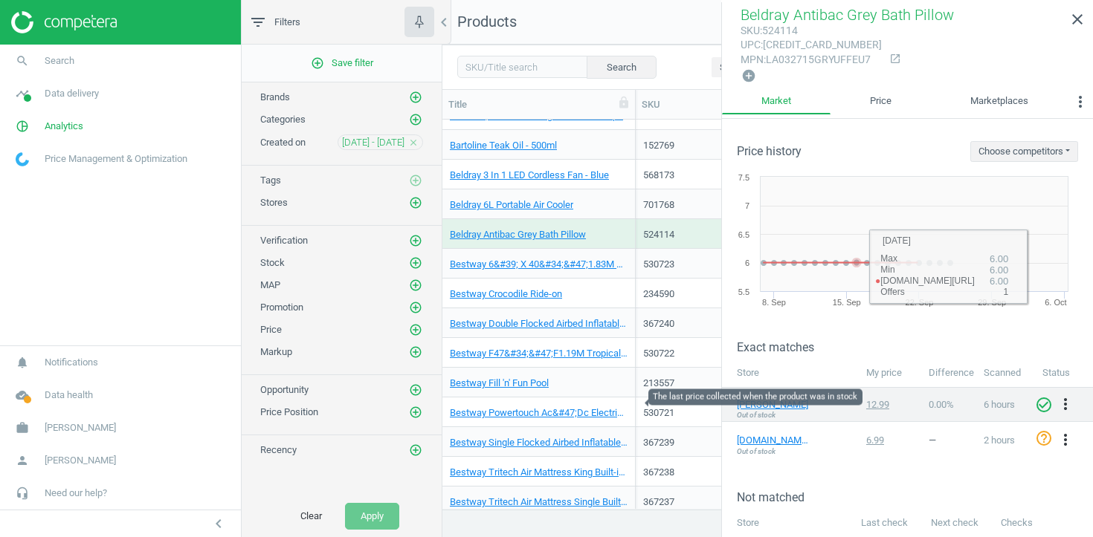
scroll to position [108, 0]
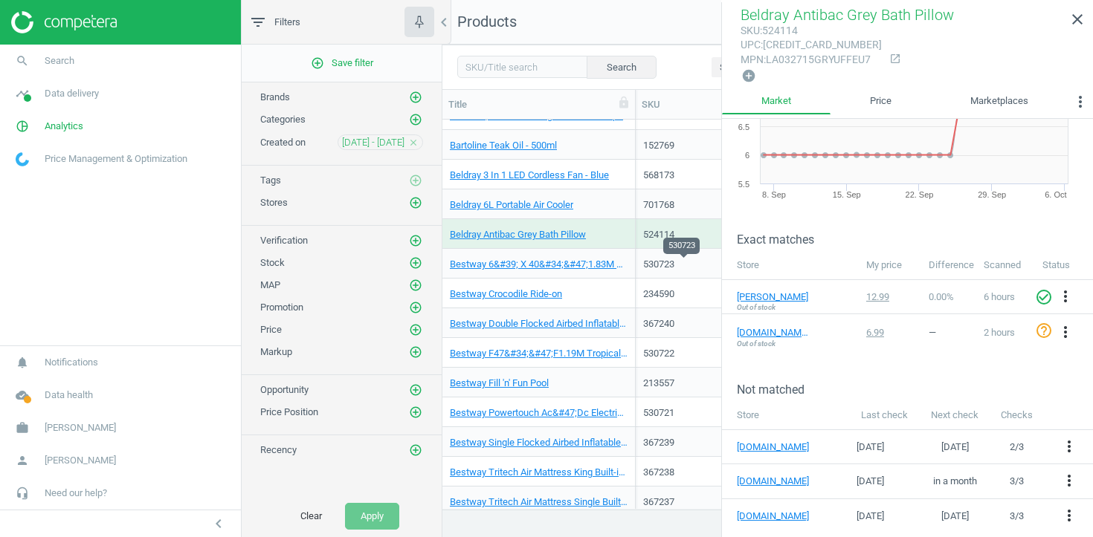
click at [697, 270] on div "530723" at bounding box center [683, 264] width 81 height 13
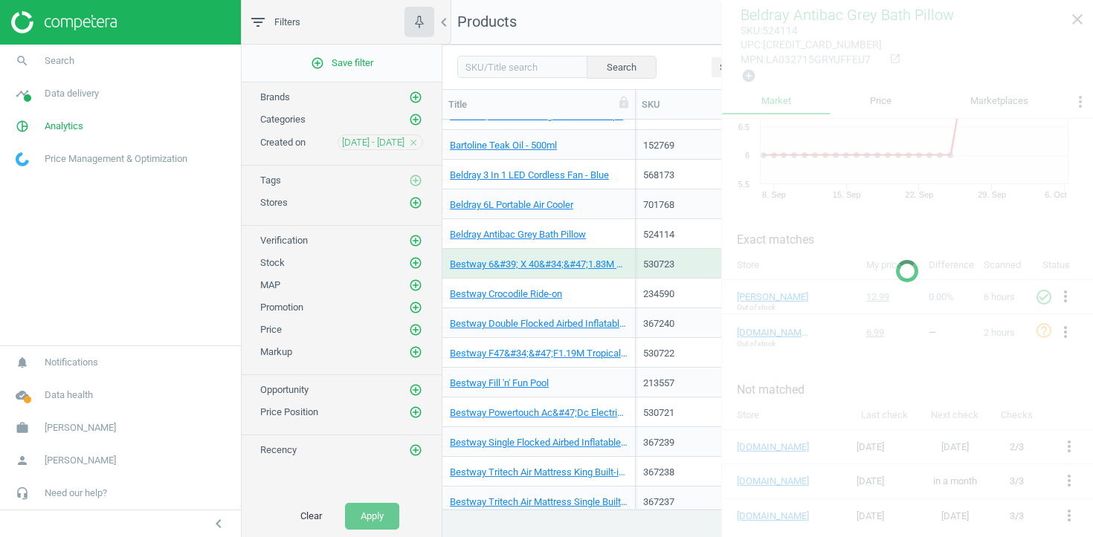
click at [697, 270] on div "530723" at bounding box center [683, 264] width 81 height 13
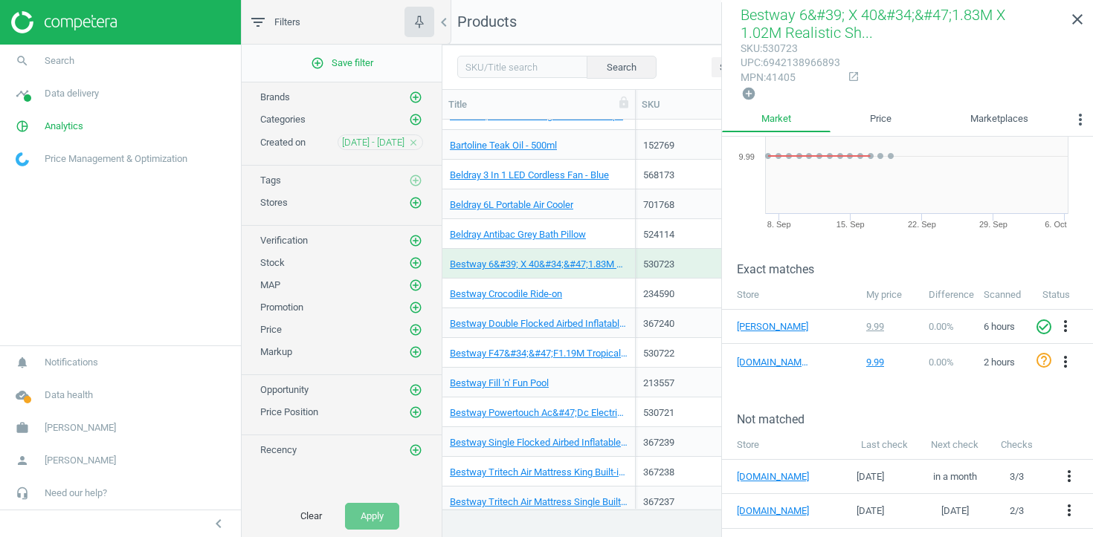
scroll to position [126, 0]
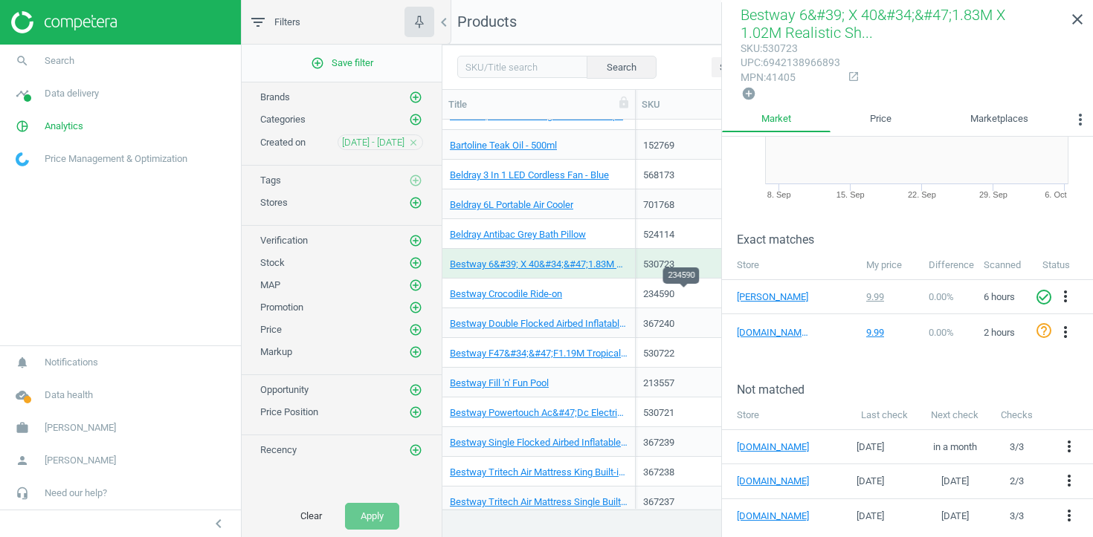
click at [673, 295] on div "234590" at bounding box center [683, 294] width 81 height 13
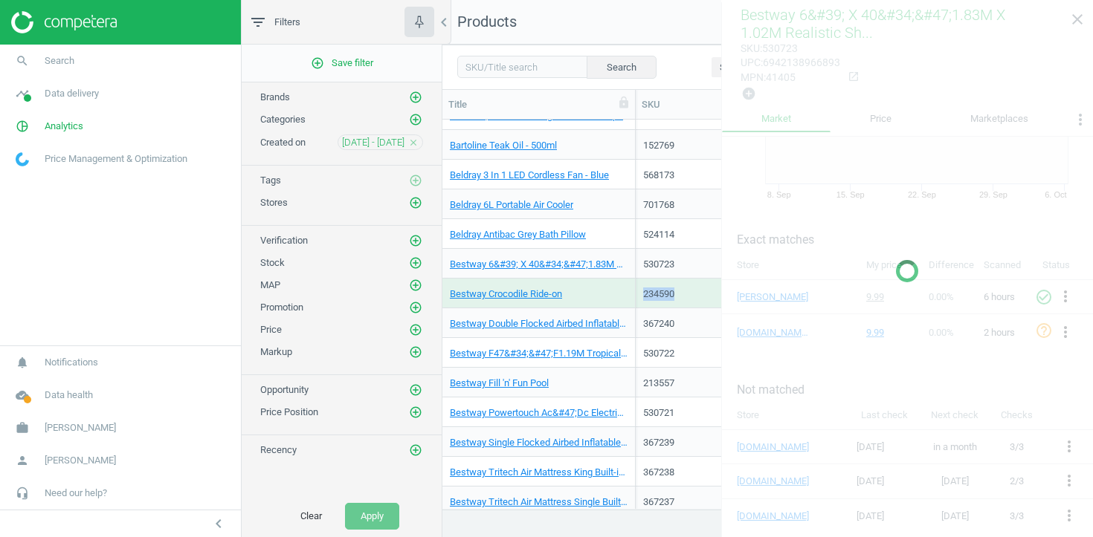
click at [673, 295] on div "234590" at bounding box center [683, 294] width 81 height 13
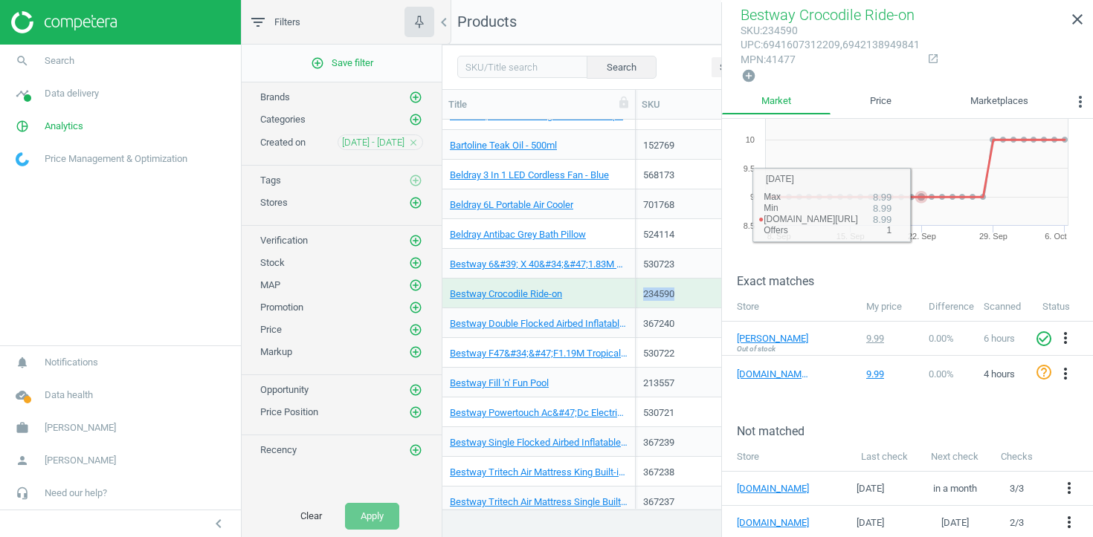
scroll to position [108, 0]
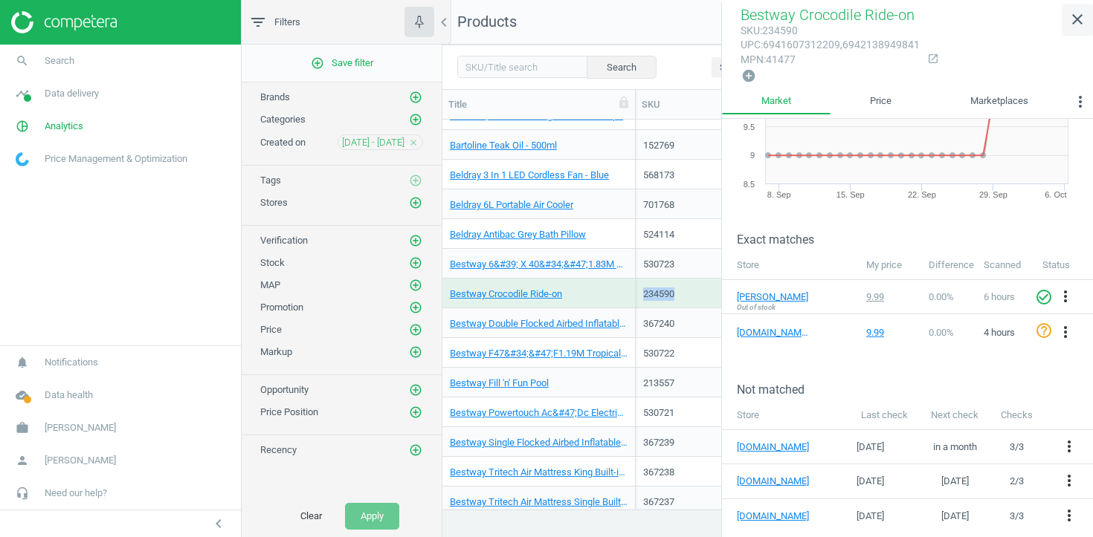
click at [1076, 21] on icon "close" at bounding box center [1077, 19] width 18 height 18
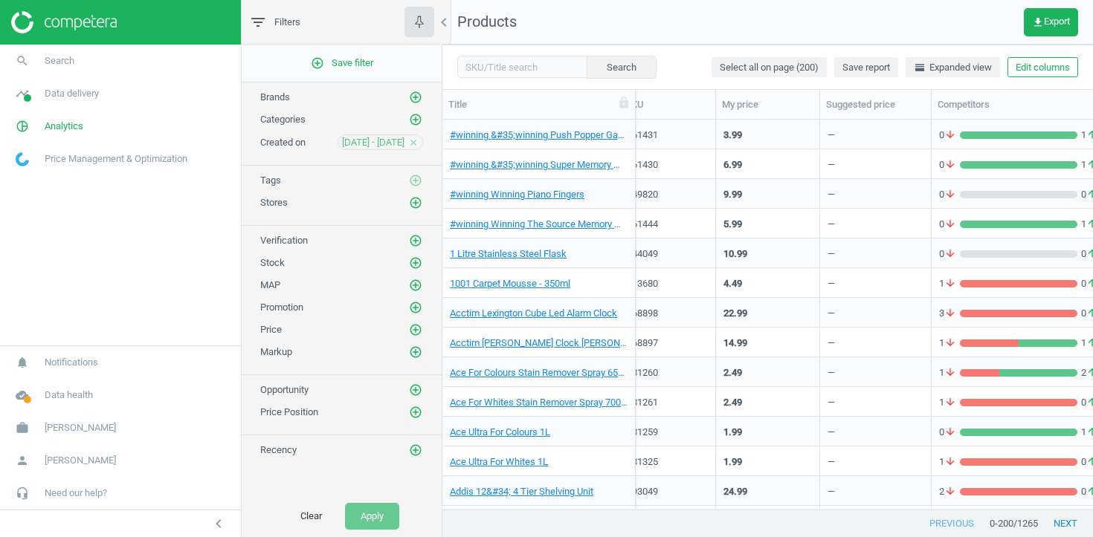
scroll to position [0, 16]
click at [1043, 63] on button "Edit columns" at bounding box center [1042, 67] width 71 height 21
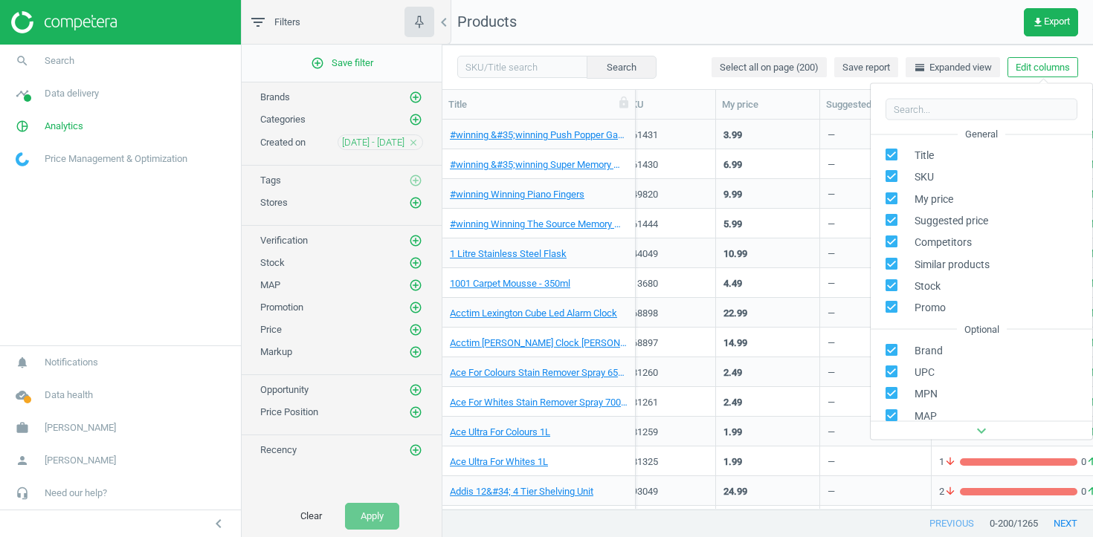
click at [413, 141] on icon "close" at bounding box center [413, 143] width 10 height 10
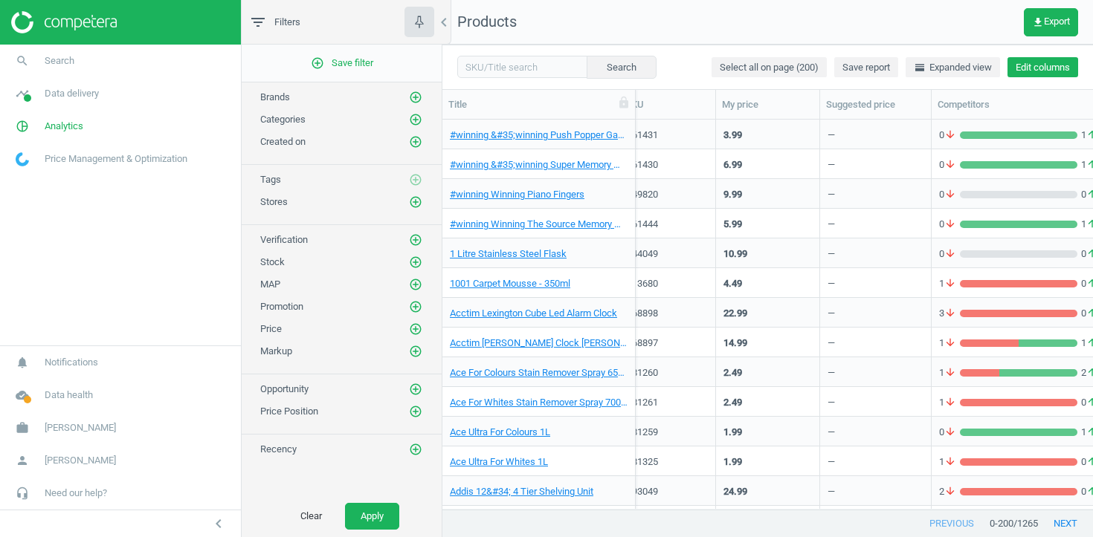
click at [1042, 76] on button "Edit columns" at bounding box center [1042, 67] width 71 height 21
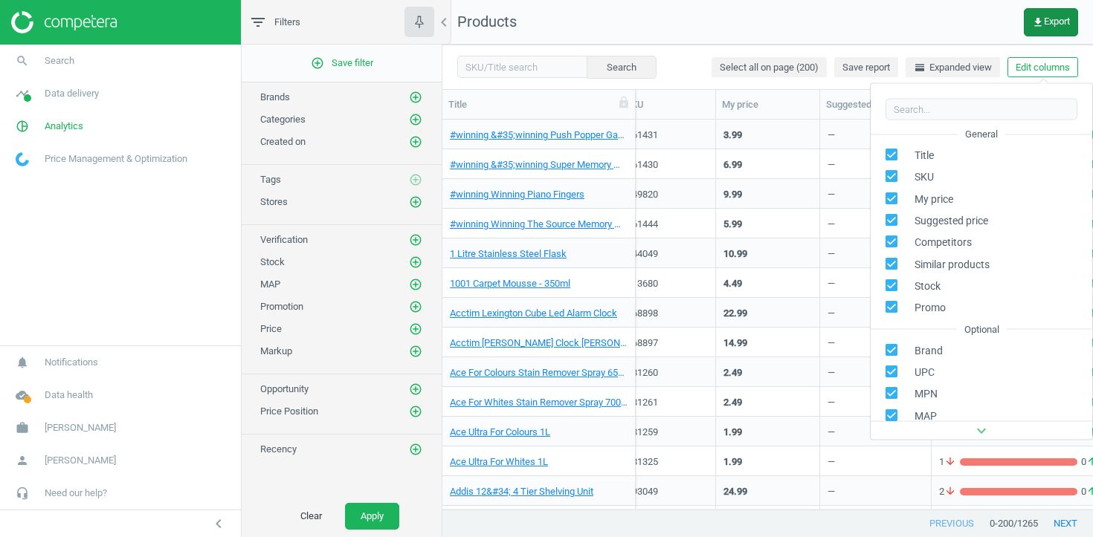
click at [1053, 24] on span "get_app Export" at bounding box center [1051, 22] width 38 height 12
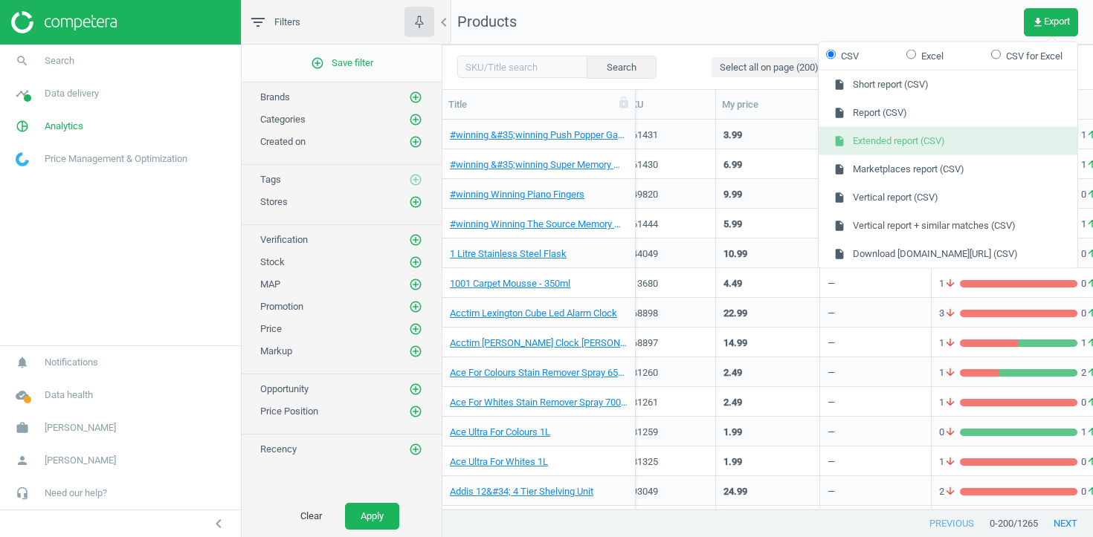
click at [952, 144] on button "insert_drive_file Extended report (CSV)" at bounding box center [947, 141] width 259 height 28
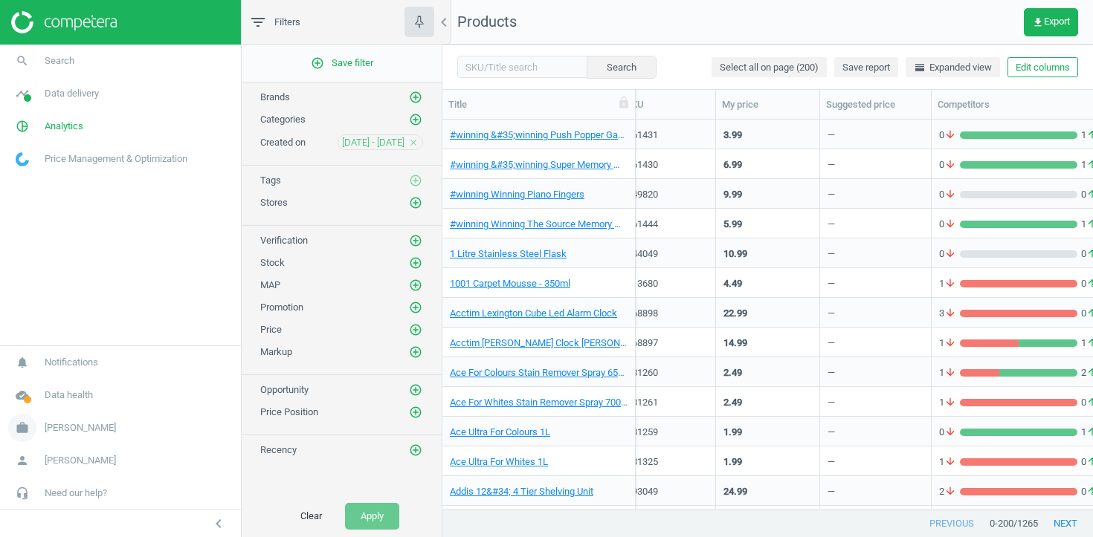
click at [63, 425] on span "[PERSON_NAME]" at bounding box center [80, 428] width 71 height 13
click at [70, 409] on span "Campaign settings" at bounding box center [52, 407] width 73 height 12
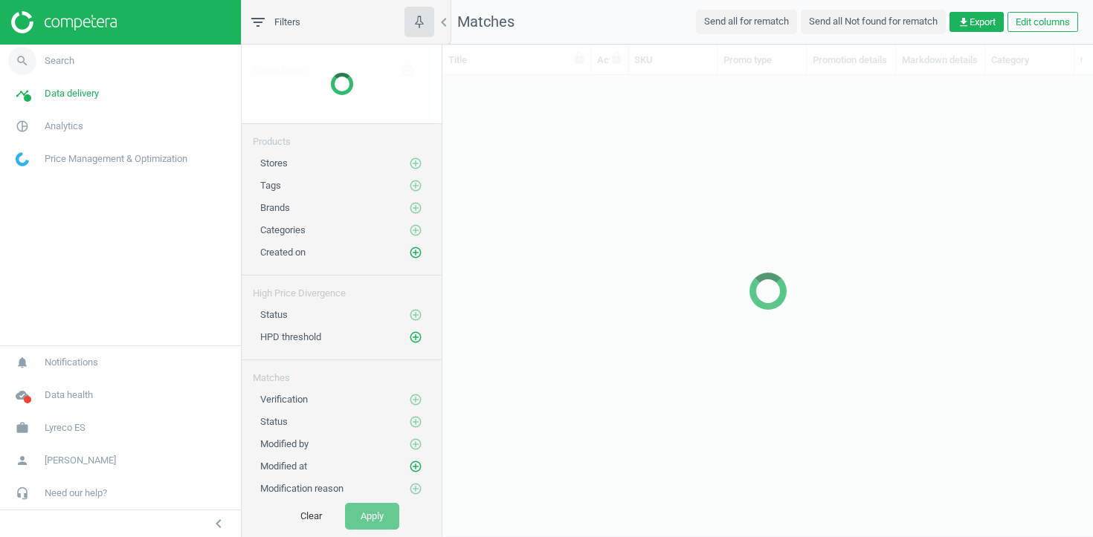
scroll to position [1, 1]
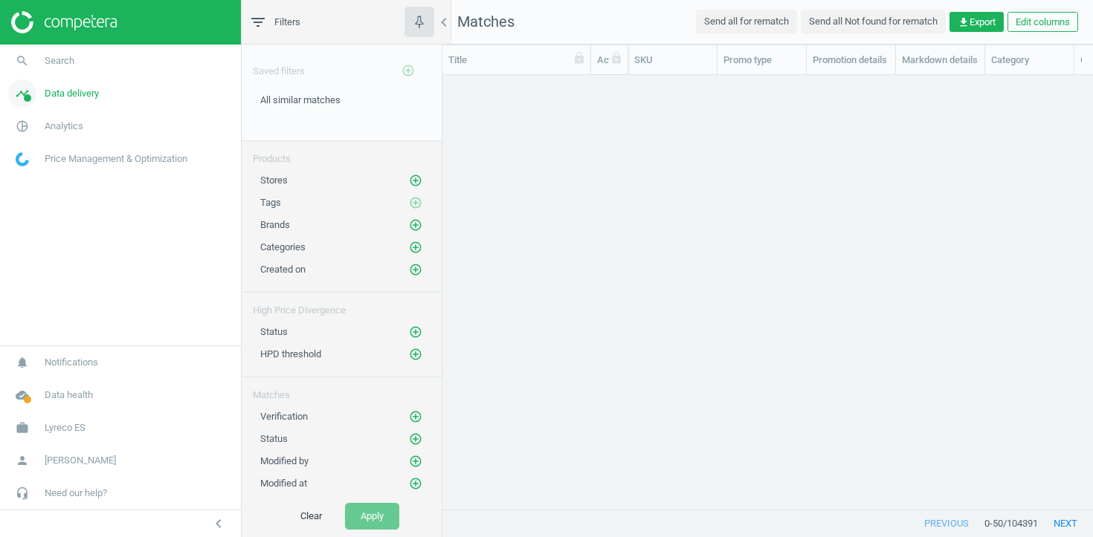
click at [77, 94] on span "Data delivery" at bounding box center [72, 93] width 54 height 13
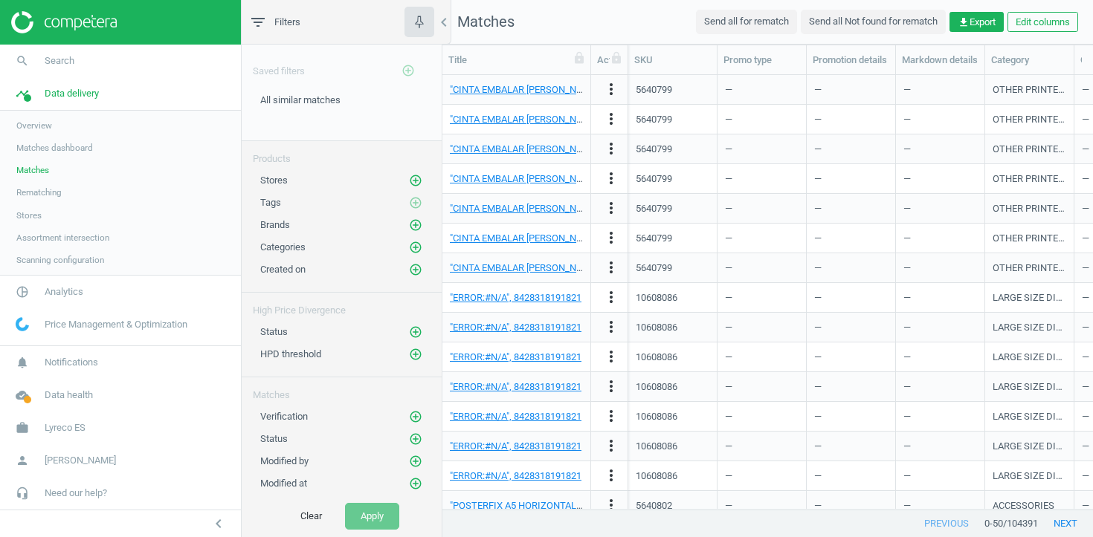
click at [35, 213] on span "Stores" at bounding box center [28, 216] width 25 height 12
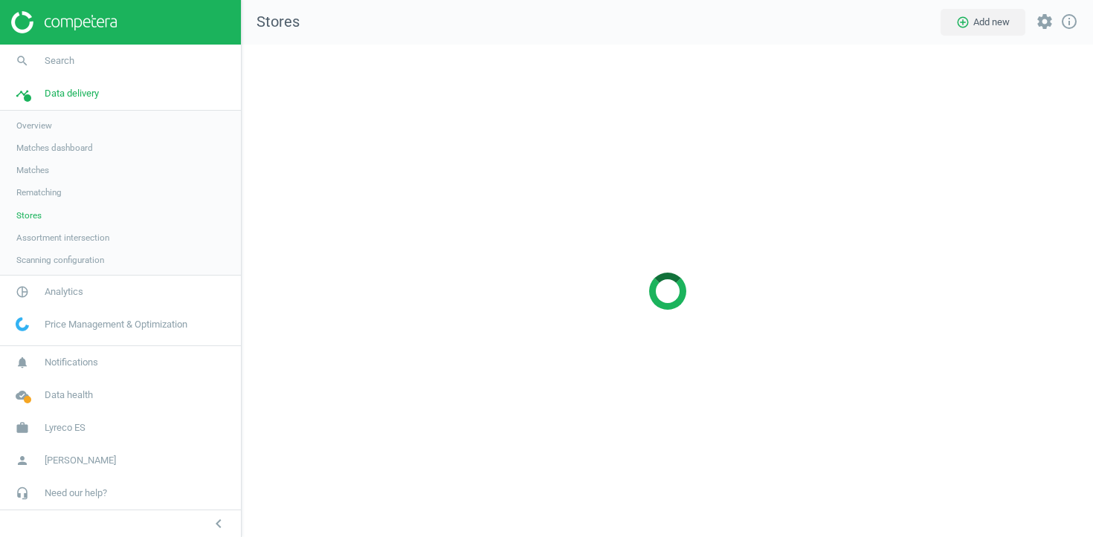
scroll to position [494, 852]
